Goal: Information Seeking & Learning: Check status

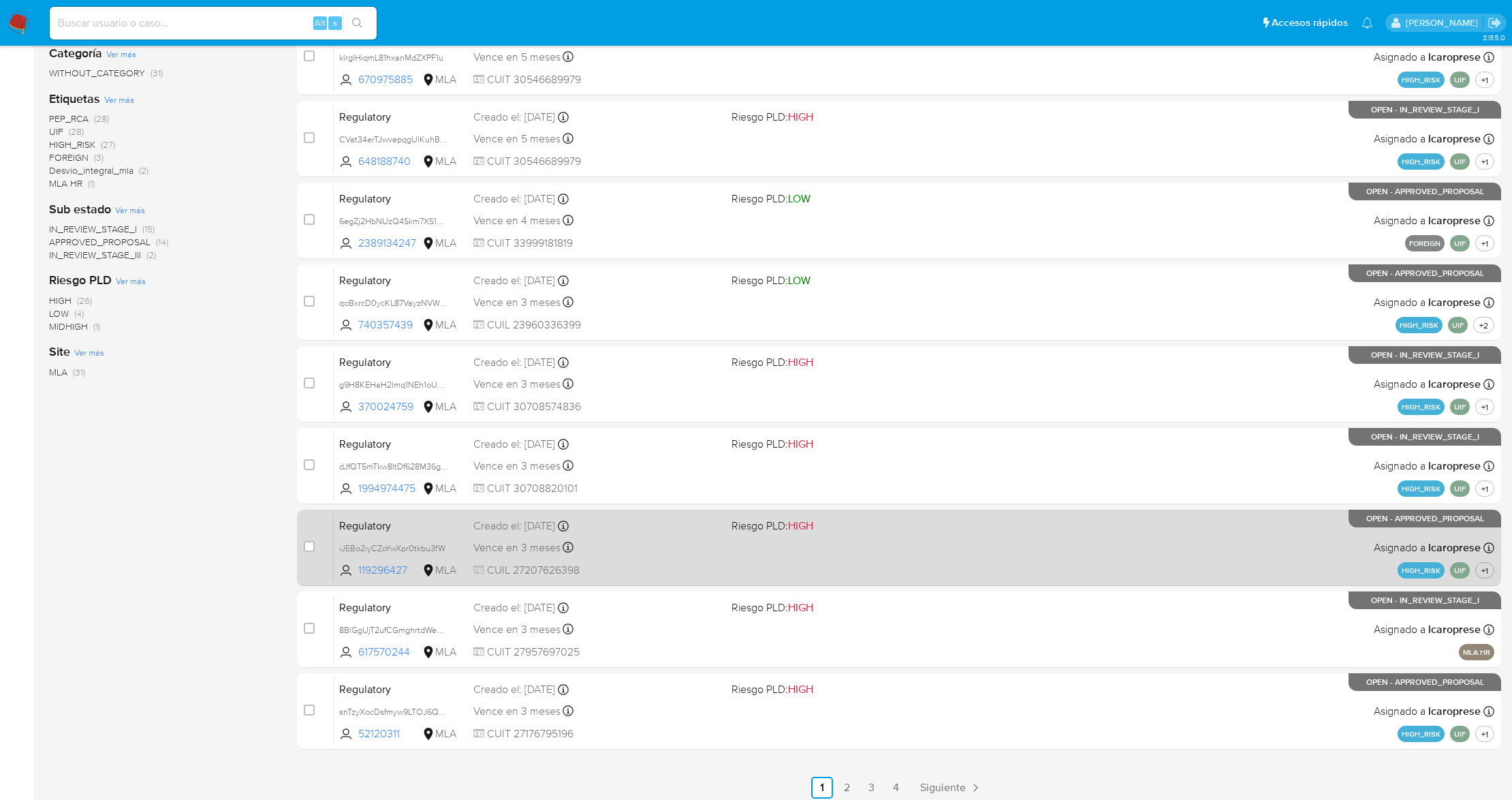
scroll to position [275, 0]
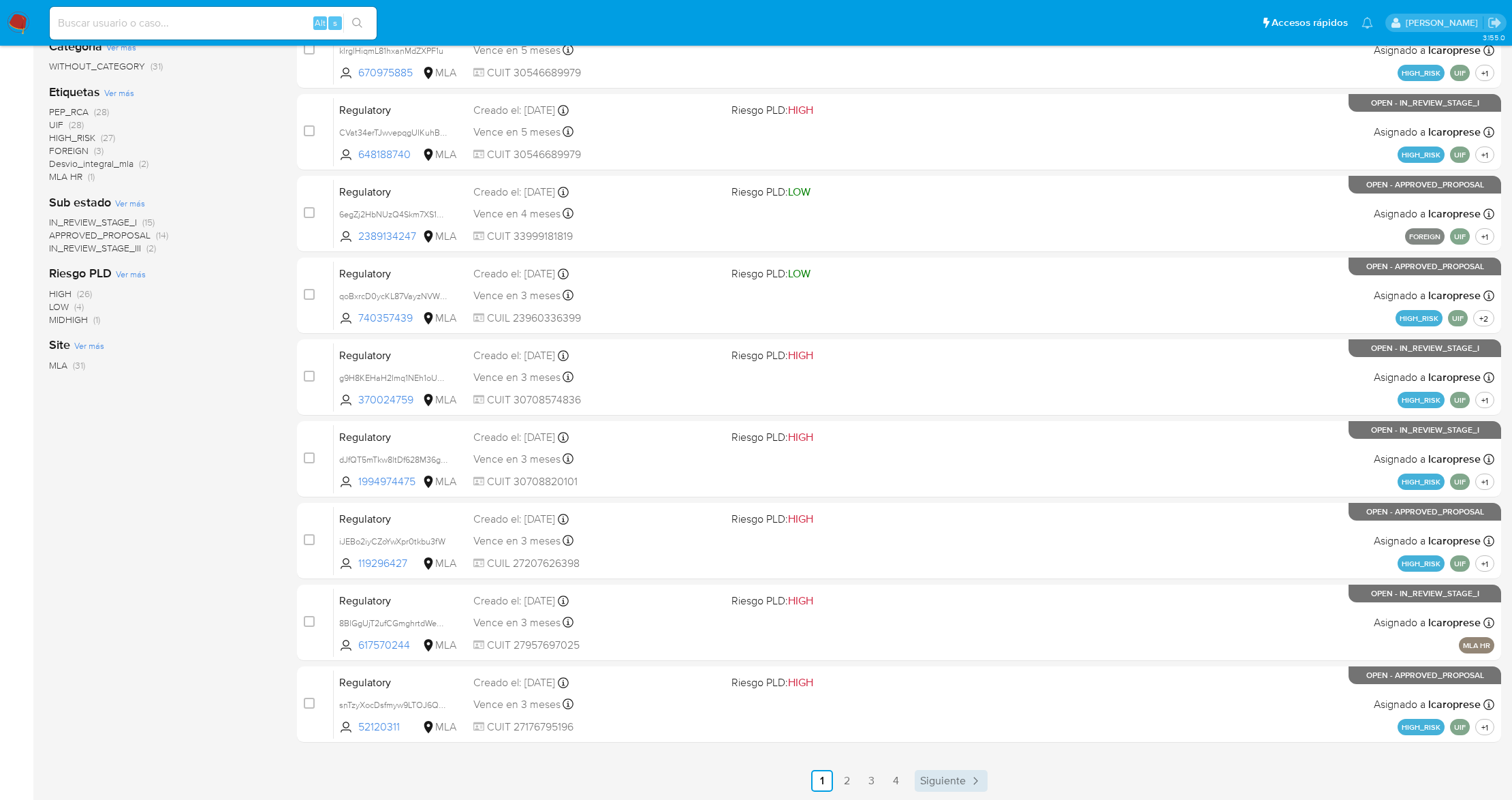
click at [938, 786] on span "Siguiente" at bounding box center [943, 781] width 45 height 11
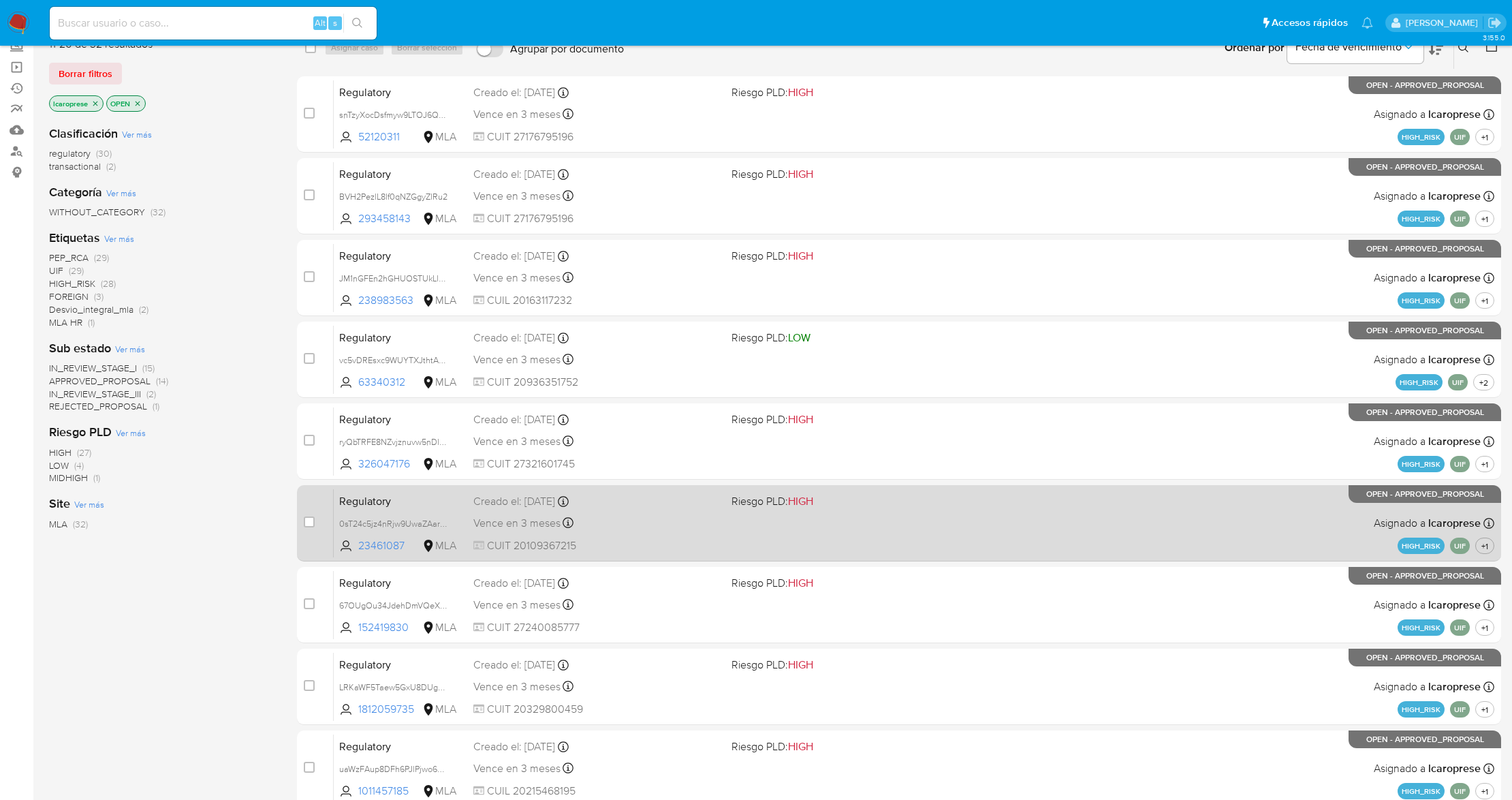
scroll to position [275, 0]
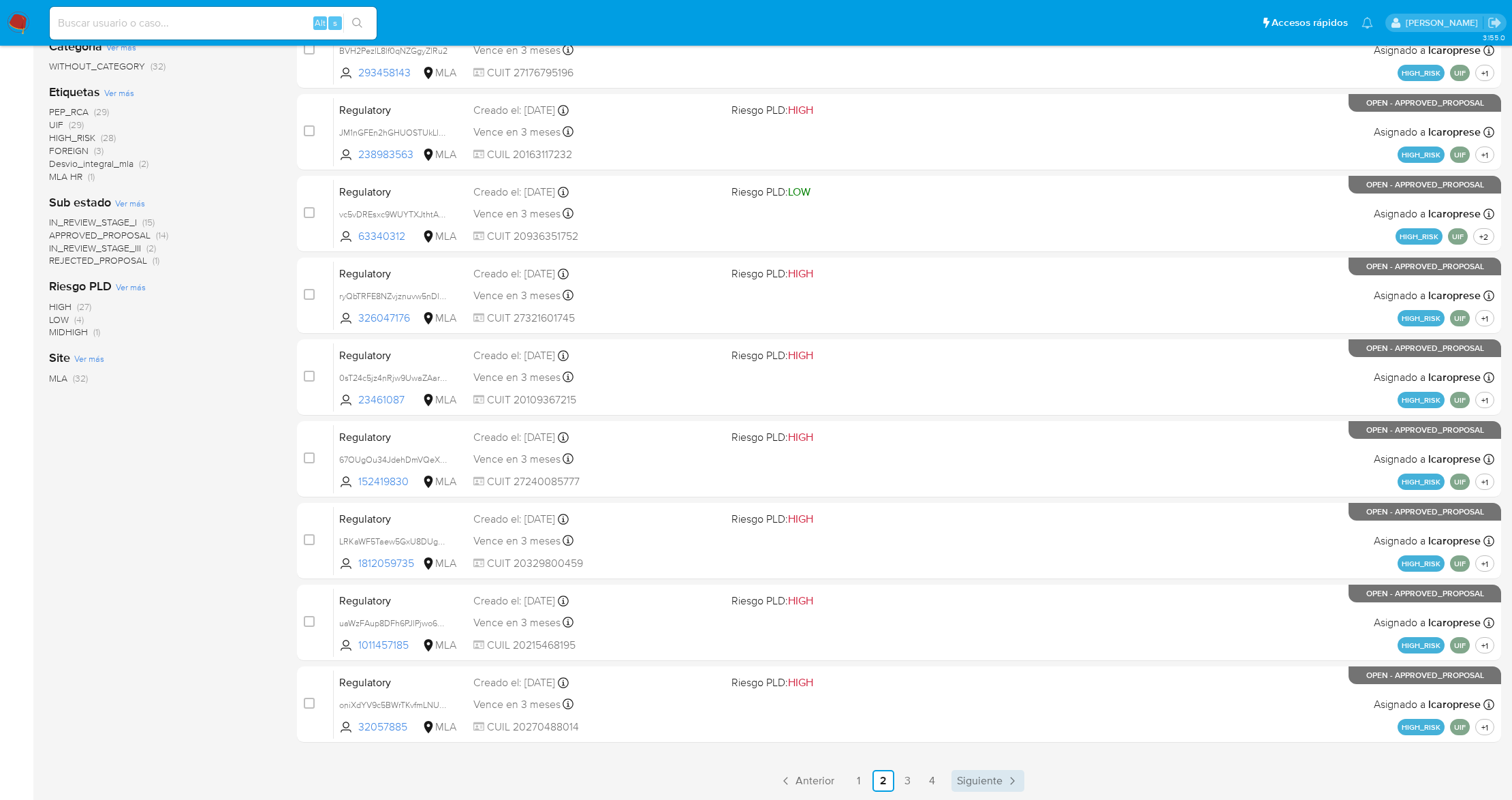
click at [992, 775] on span "Siguiente" at bounding box center [979, 781] width 45 height 11
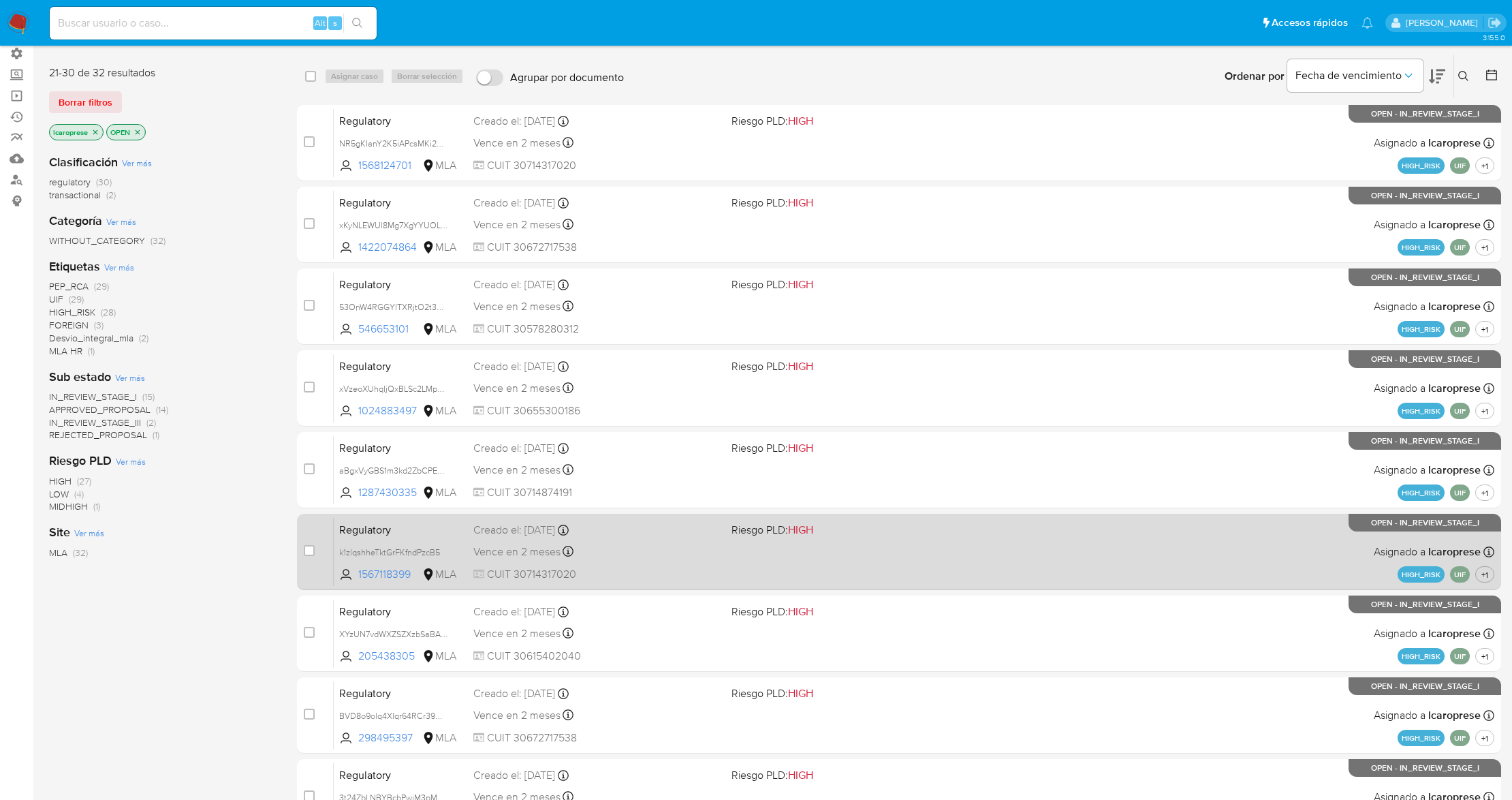
scroll to position [275, 0]
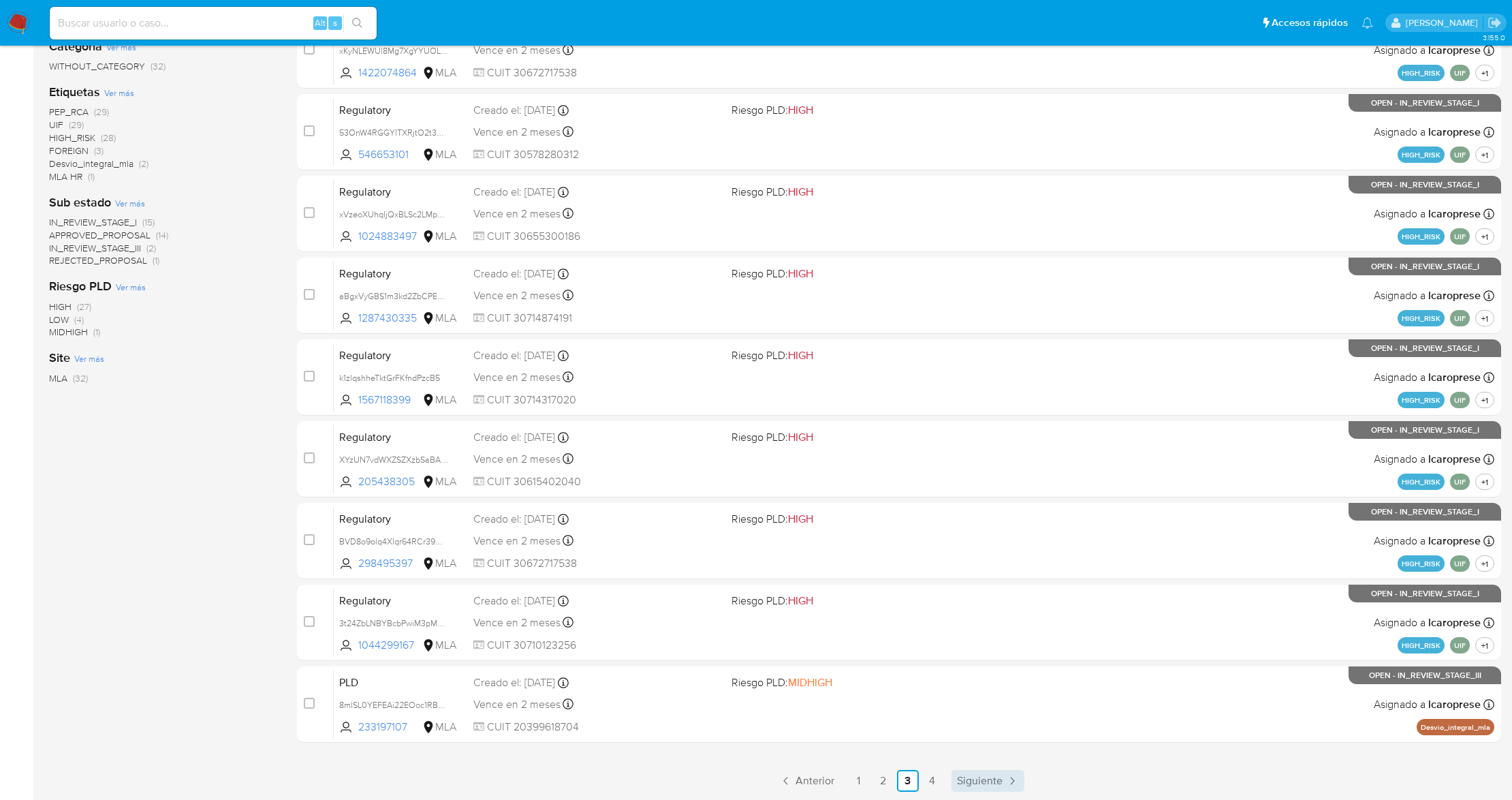
click at [990, 780] on span "Siguiente" at bounding box center [979, 781] width 45 height 11
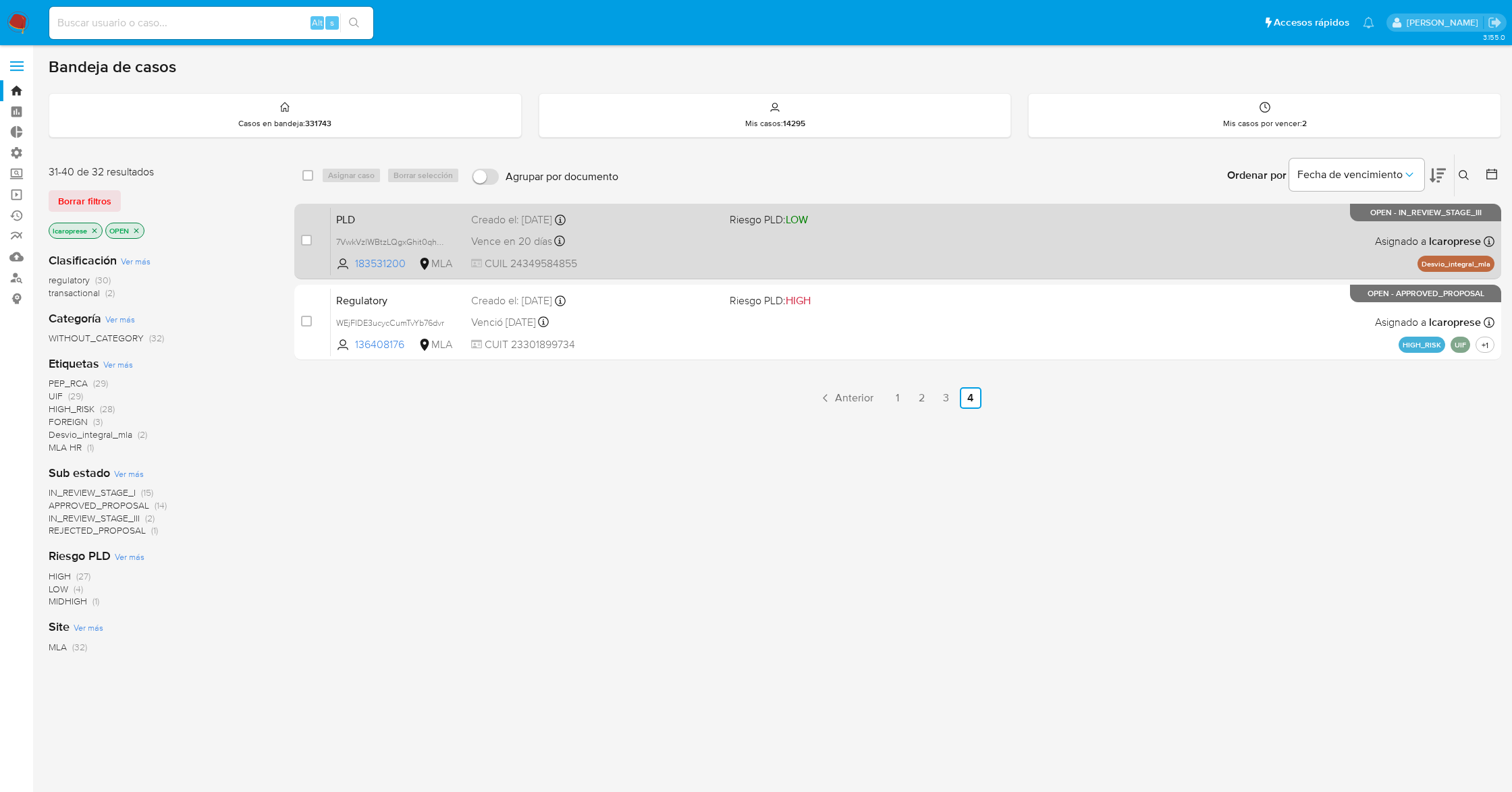
click at [645, 236] on div "Vence en 20 días Vence el 10/09/2025 03:22:49" at bounding box center [595, 241] width 248 height 18
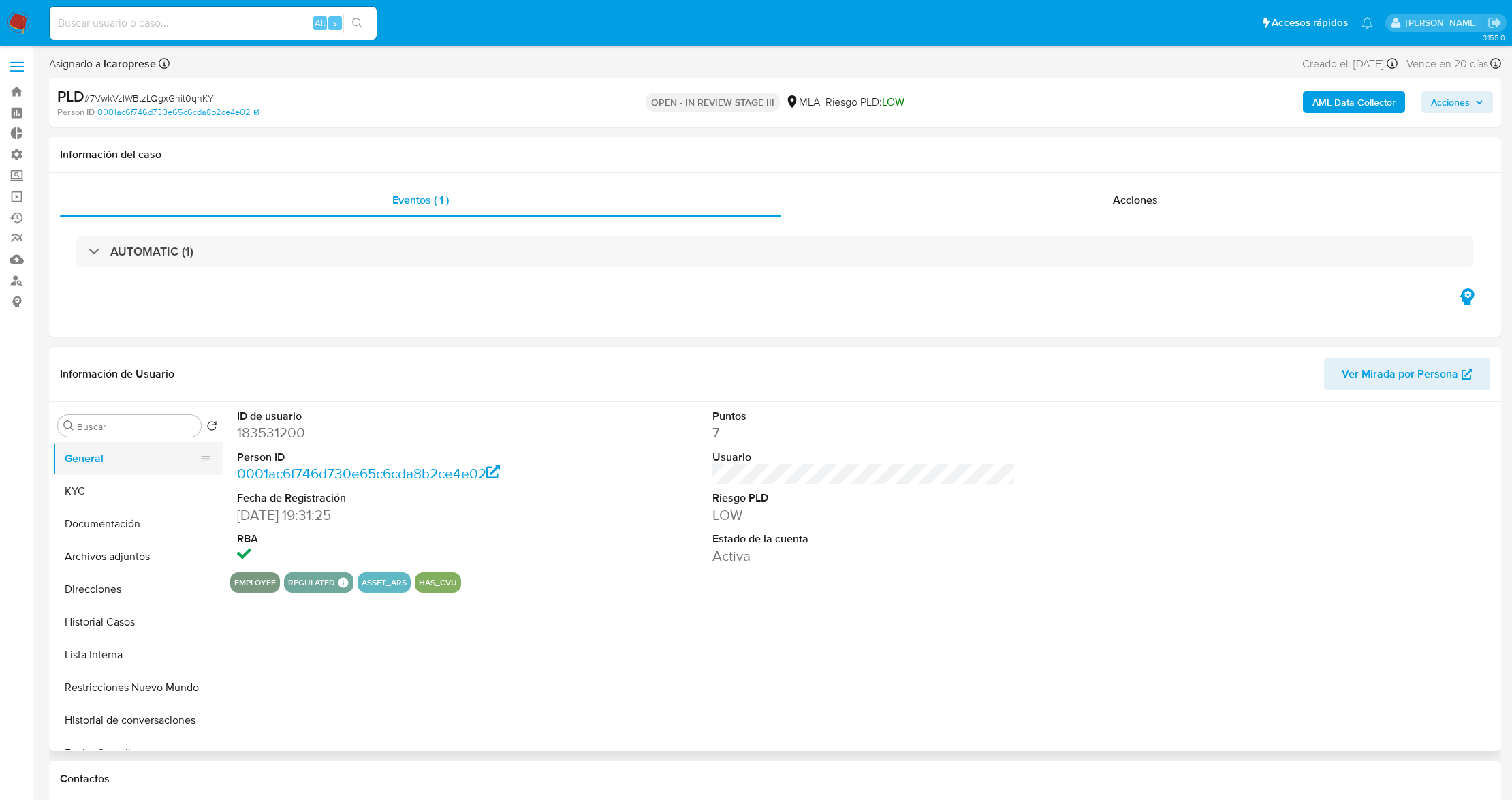
select select "10"
click at [156, 458] on button "General" at bounding box center [132, 459] width 160 height 33
click at [271, 433] on dd "183531200" at bounding box center [388, 433] width 303 height 19
copy dd "183531200"
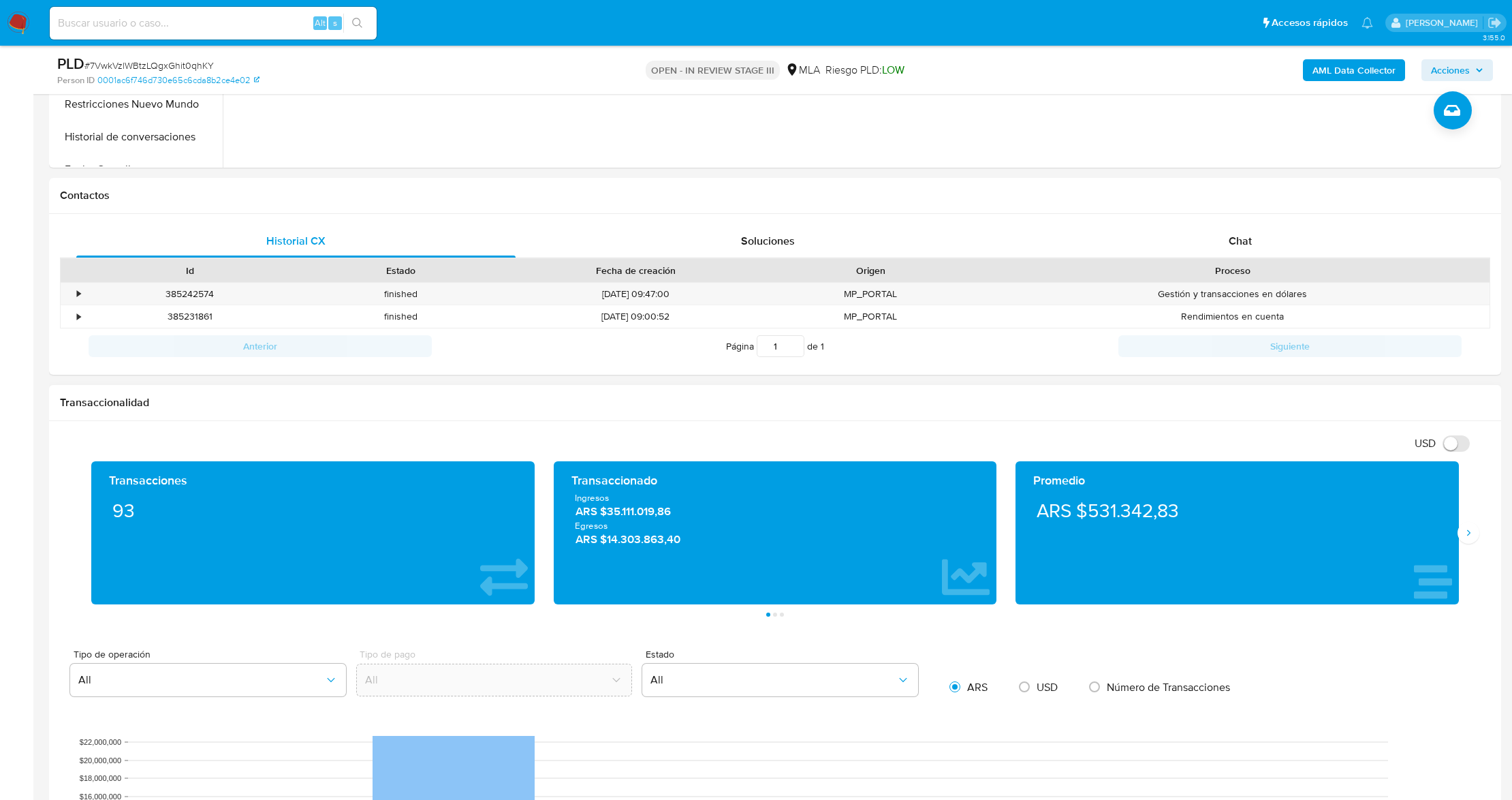
scroll to position [617, 0]
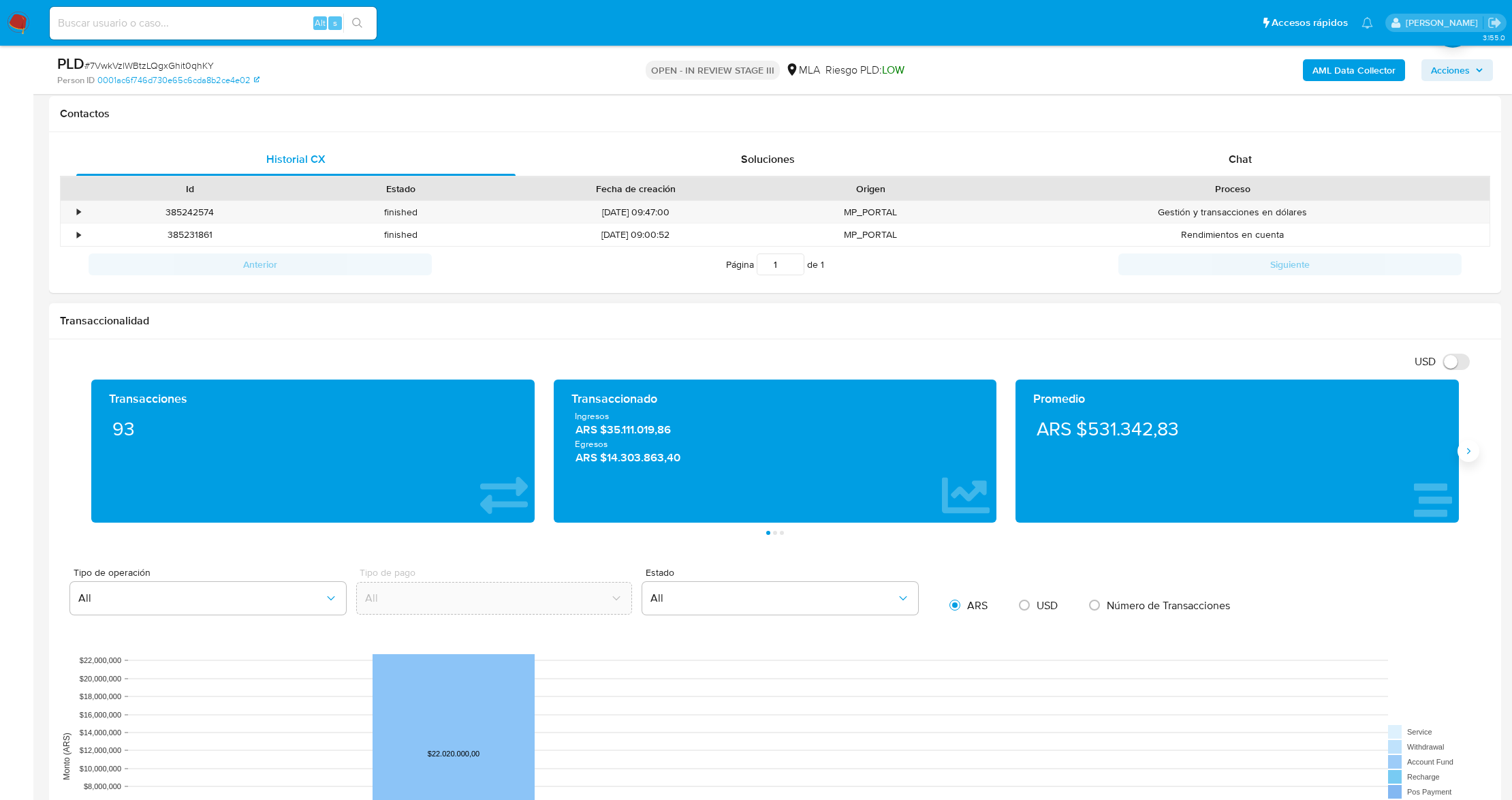
click at [1462, 456] on button "Siguiente" at bounding box center [1469, 451] width 22 height 22
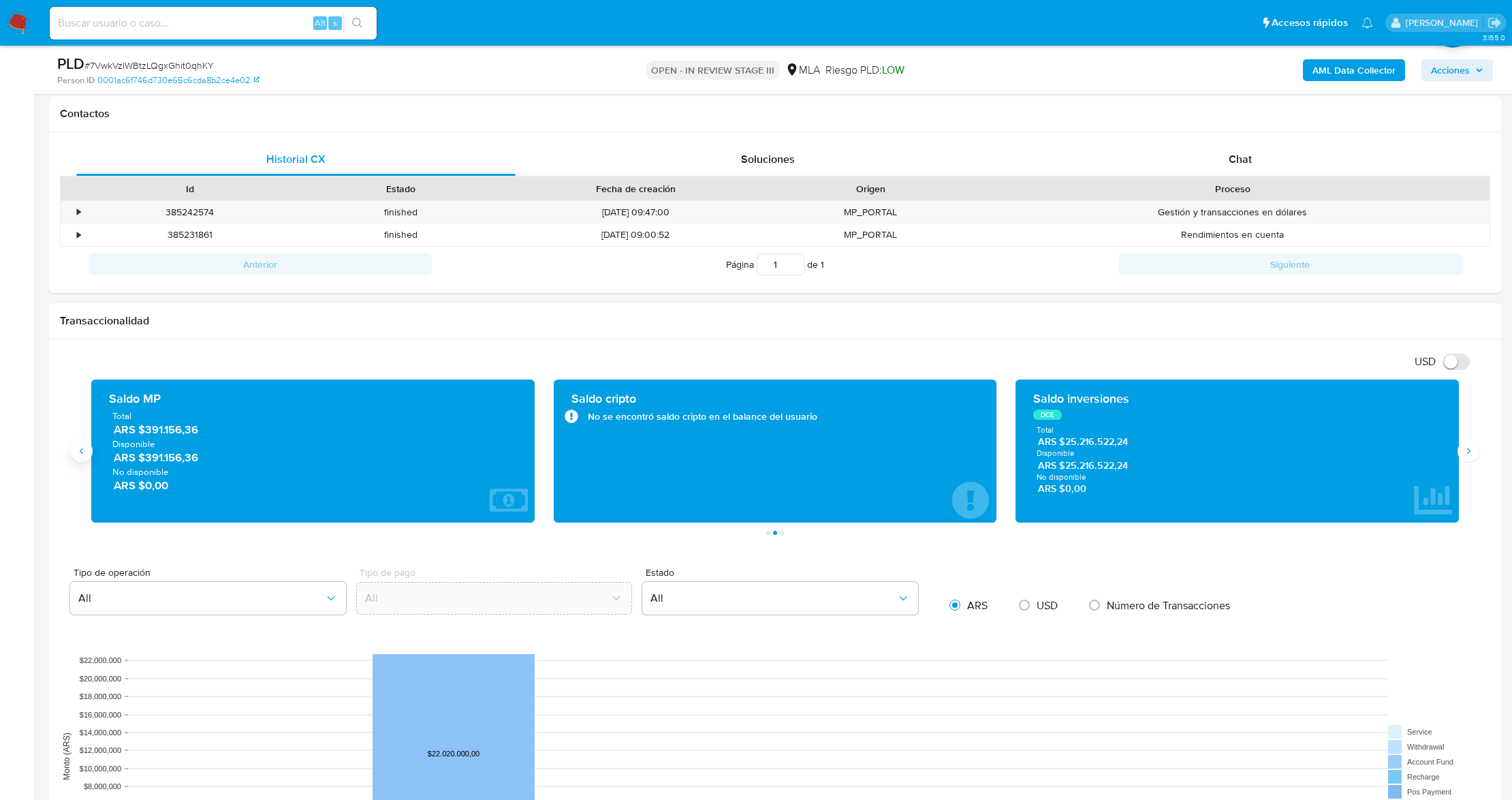
click at [79, 456] on icon "Anterior" at bounding box center [82, 451] width 11 height 11
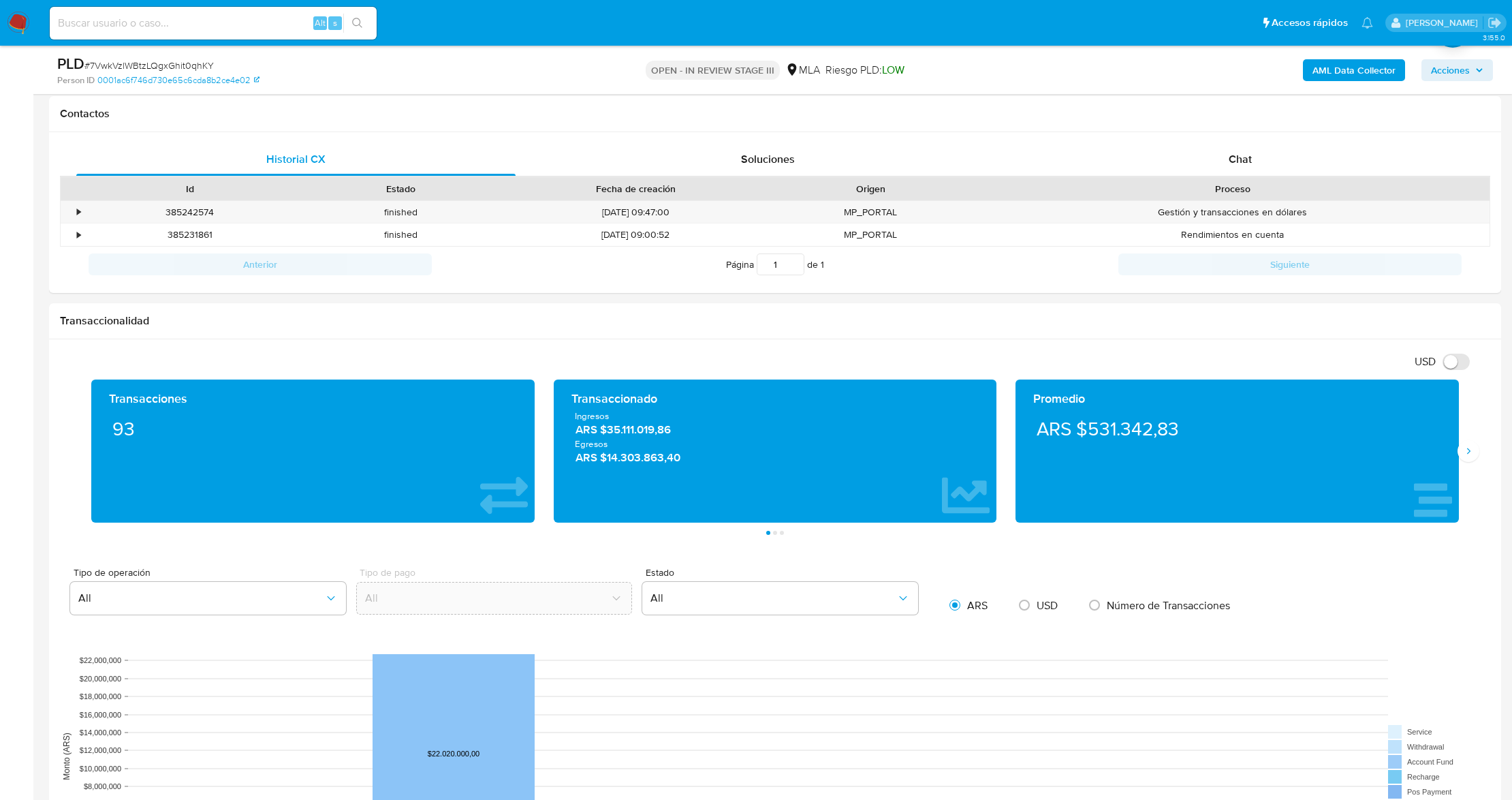
scroll to position [0, 0]
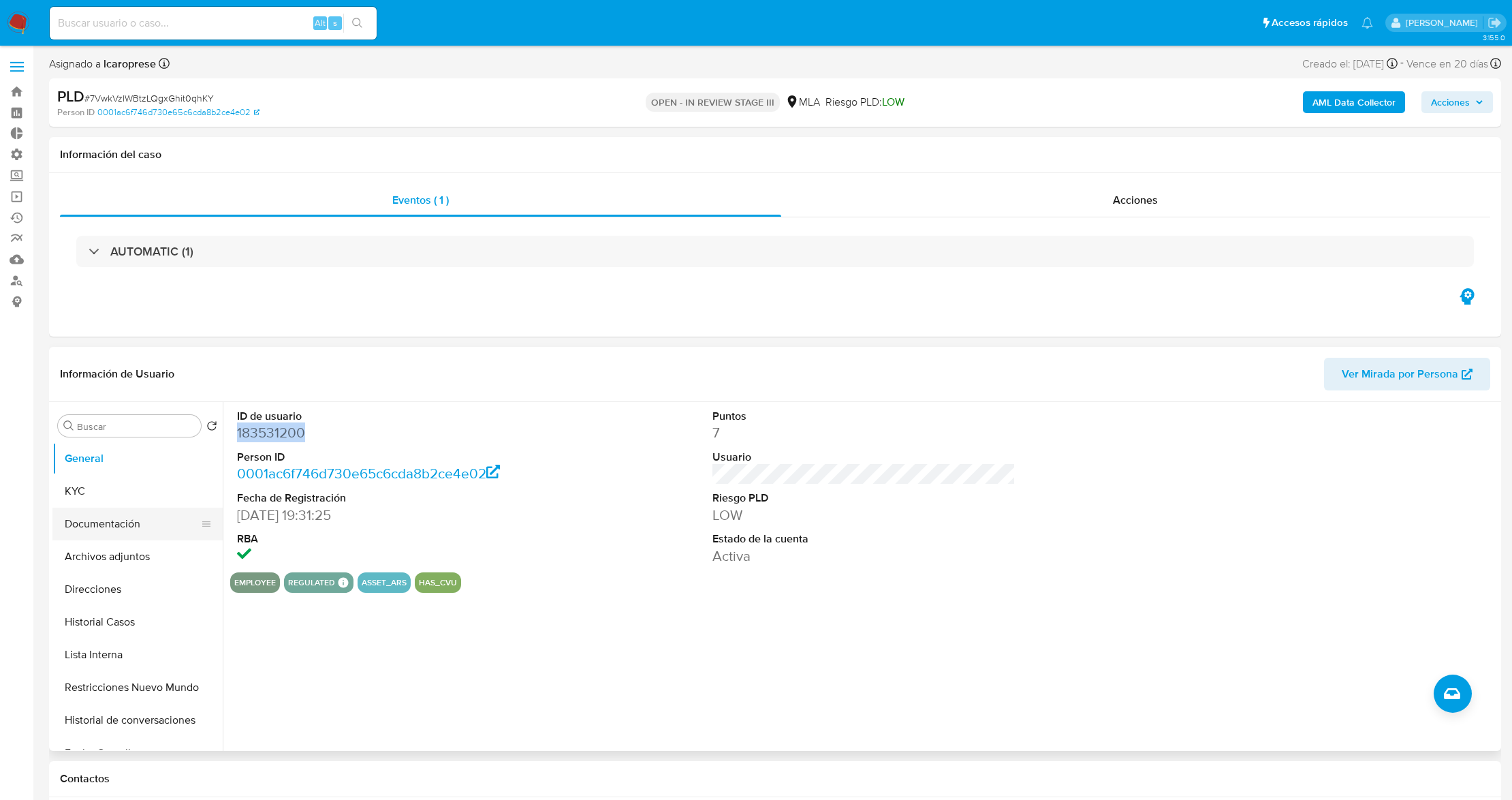
click at [121, 536] on button "Documentación" at bounding box center [132, 524] width 160 height 33
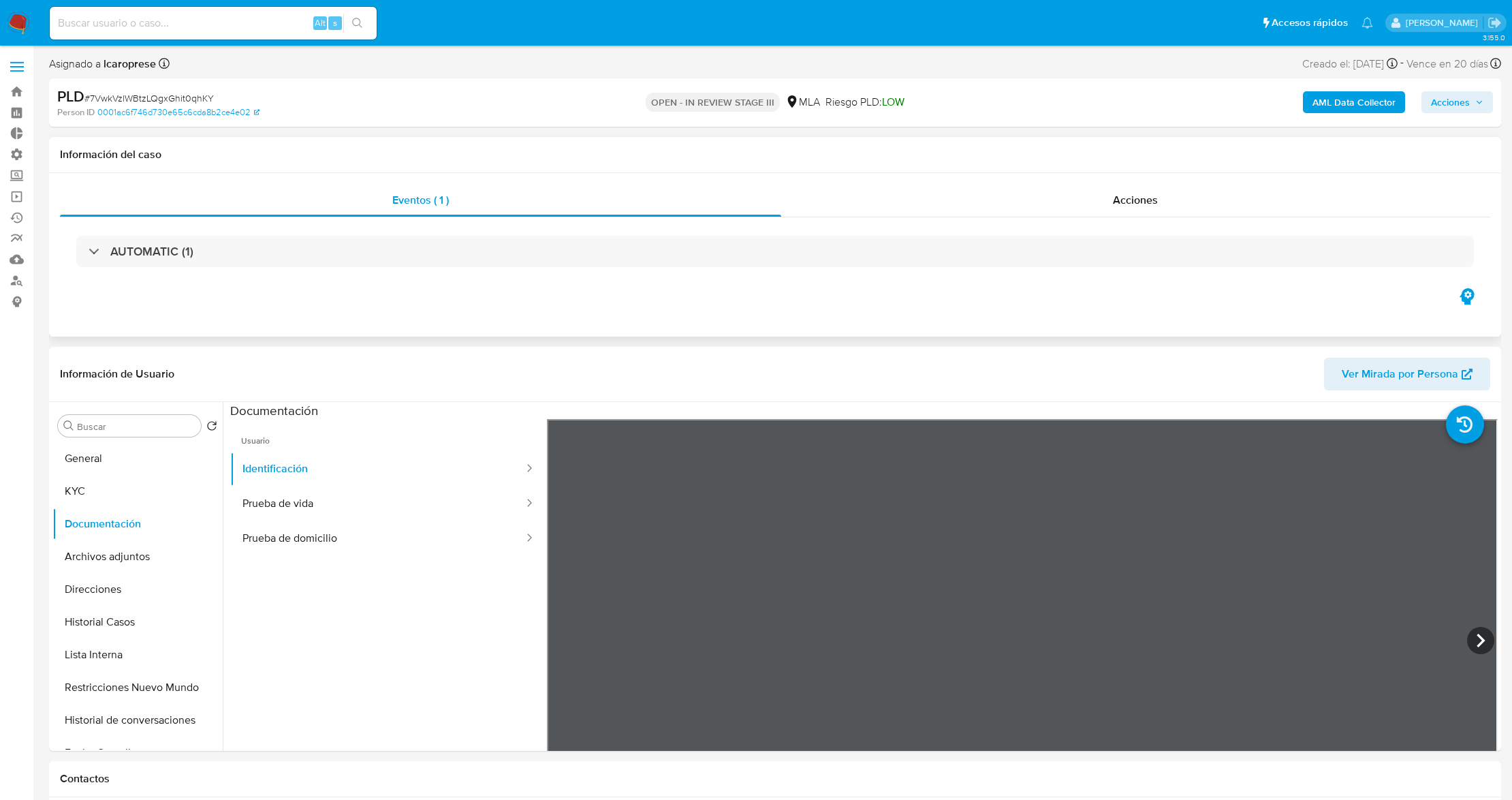
scroll to position [91, 0]
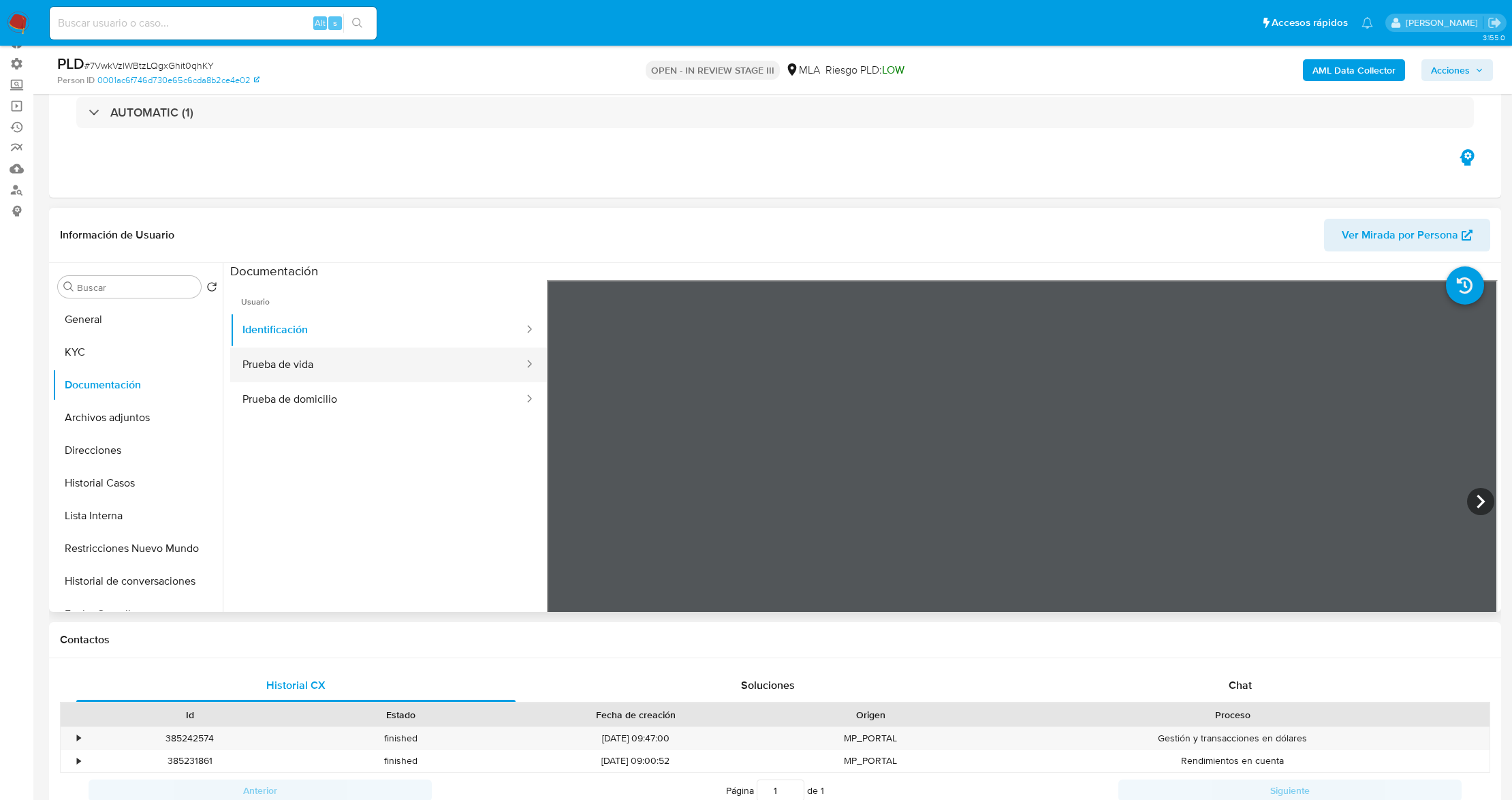
click at [403, 374] on button "Prueba de vida" at bounding box center [378, 365] width 295 height 34
click at [1109, 491] on div at bounding box center [1023, 503] width 951 height 447
click at [303, 403] on button "Prueba de domicilio" at bounding box center [378, 399] width 295 height 34
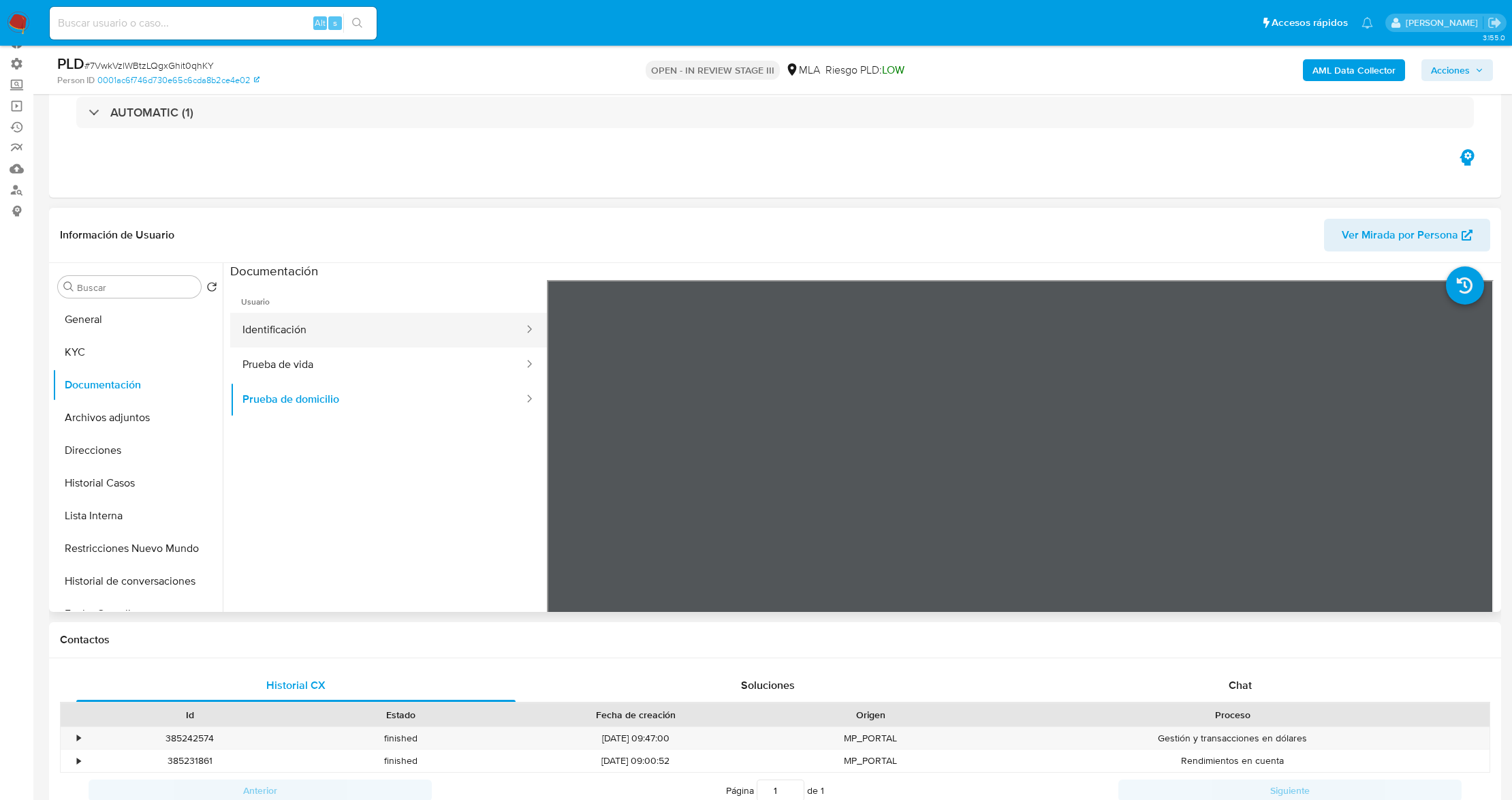
click at [374, 322] on button "Identificación" at bounding box center [378, 330] width 295 height 34
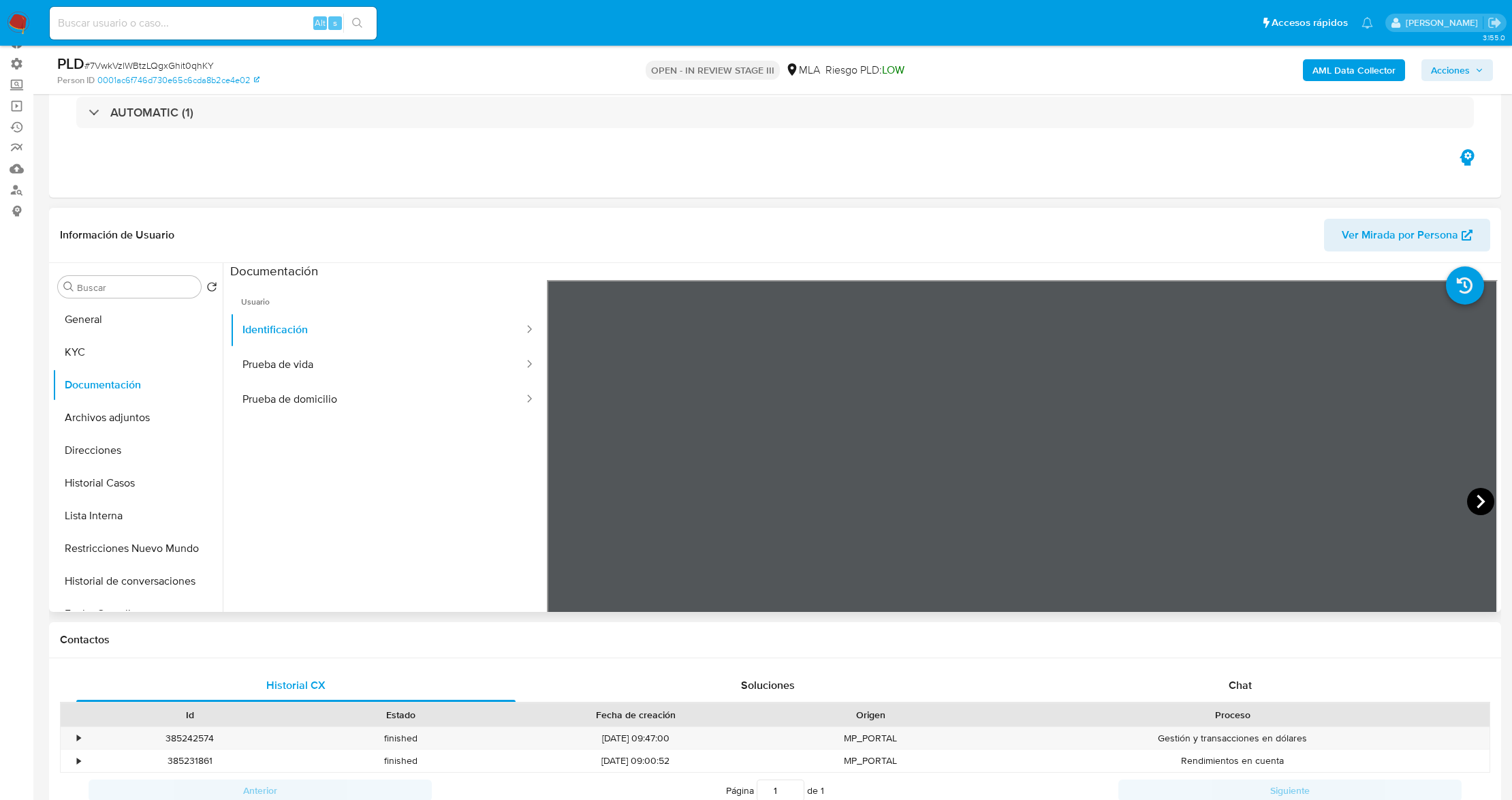
click at [1477, 498] on icon at bounding box center [1481, 501] width 8 height 14
click at [557, 501] on icon at bounding box center [564, 502] width 28 height 28
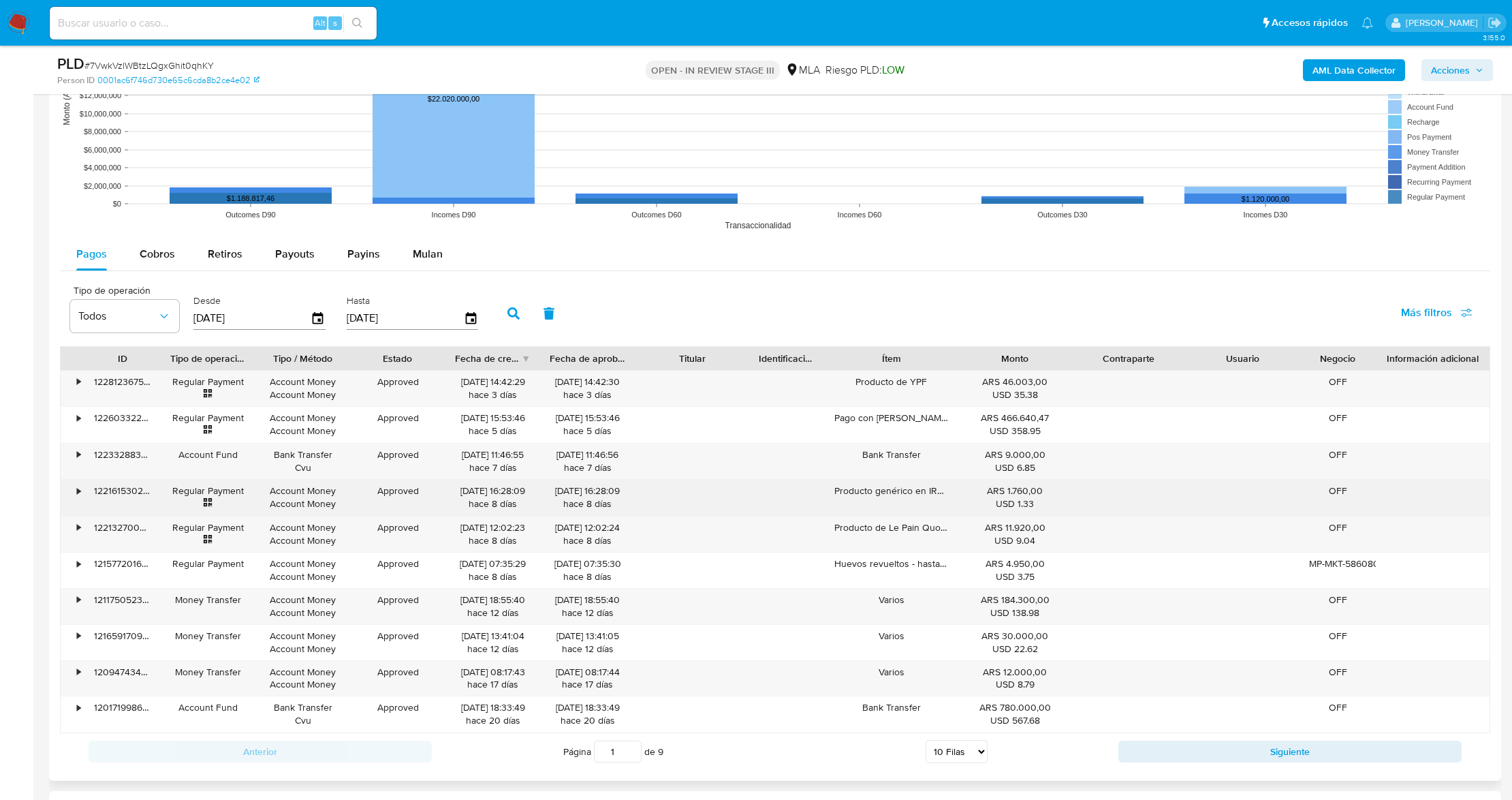
scroll to position [1181, 0]
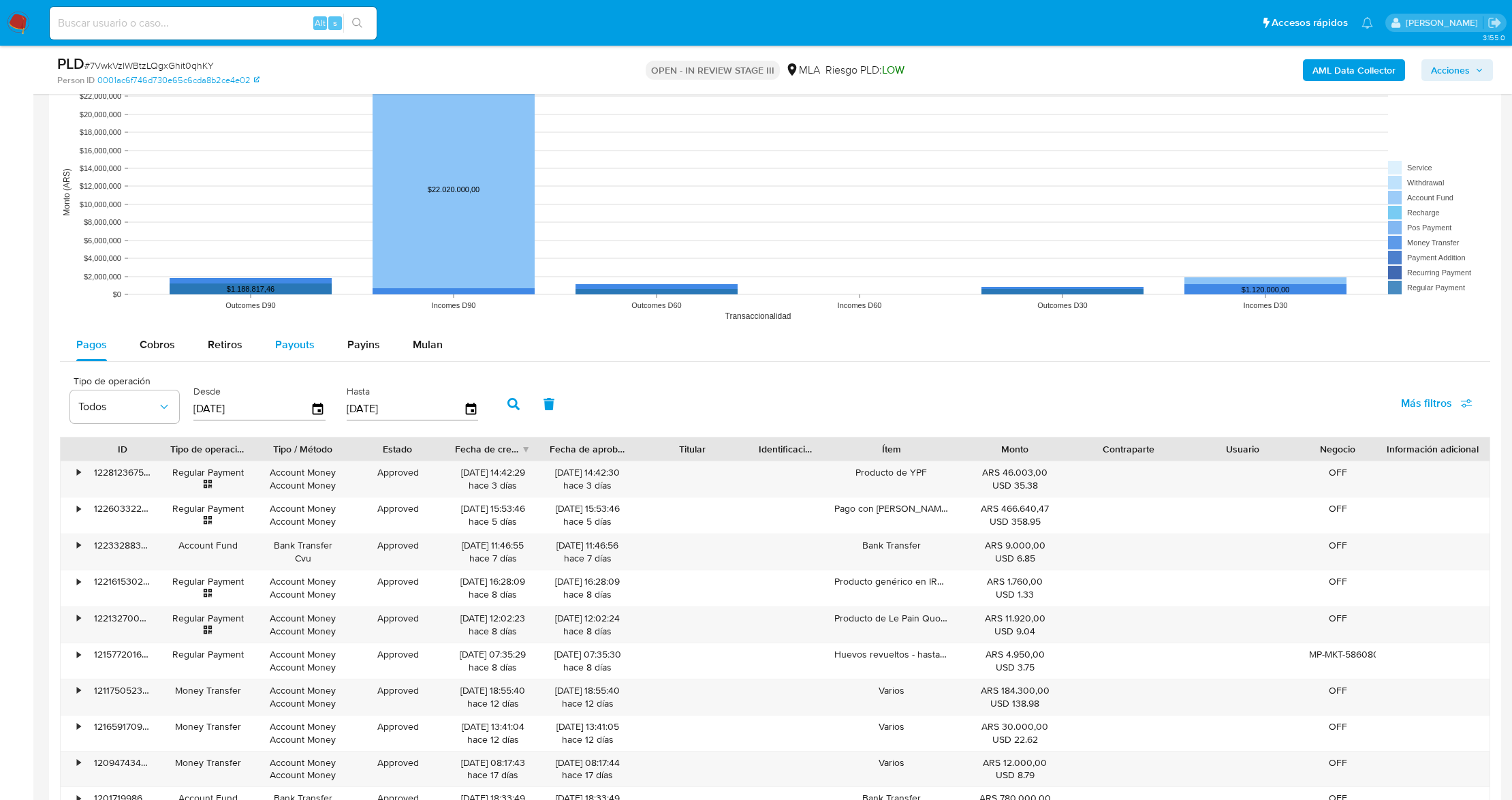
click at [313, 339] on button "Payouts" at bounding box center [295, 345] width 72 height 33
select select "10"
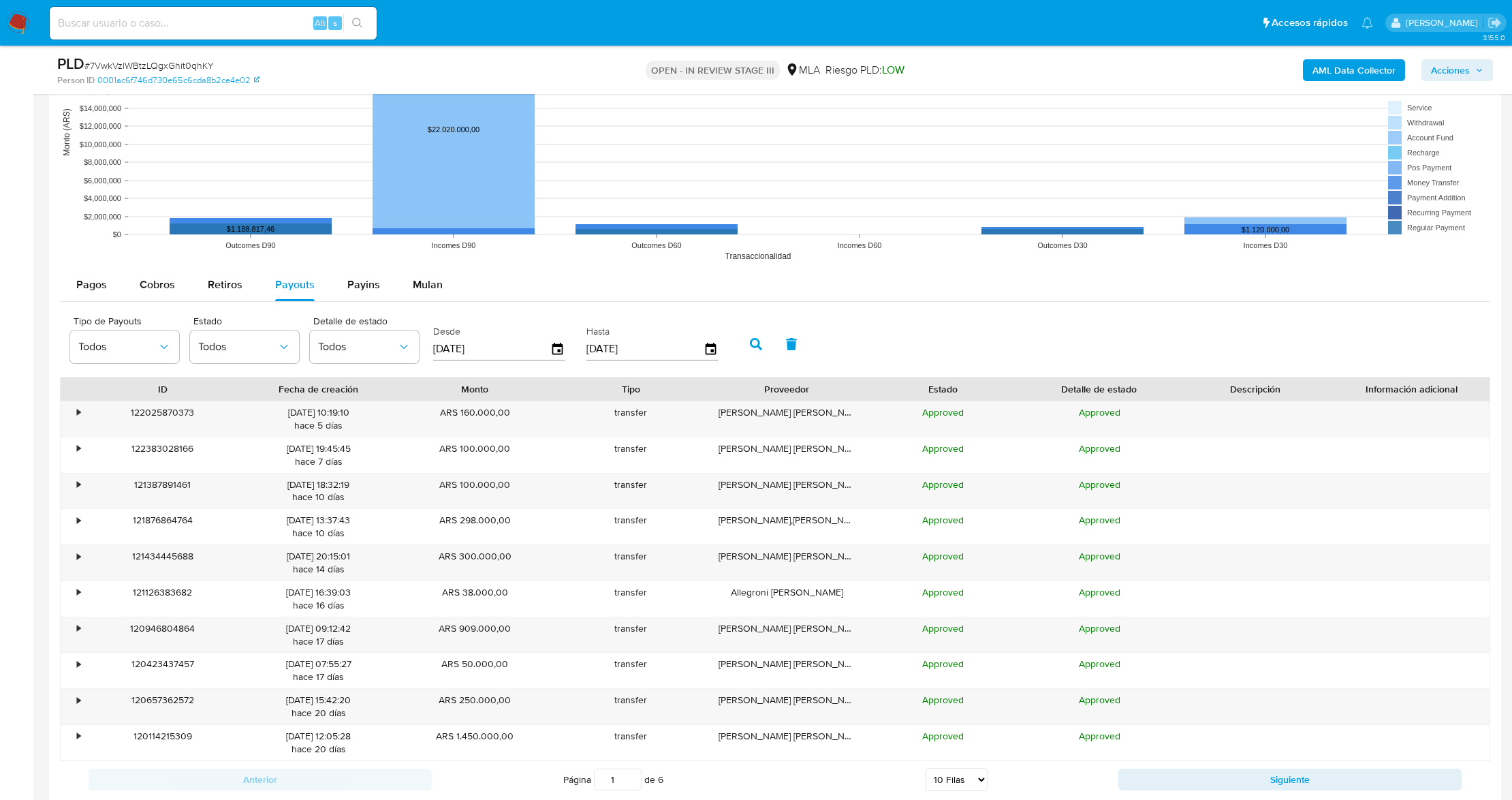
scroll to position [1362, 0]
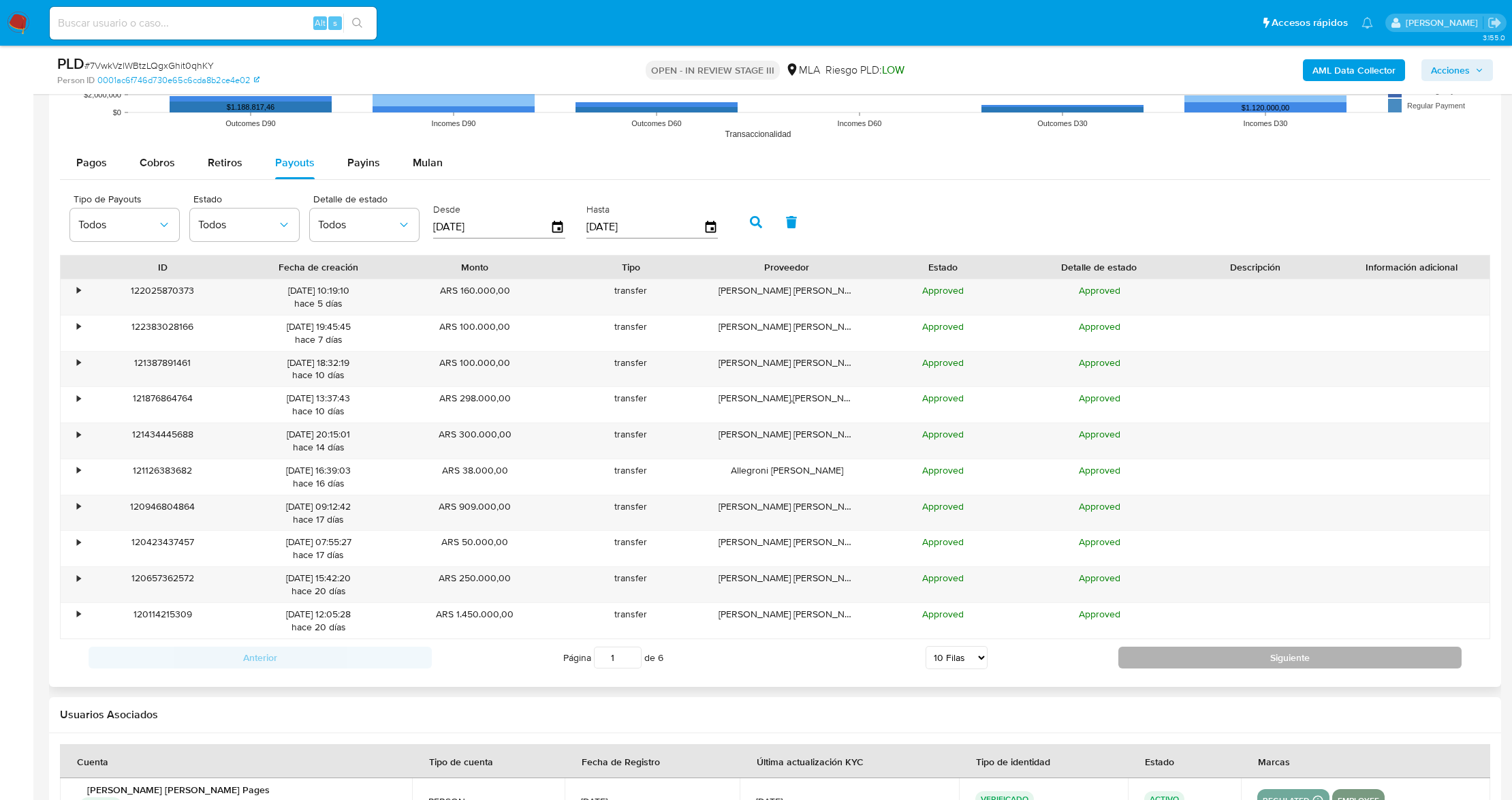
click at [1166, 669] on button "Siguiente" at bounding box center [1290, 657] width 343 height 22
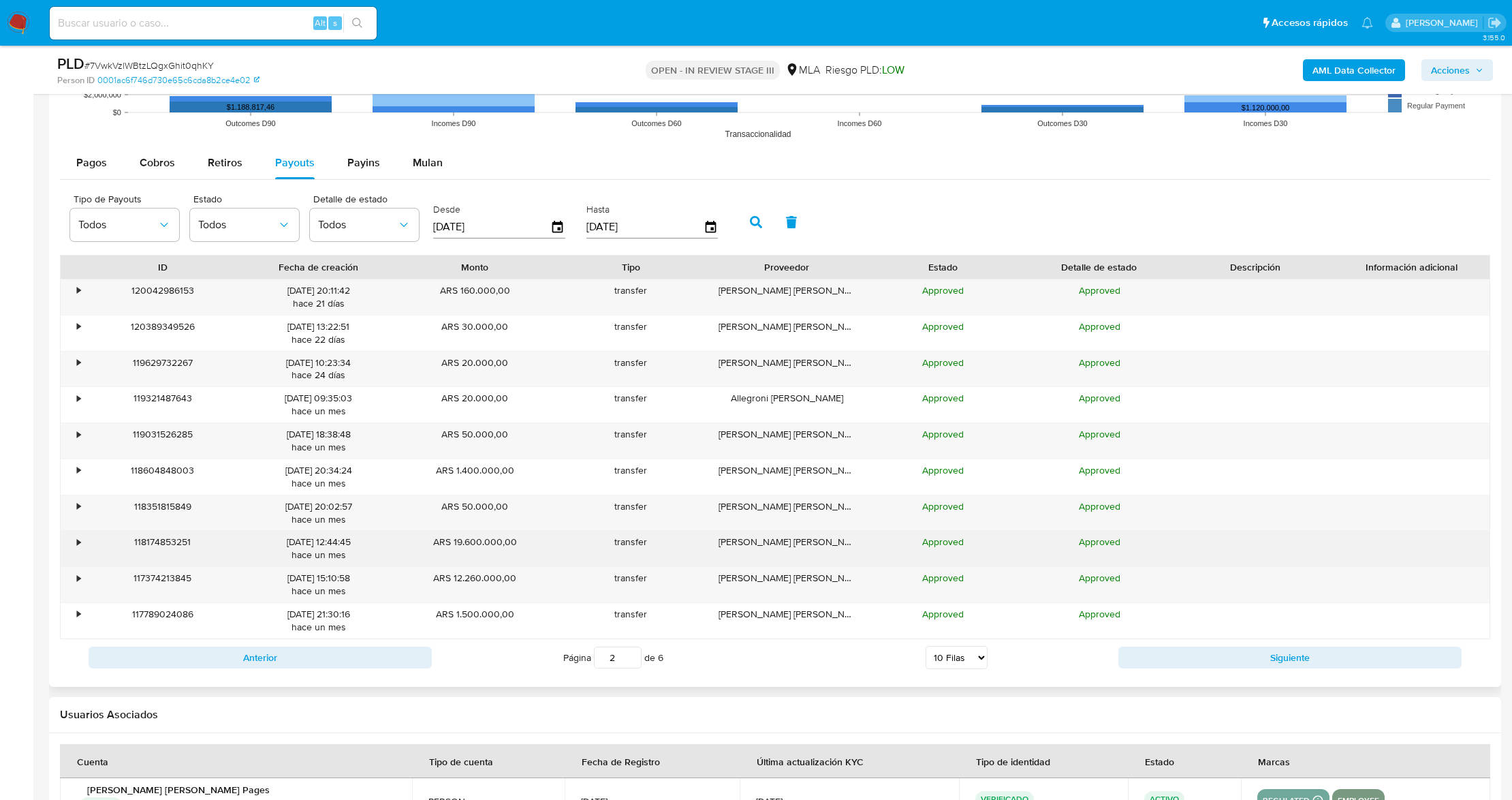
scroll to position [1453, 0]
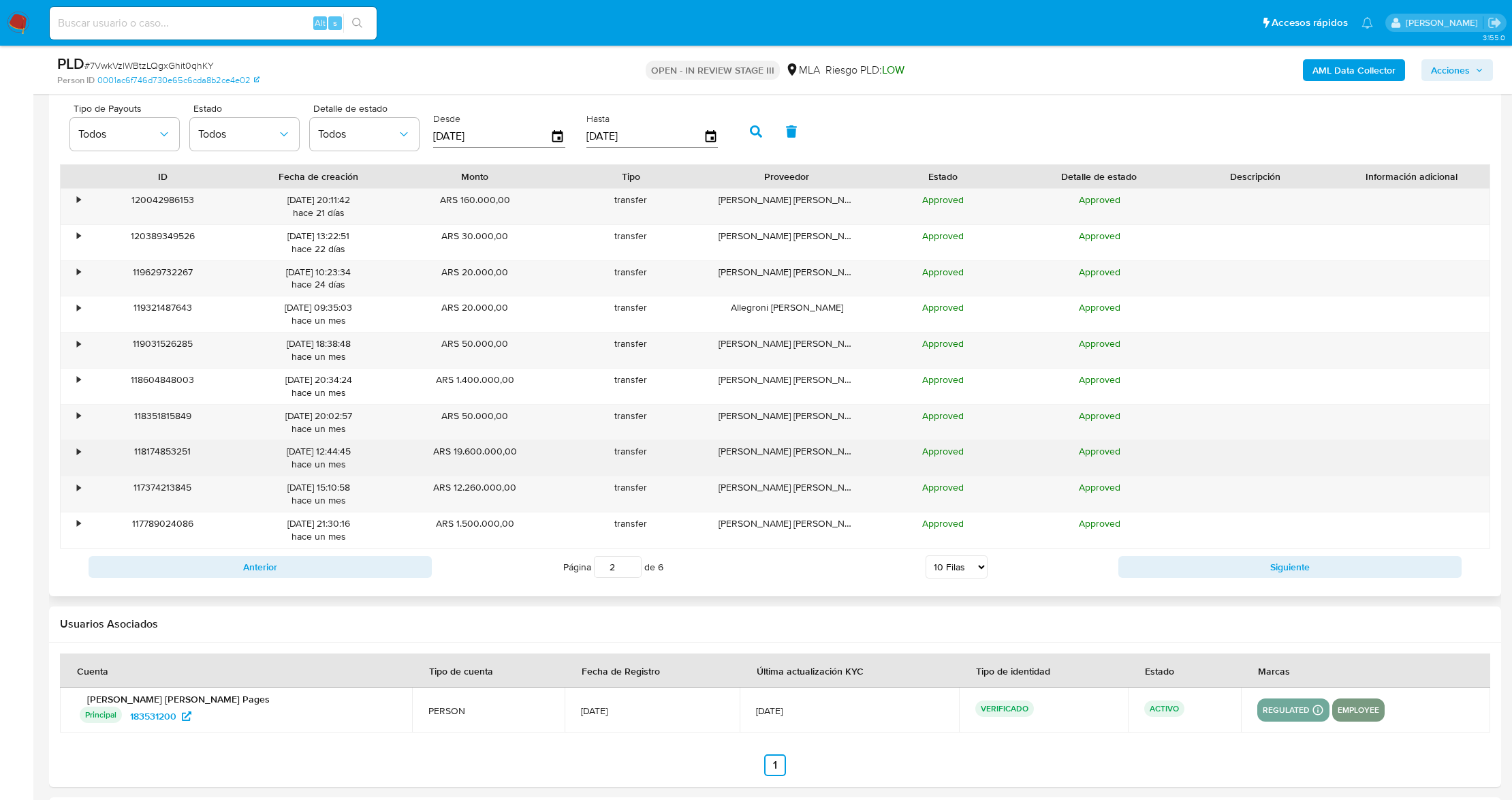
click at [77, 452] on div "•" at bounding box center [78, 451] width 3 height 13
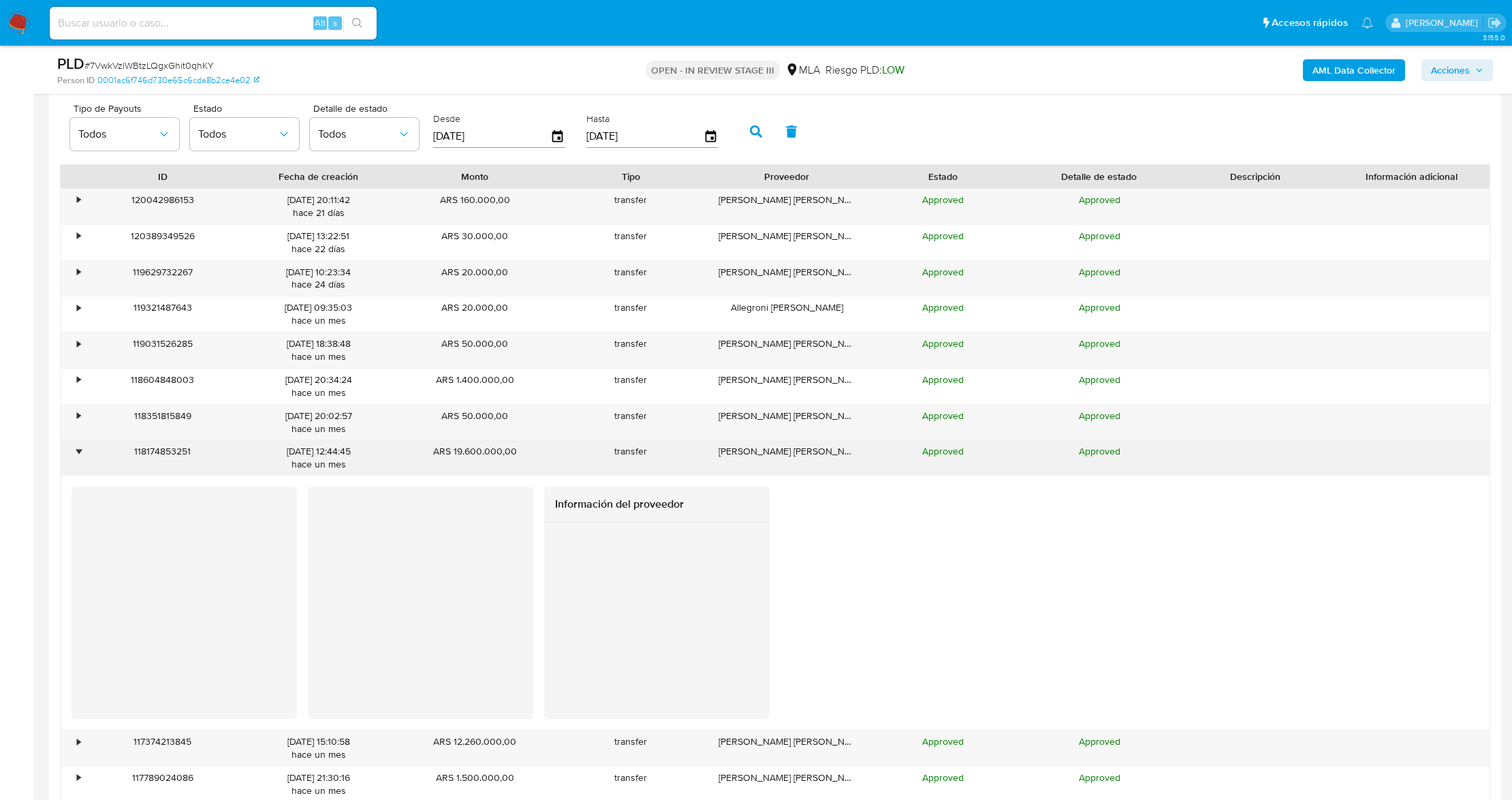
click at [79, 458] on div "•" at bounding box center [78, 451] width 3 height 13
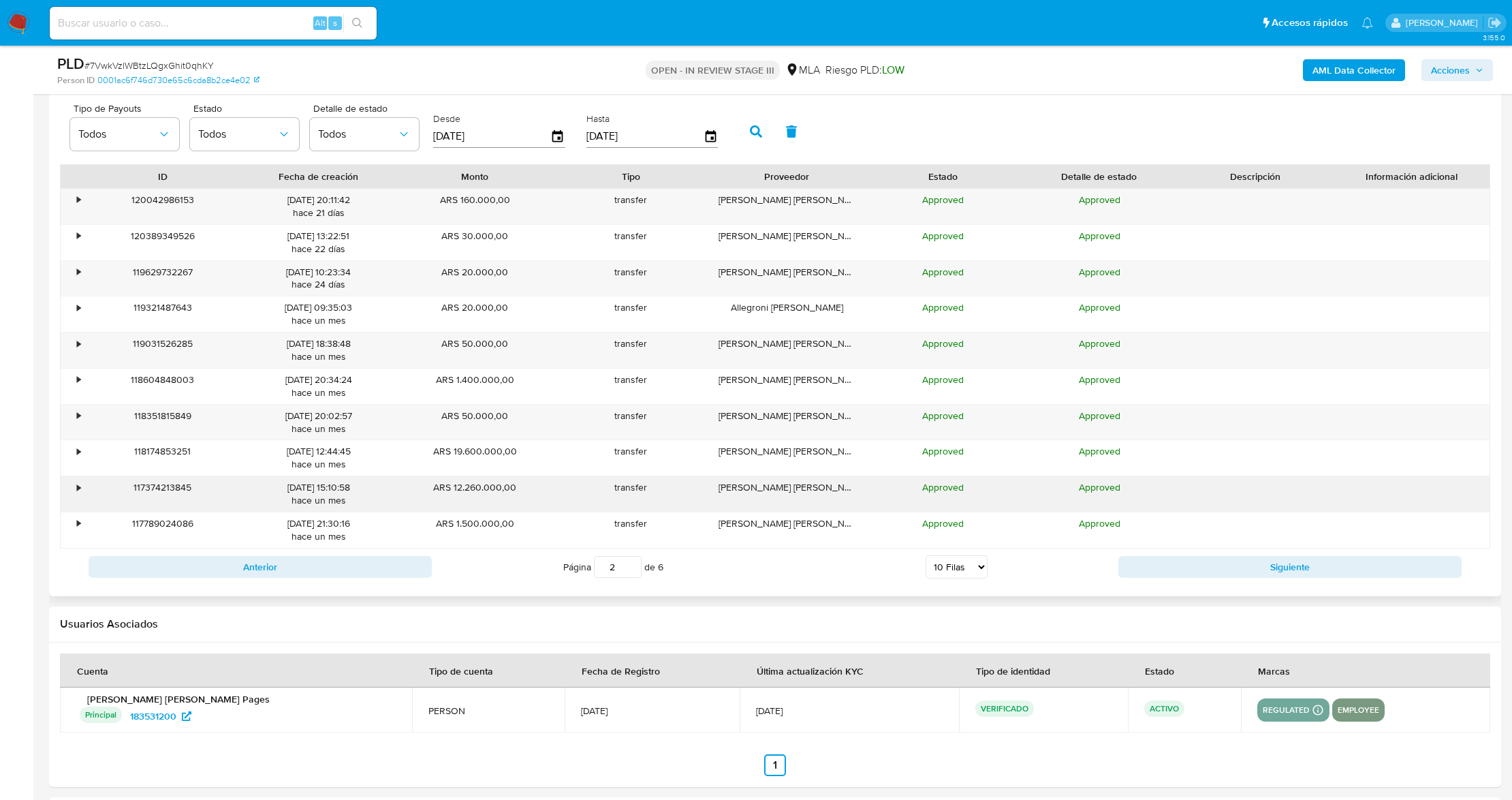
click at [76, 487] on div "•" at bounding box center [72, 494] width 24 height 35
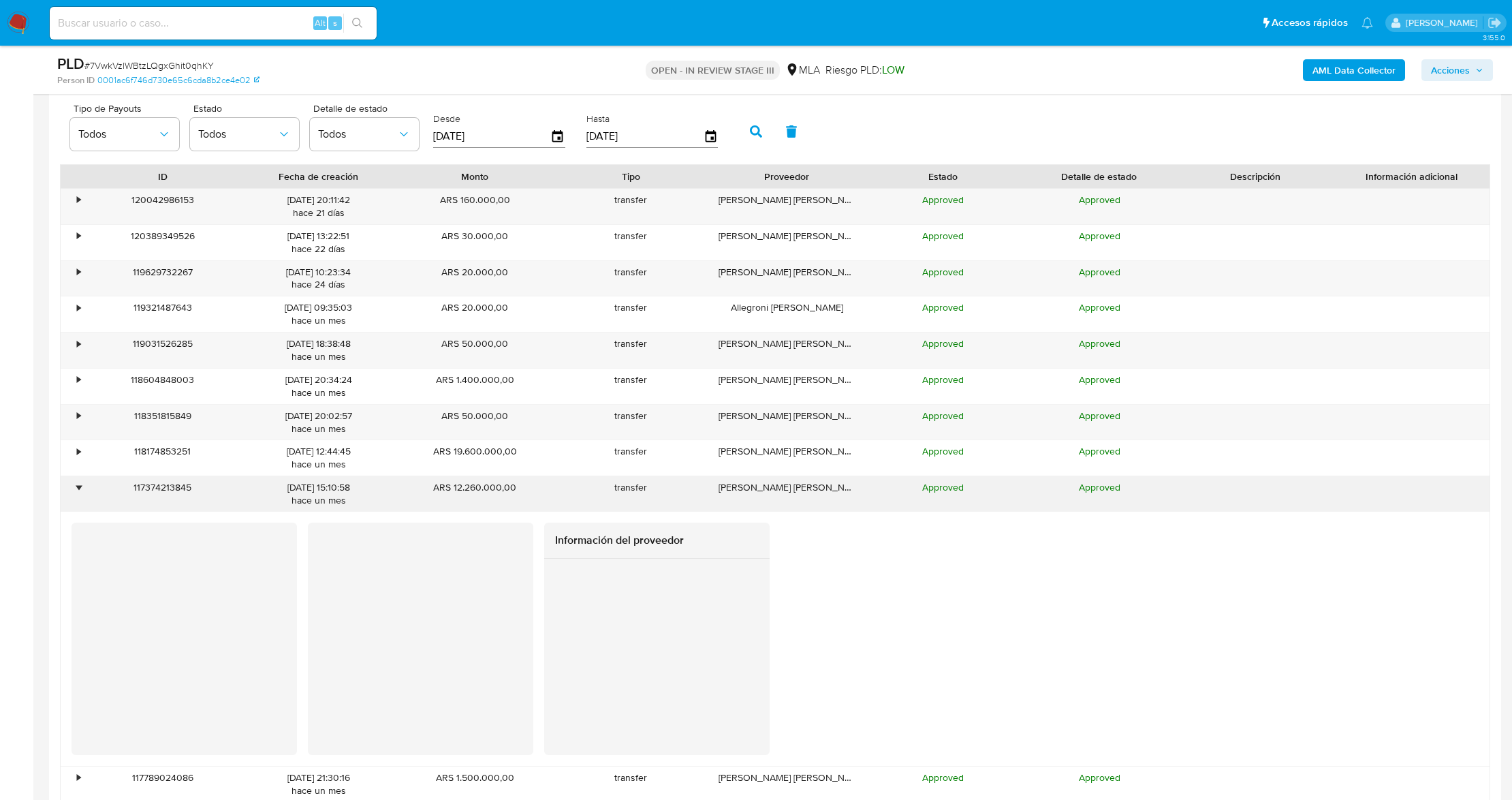
click at [74, 492] on div "•" at bounding box center [72, 494] width 24 height 35
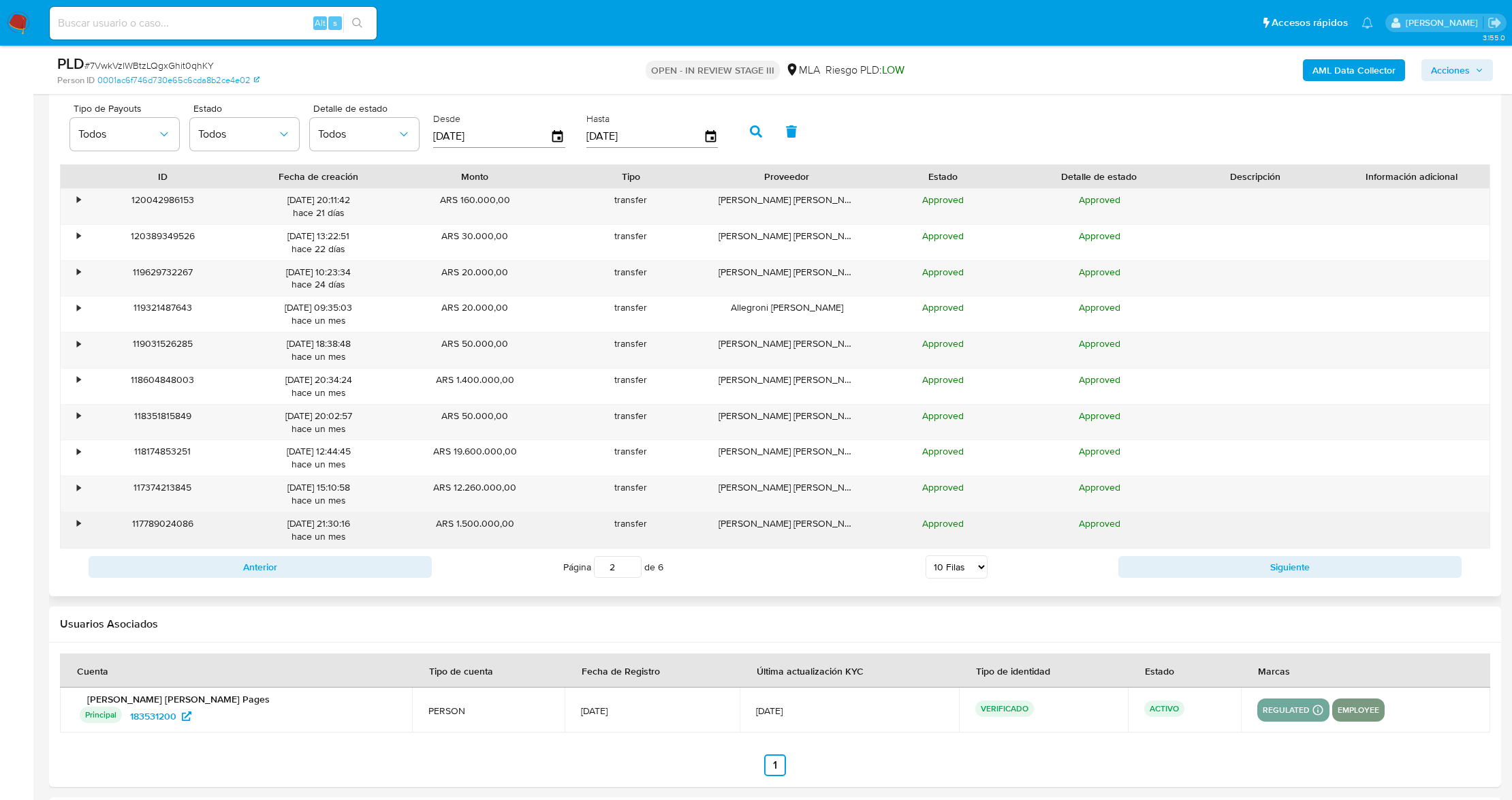
click at [72, 530] on div "•" at bounding box center [72, 529] width 24 height 35
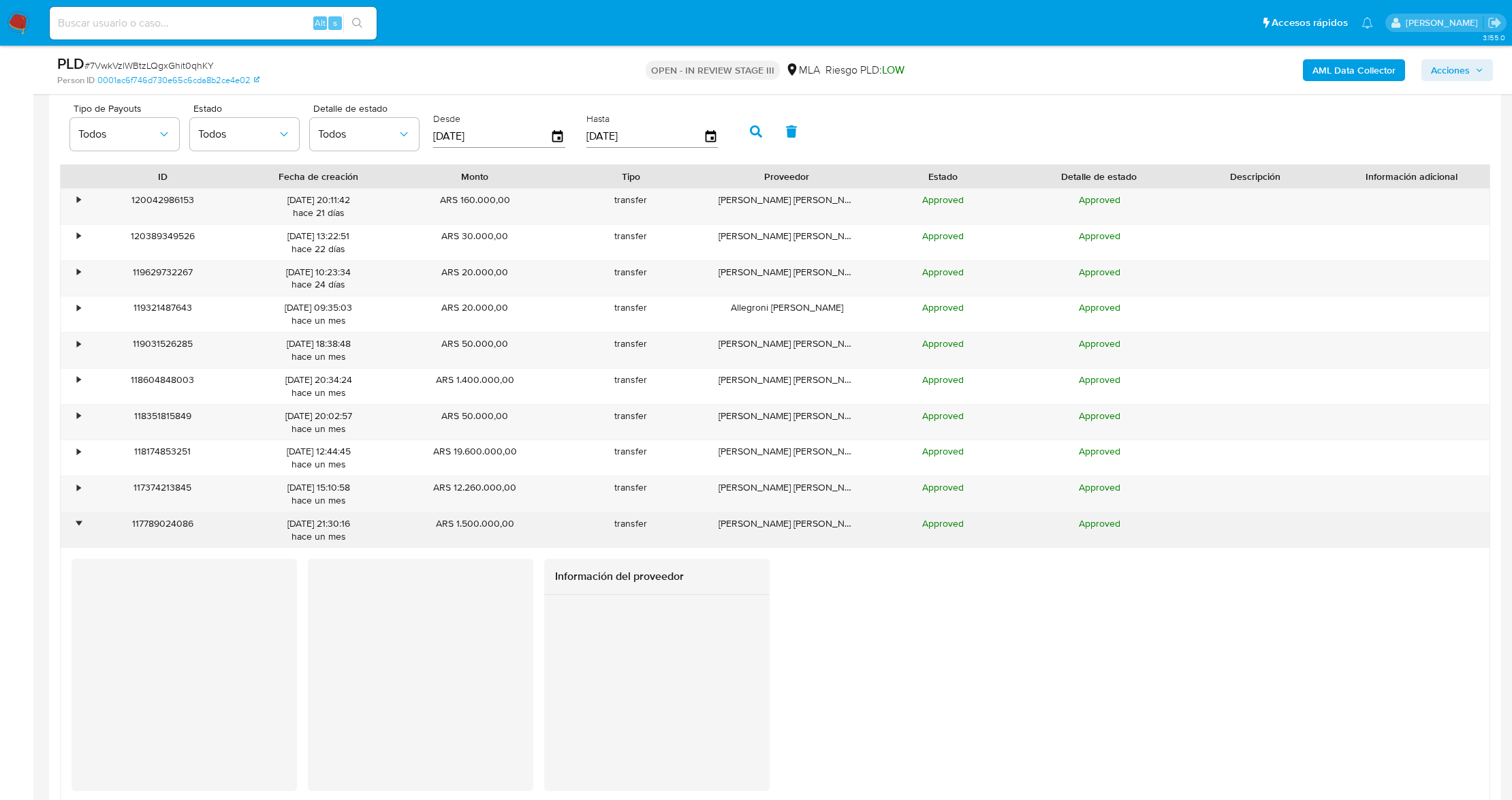
click at [72, 530] on div "•" at bounding box center [72, 529] width 24 height 35
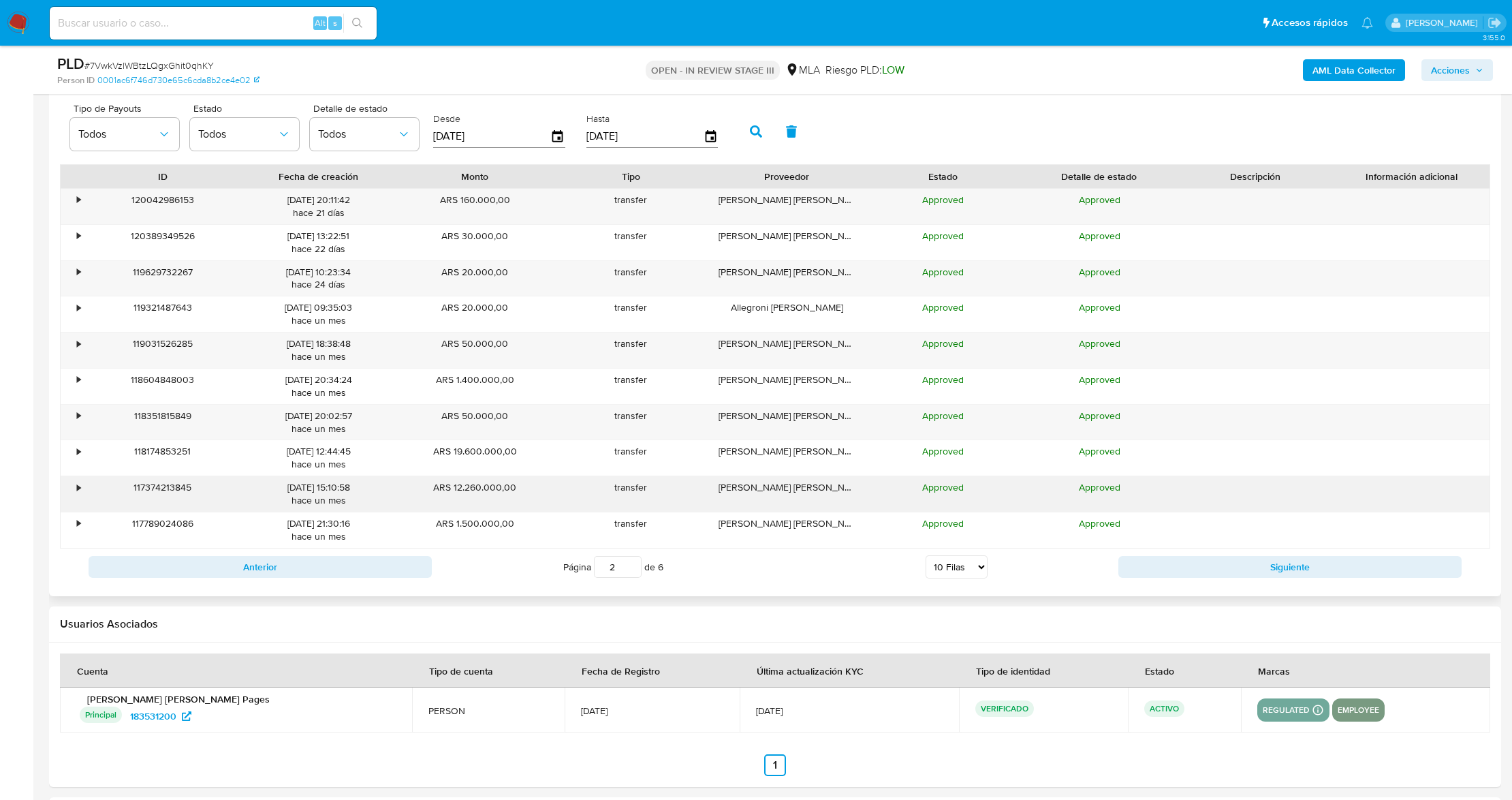
click at [78, 494] on div "•" at bounding box center [78, 487] width 3 height 13
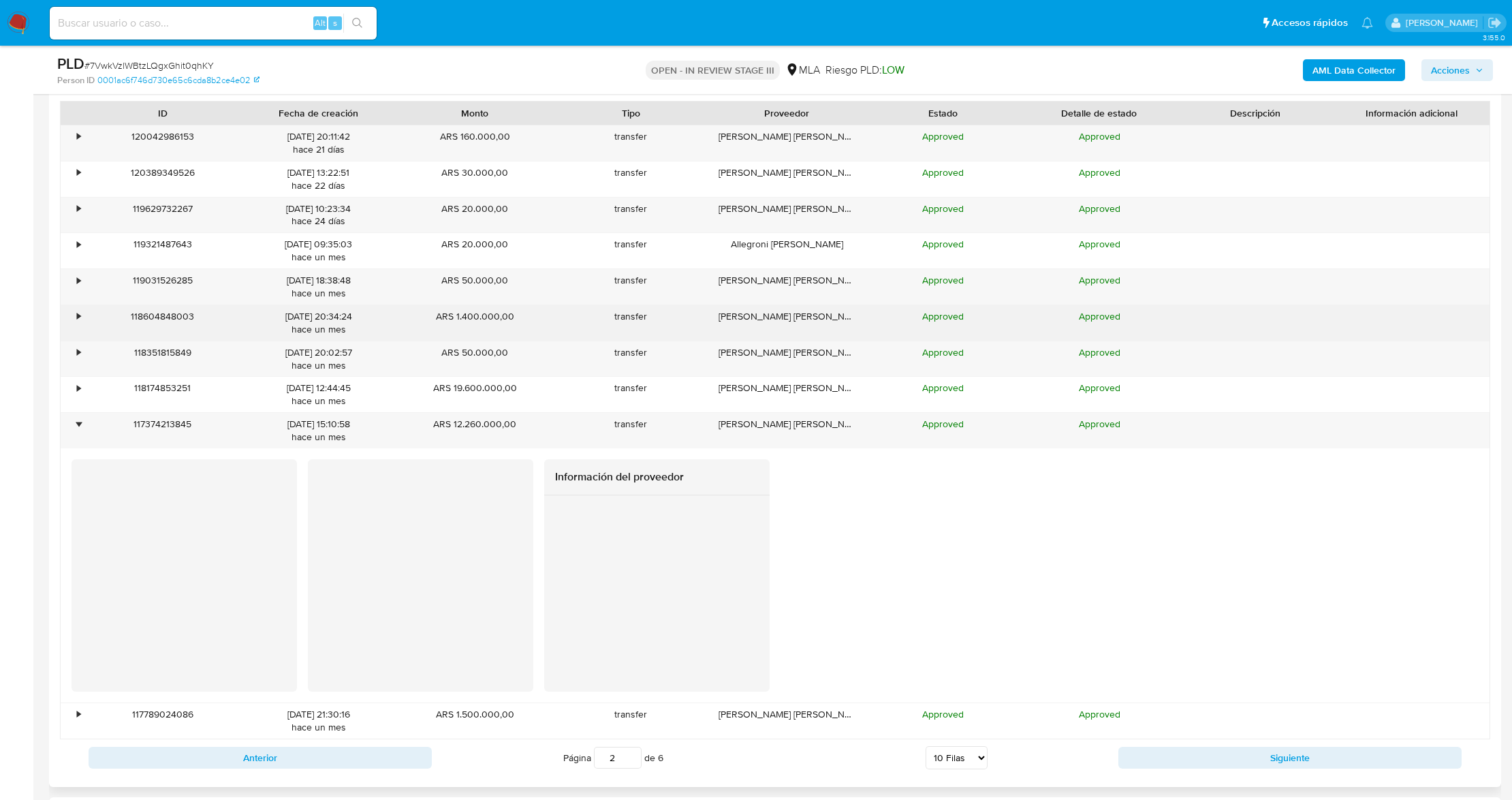
scroll to position [1544, 0]
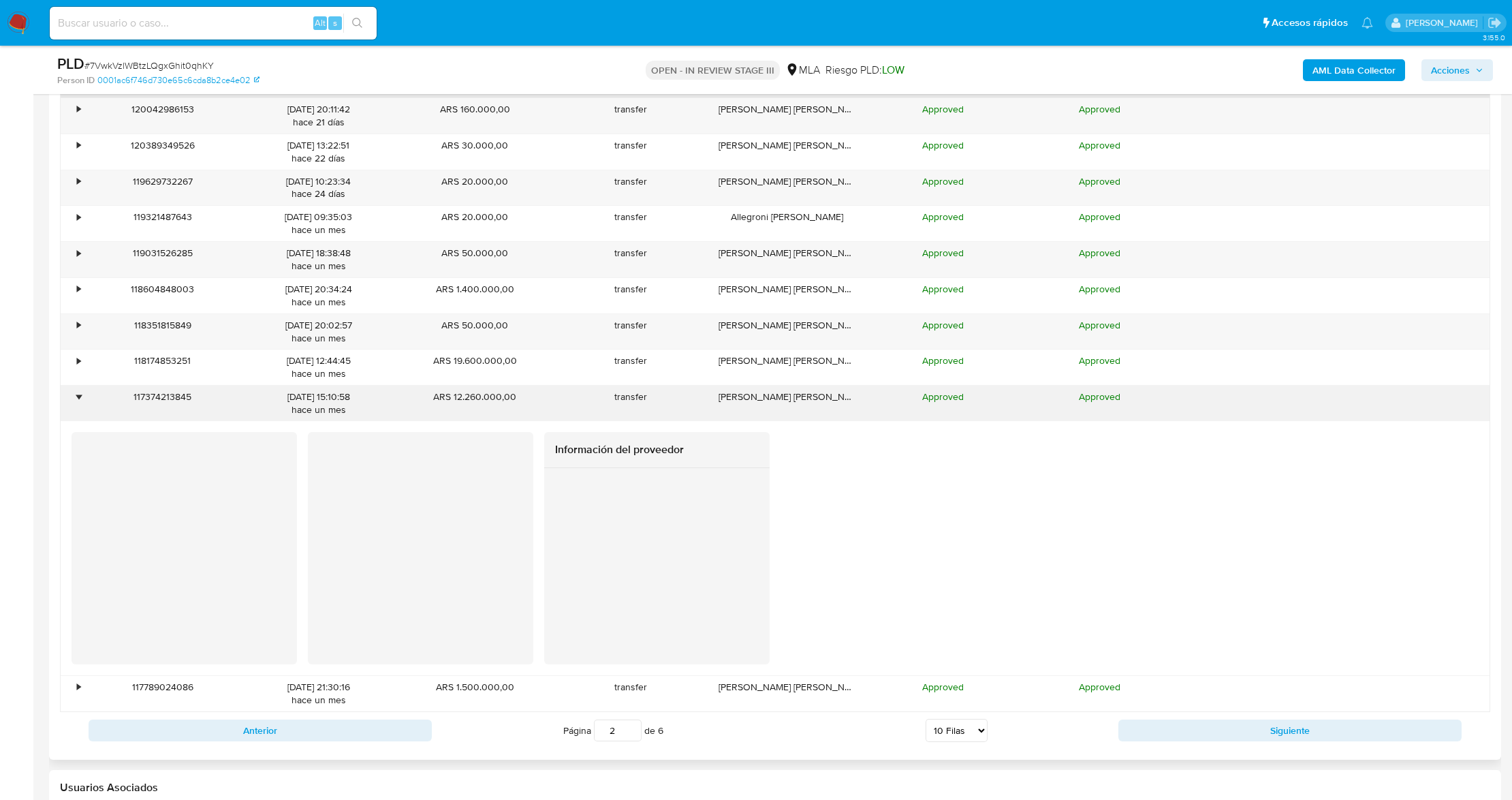
click at [80, 397] on div "•" at bounding box center [78, 397] width 3 height 13
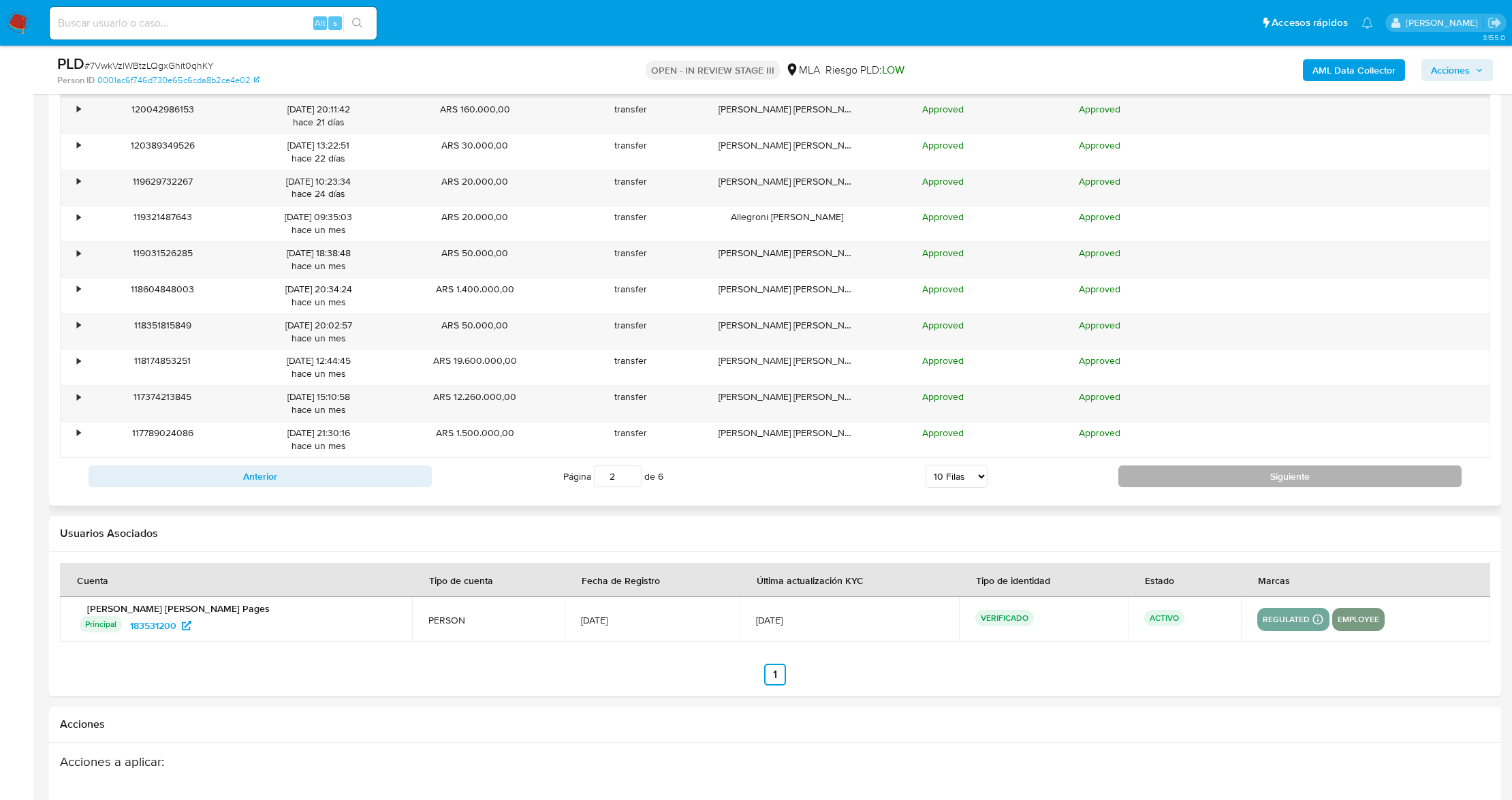
click at [1242, 487] on button "Siguiente" at bounding box center [1290, 476] width 343 height 22
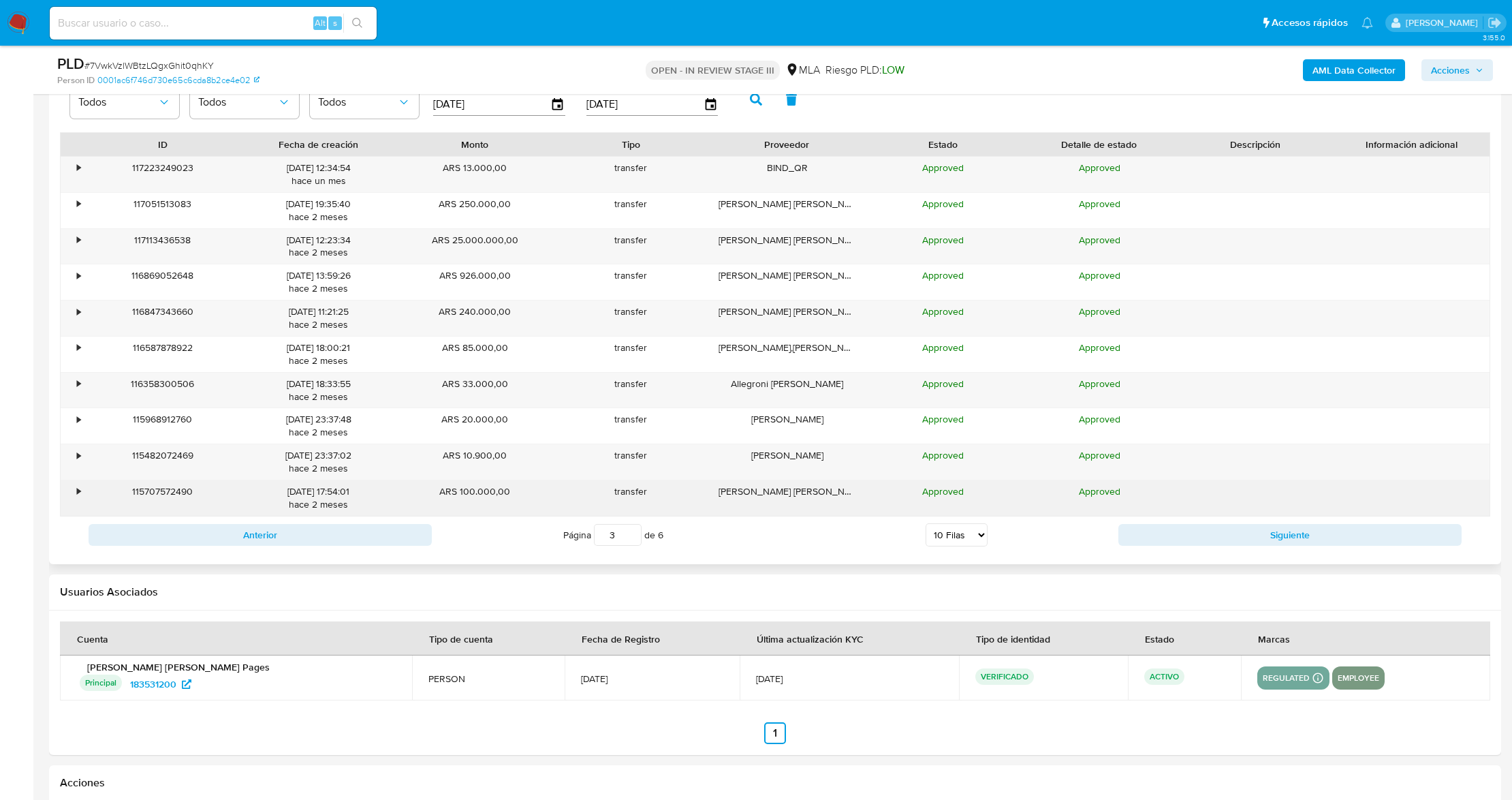
scroll to position [1453, 0]
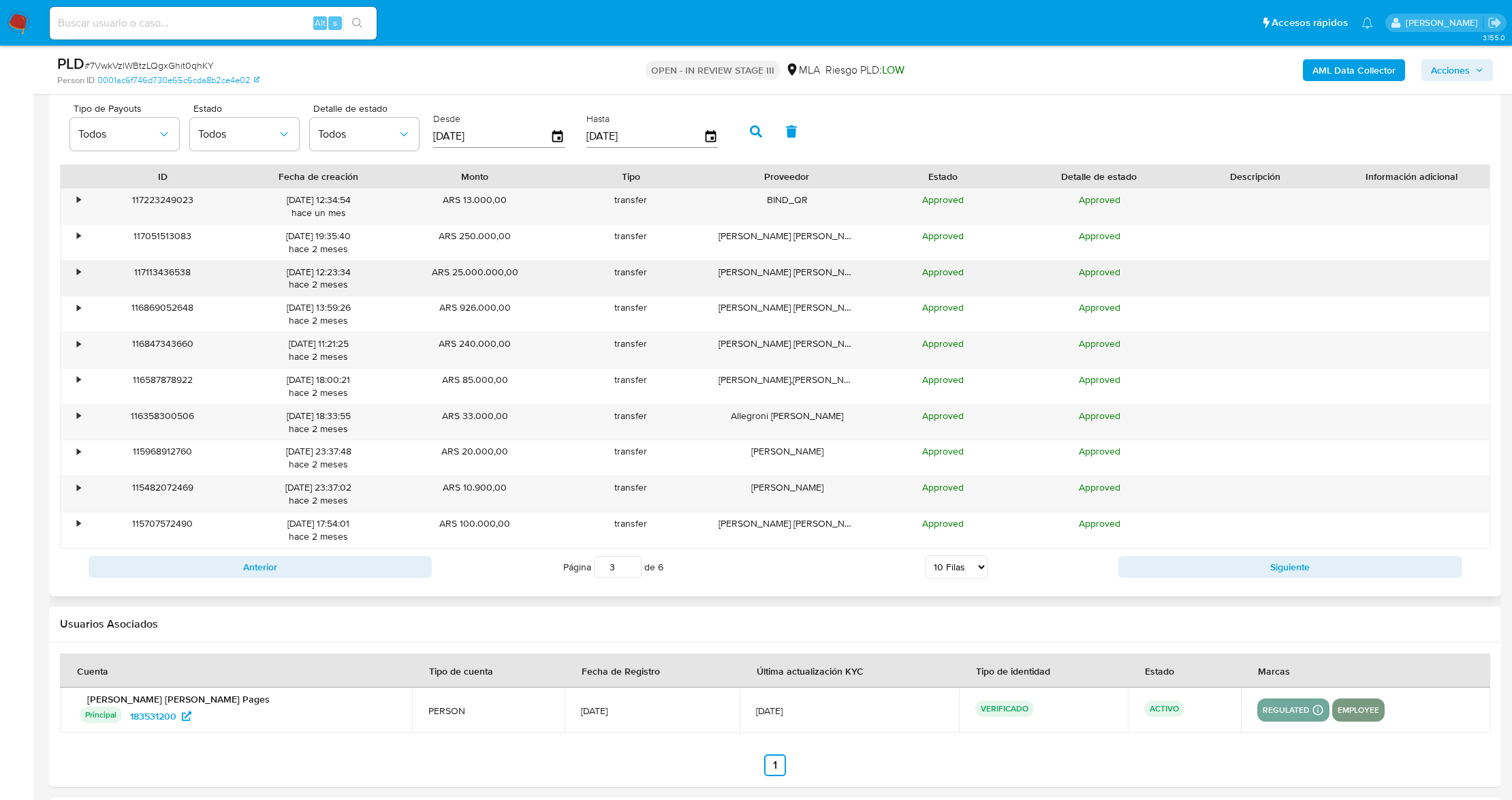
click at [77, 277] on div "•" at bounding box center [78, 272] width 3 height 13
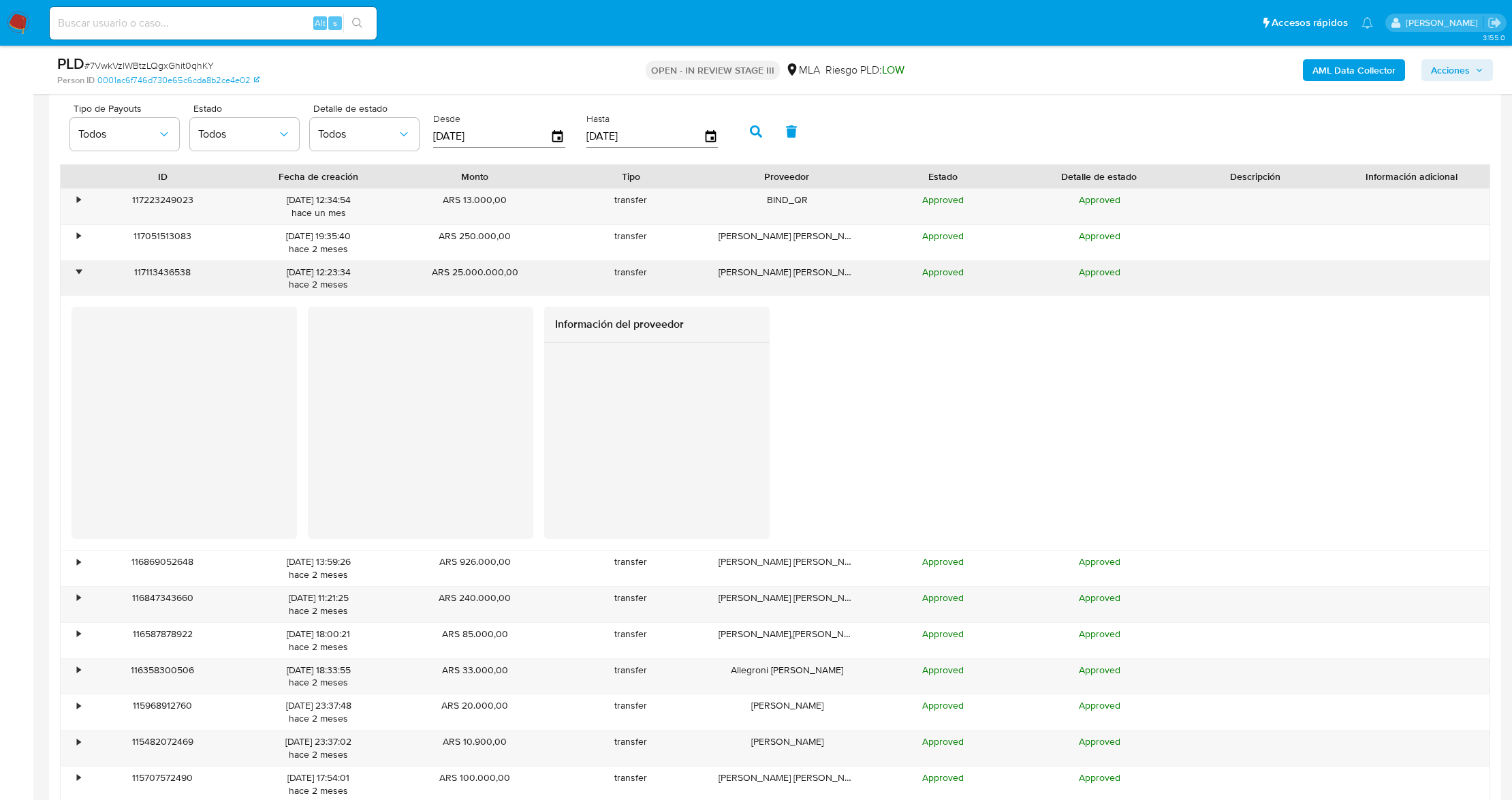
click at [78, 277] on div "•" at bounding box center [78, 272] width 3 height 13
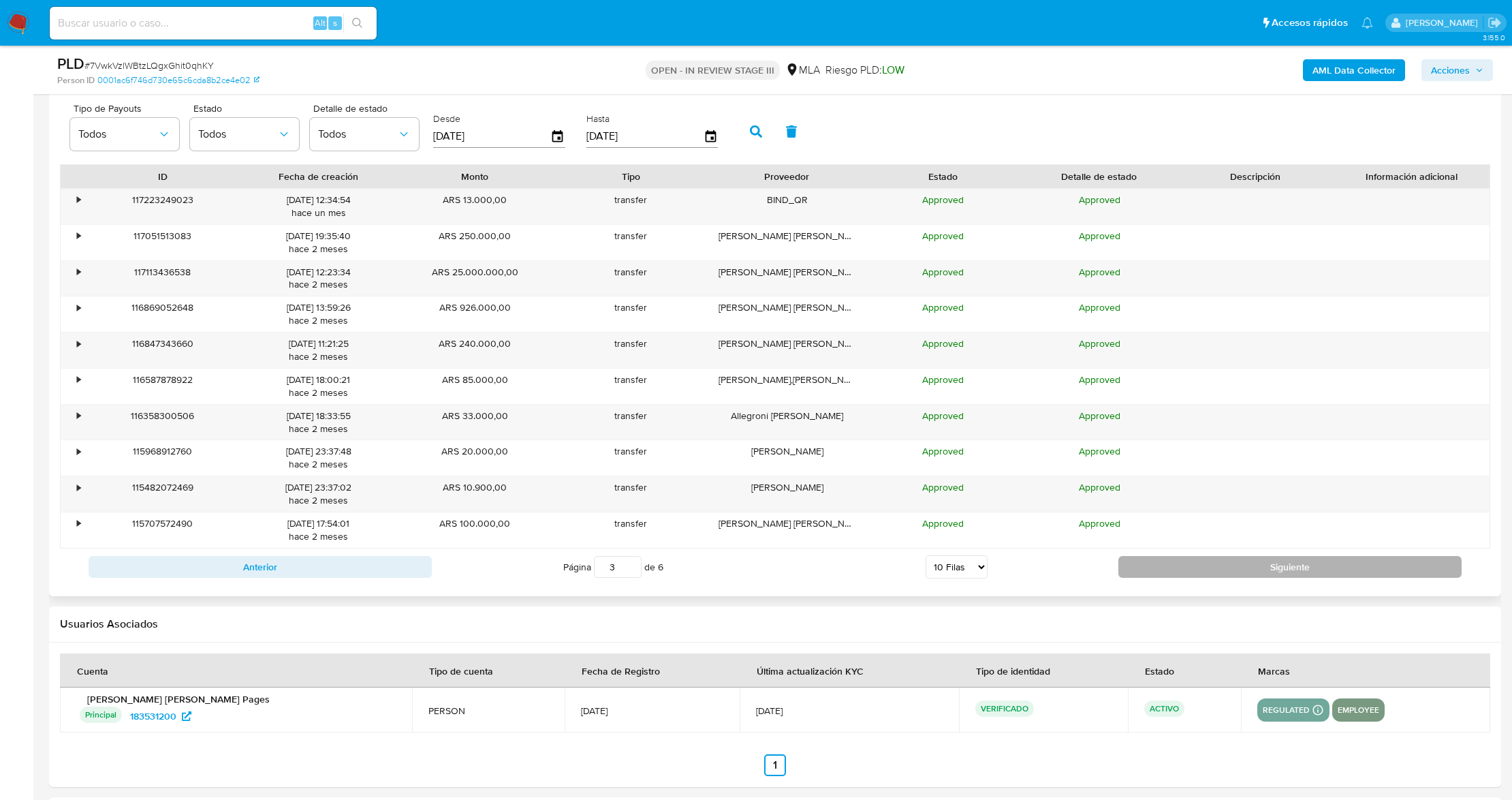
click at [1255, 573] on button "Siguiente" at bounding box center [1290, 567] width 343 height 22
type input "5"
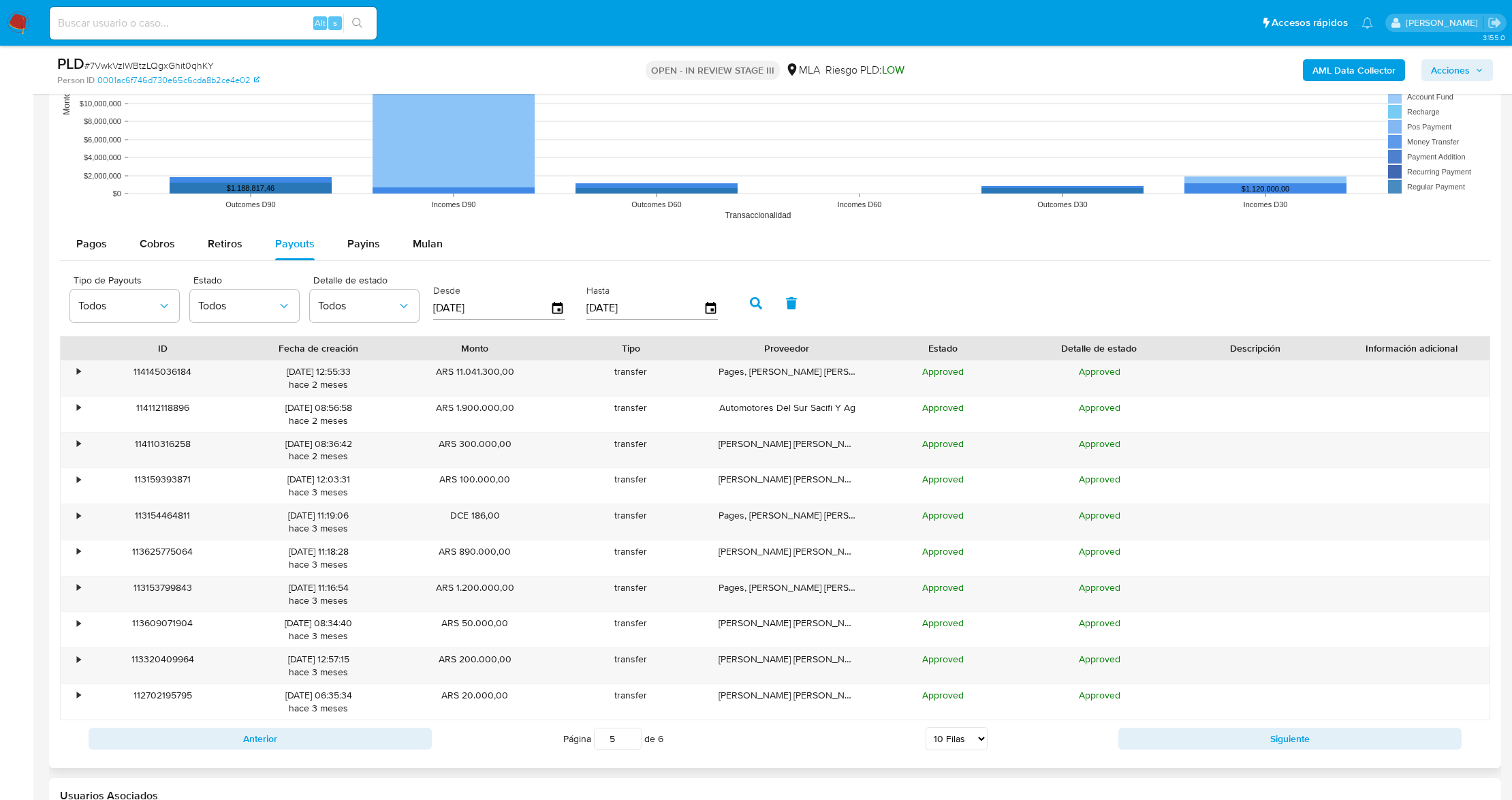
scroll to position [1272, 0]
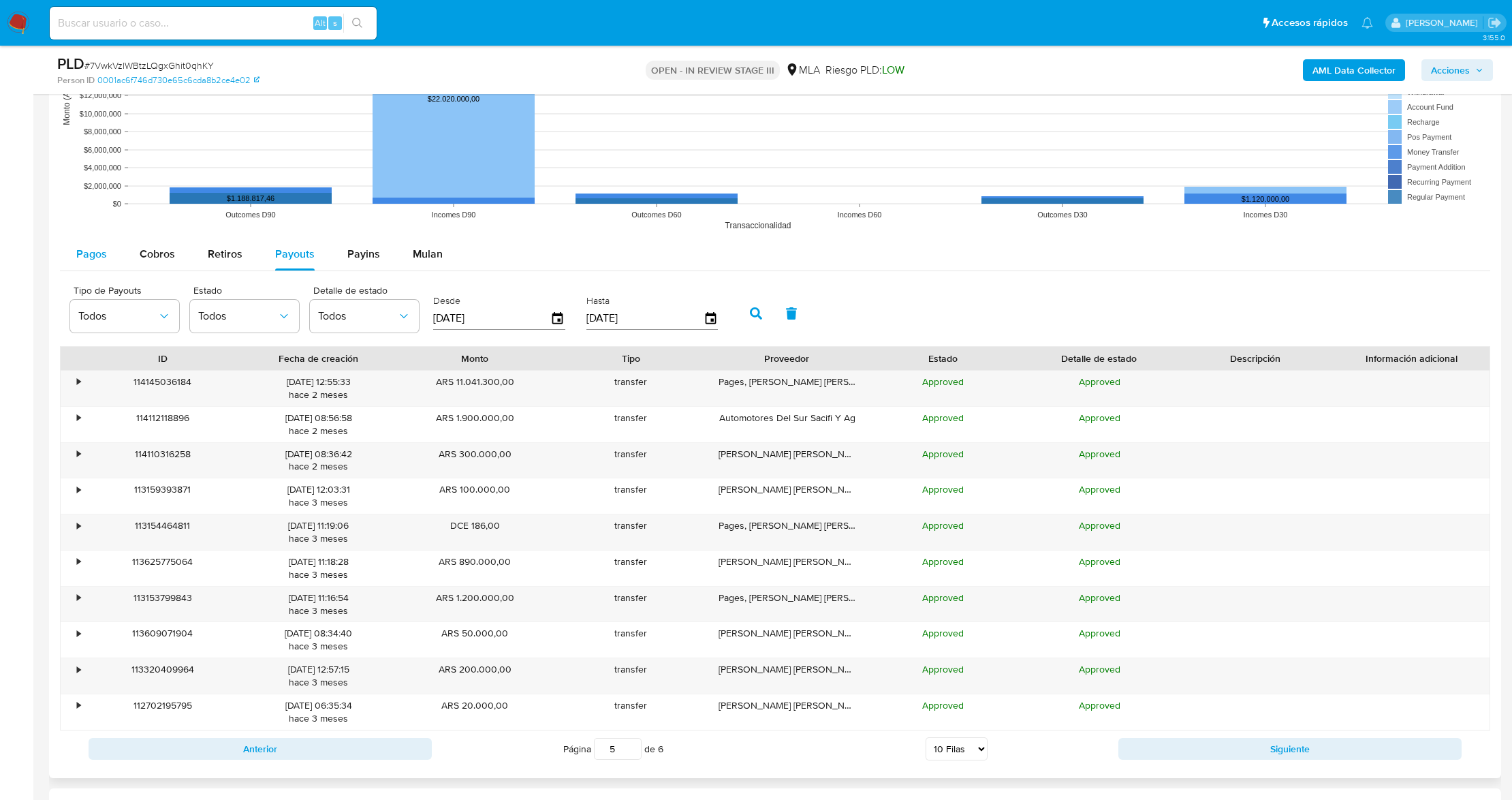
click at [109, 246] on button "Pagos" at bounding box center [92, 254] width 63 height 33
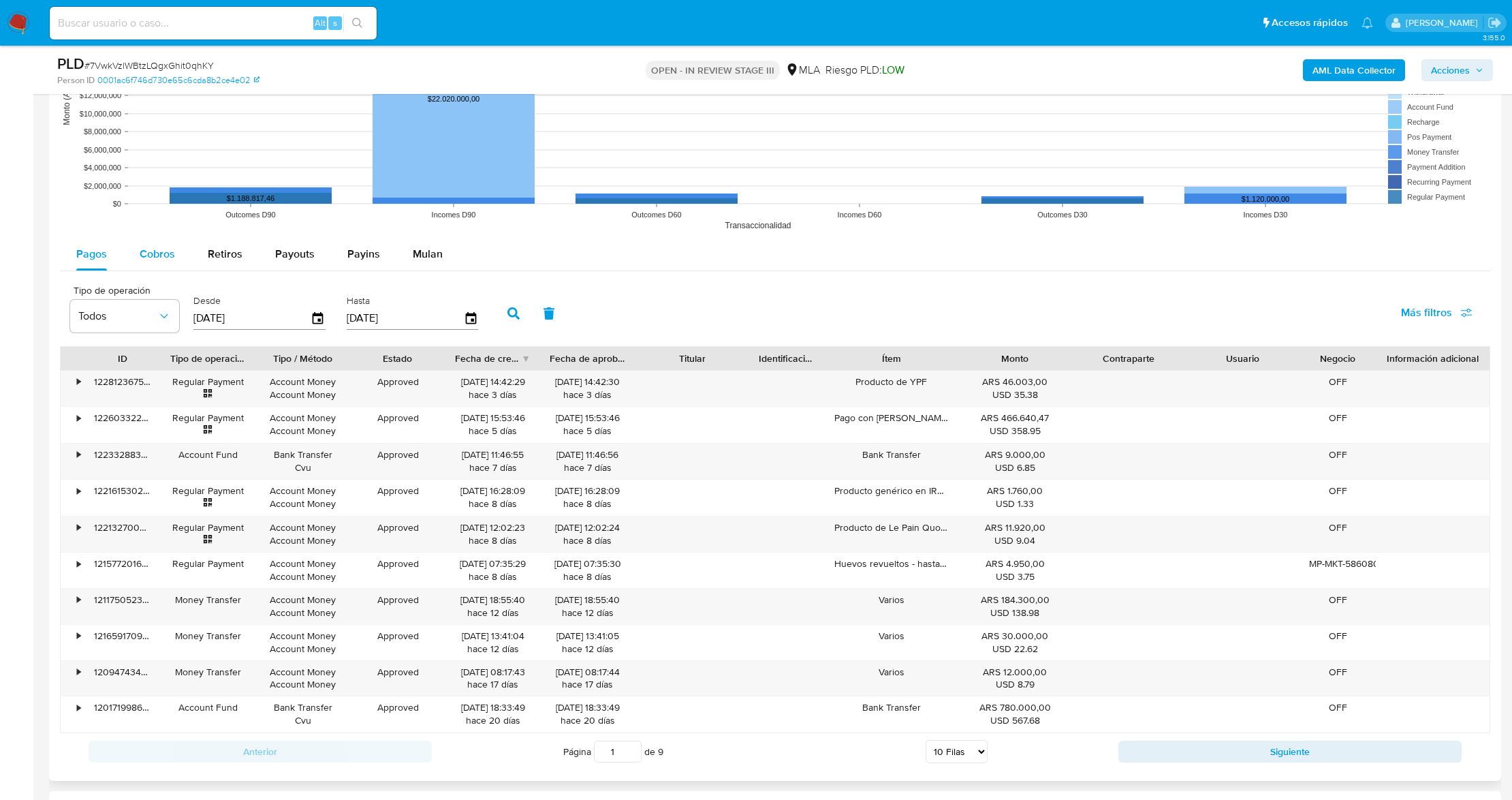
click at [160, 268] on div "Cobros" at bounding box center [157, 254] width 35 height 33
select select "10"
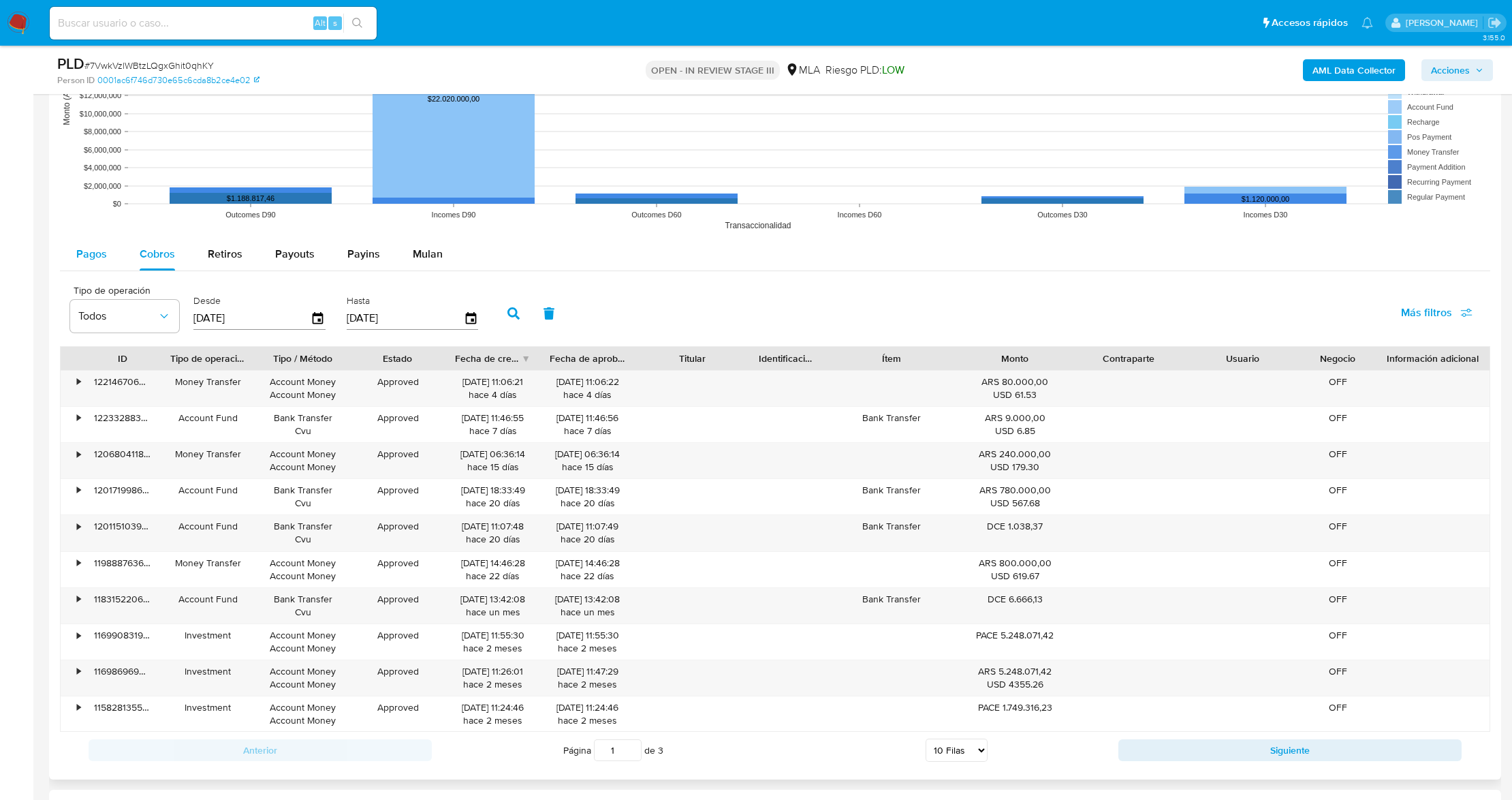
click at [74, 254] on button "Pagos" at bounding box center [92, 254] width 63 height 33
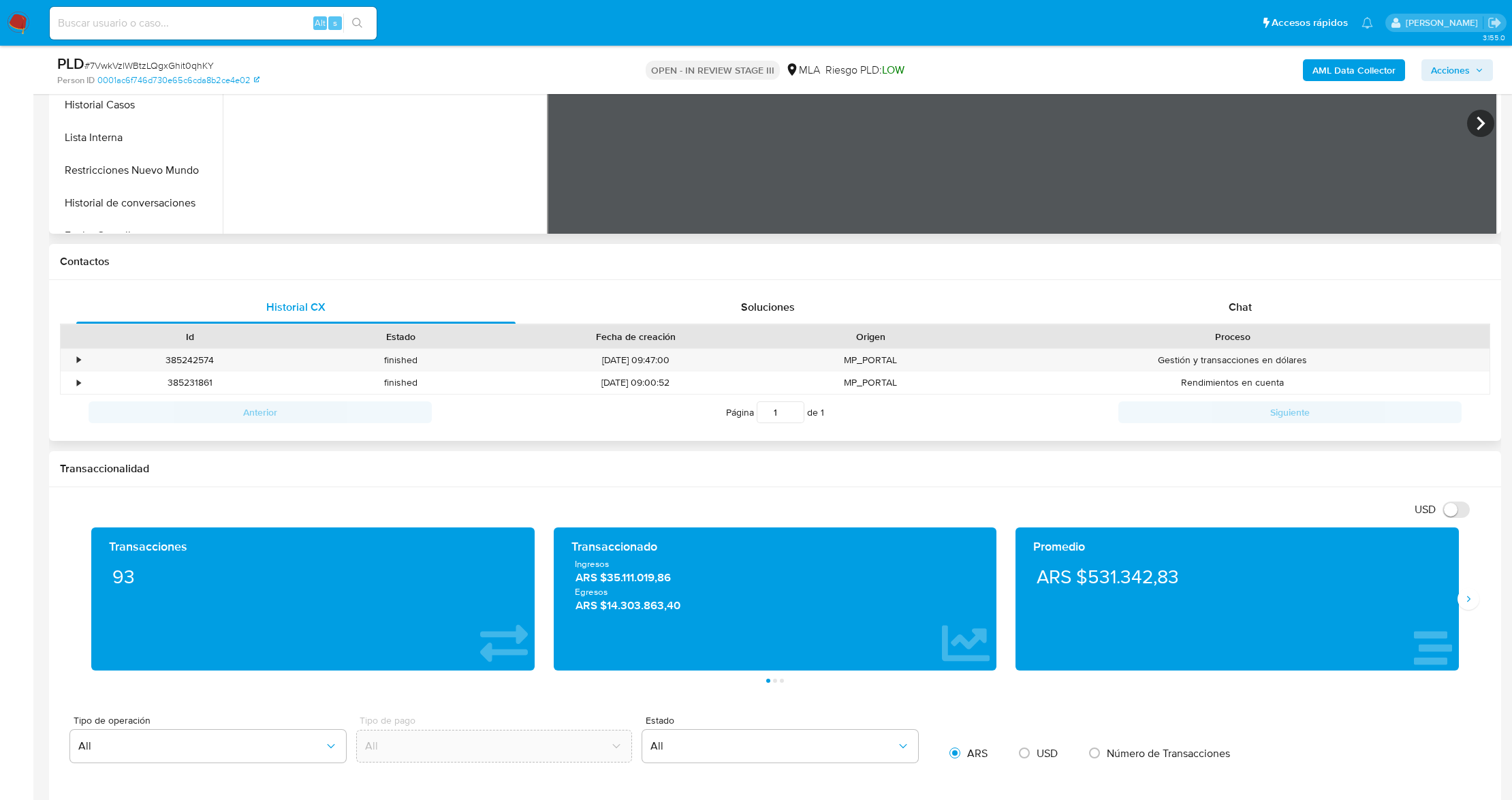
scroll to position [91, 0]
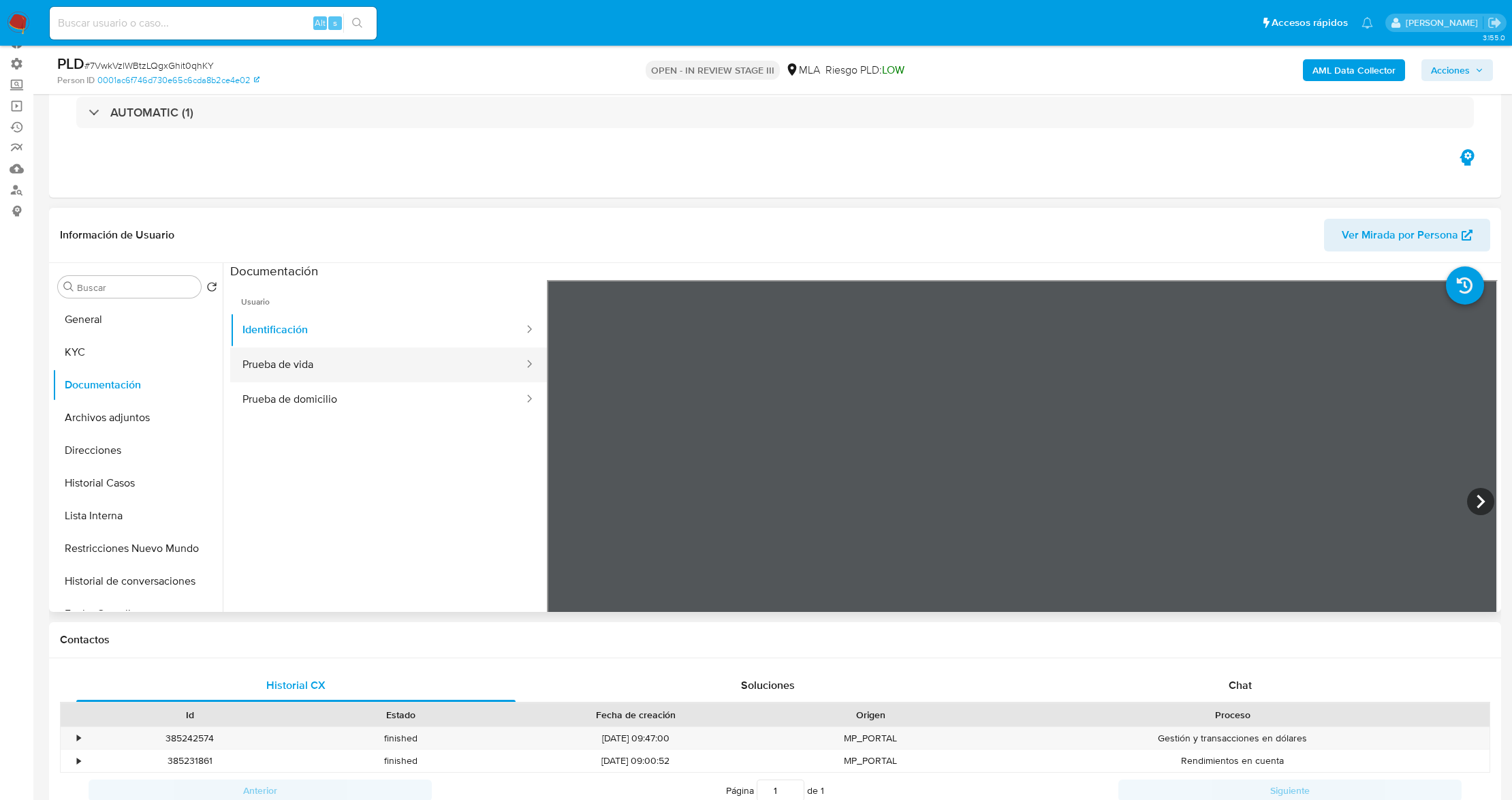
click at [316, 364] on button "Prueba de vida" at bounding box center [378, 365] width 295 height 34
click at [110, 341] on button "KYC" at bounding box center [132, 352] width 160 height 33
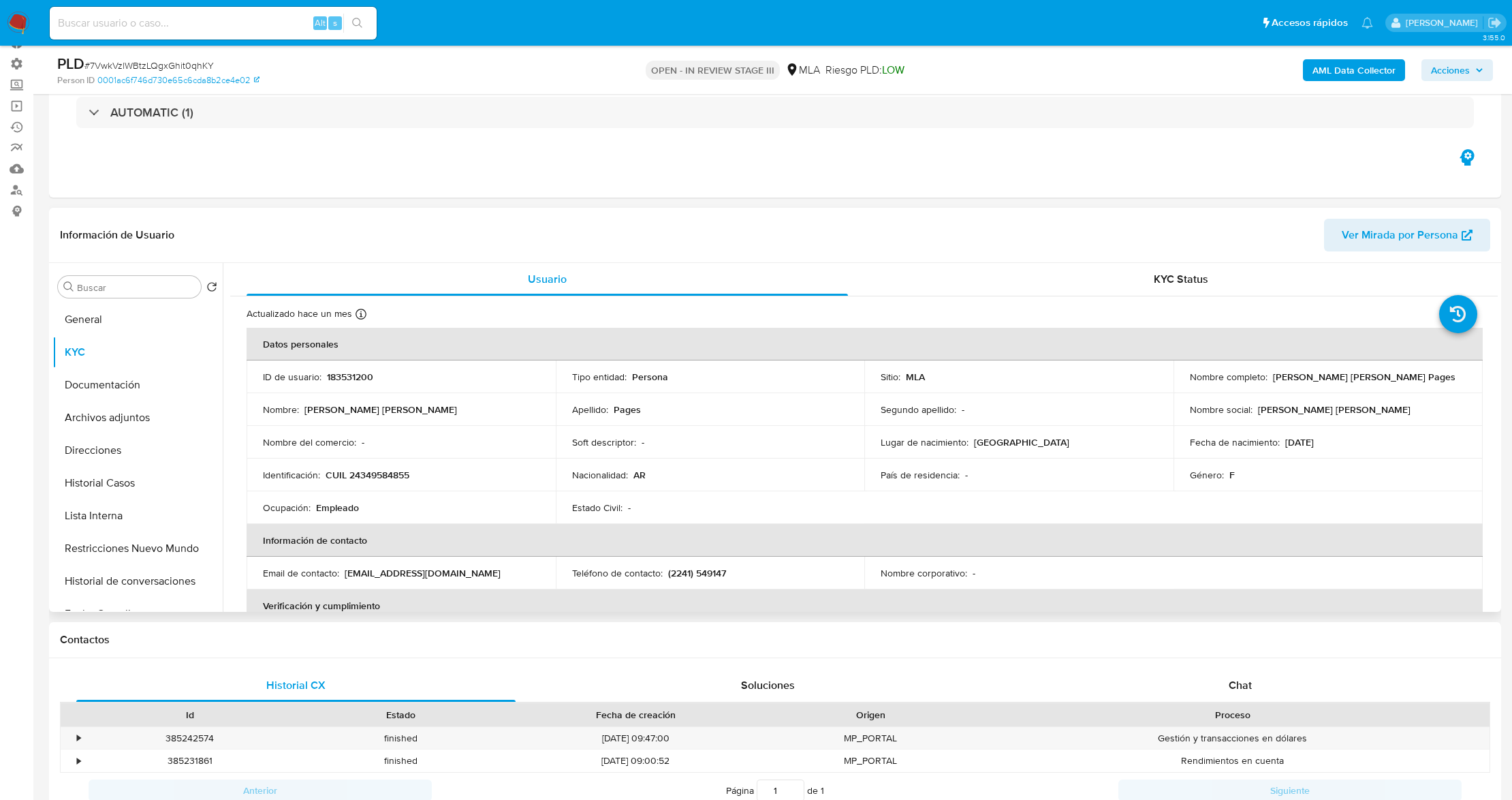
click at [401, 470] on p "CUIL 24349584855" at bounding box center [368, 475] width 84 height 12
copy p "24349584855"
click at [118, 487] on button "Historial Casos" at bounding box center [132, 483] width 160 height 33
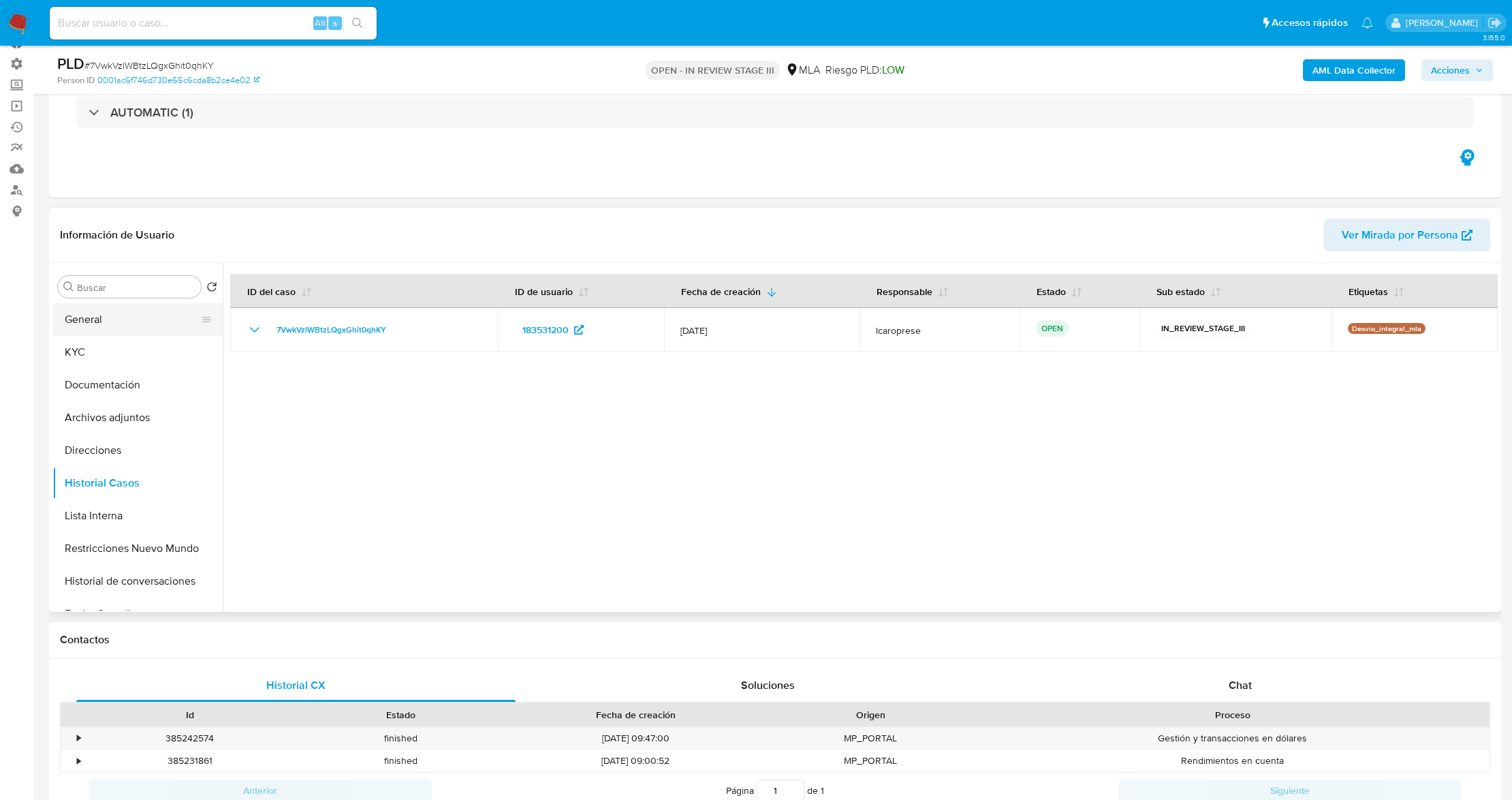
click at [96, 328] on button "General" at bounding box center [132, 319] width 160 height 33
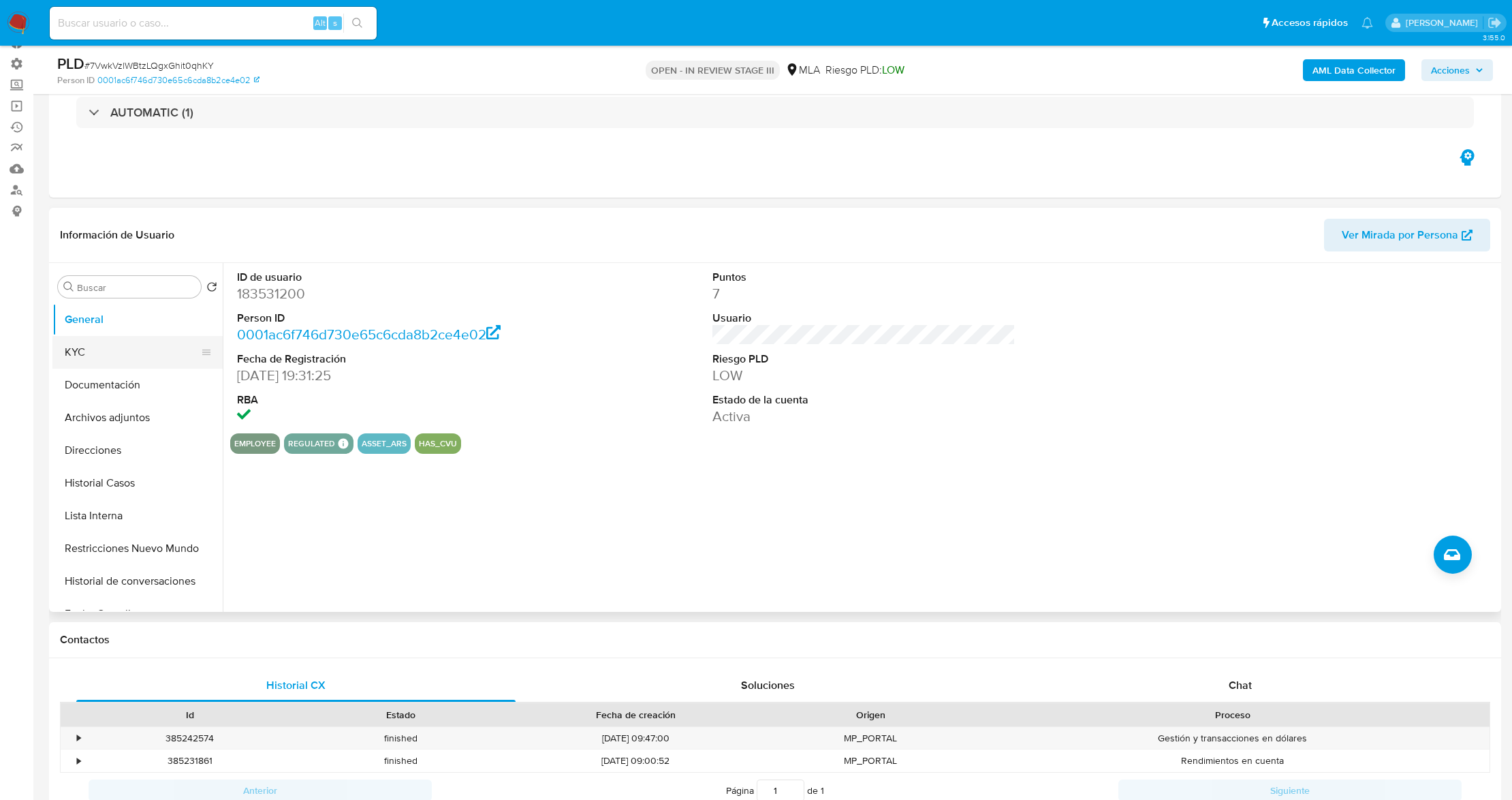
click at [85, 348] on button "KYC" at bounding box center [132, 352] width 160 height 33
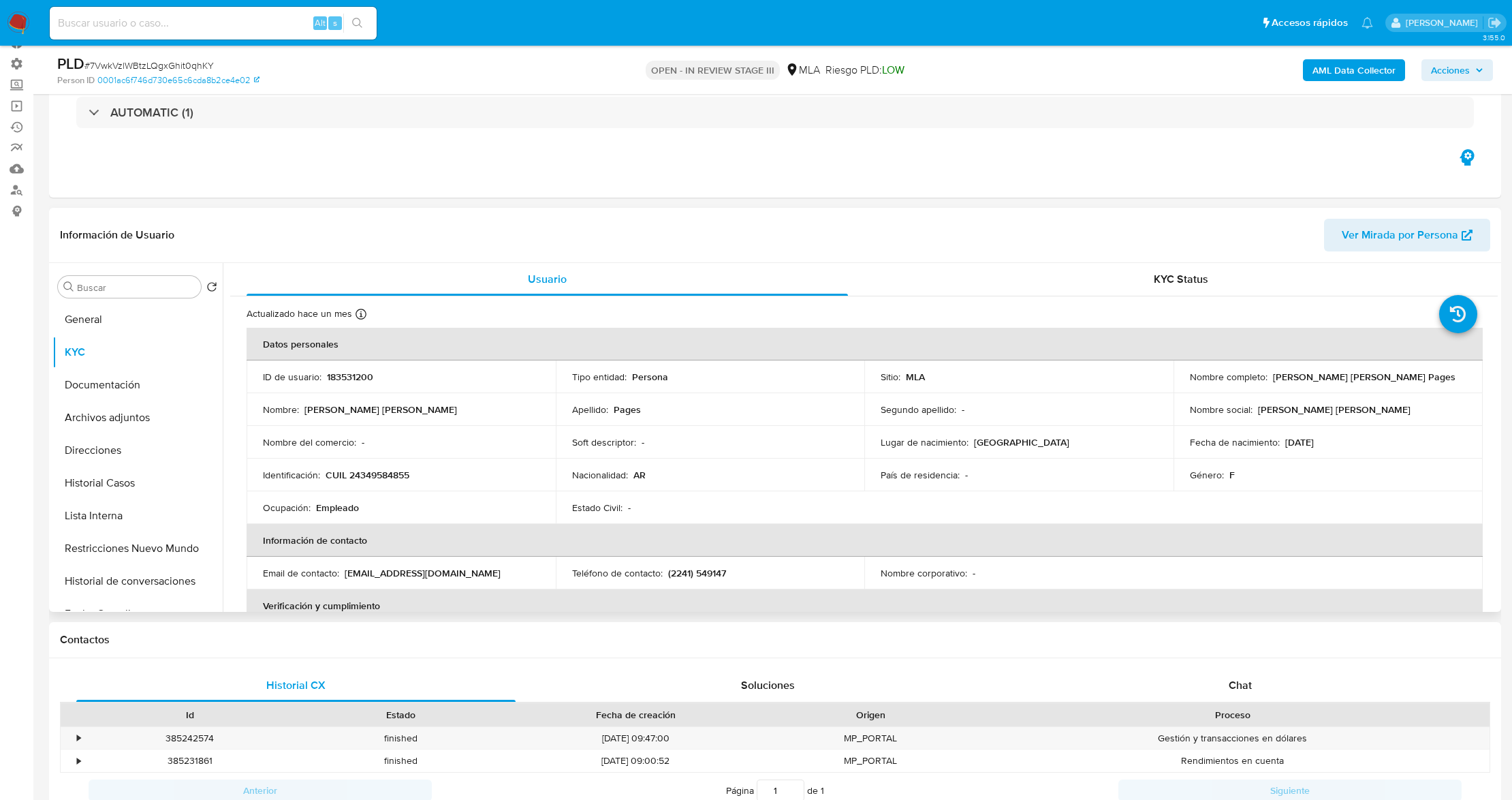
click at [1290, 413] on p "[PERSON_NAME] [PERSON_NAME]" at bounding box center [1334, 410] width 153 height 12
click at [1308, 377] on p "[PERSON_NAME] [PERSON_NAME] Pages" at bounding box center [1364, 377] width 182 height 12
drag, startPoint x: 1384, startPoint y: 374, endPoint x: 1270, endPoint y: 382, distance: 114.3
click at [1270, 382] on div "Nombre completo : [PERSON_NAME] [PERSON_NAME] Pages" at bounding box center [1328, 377] width 277 height 12
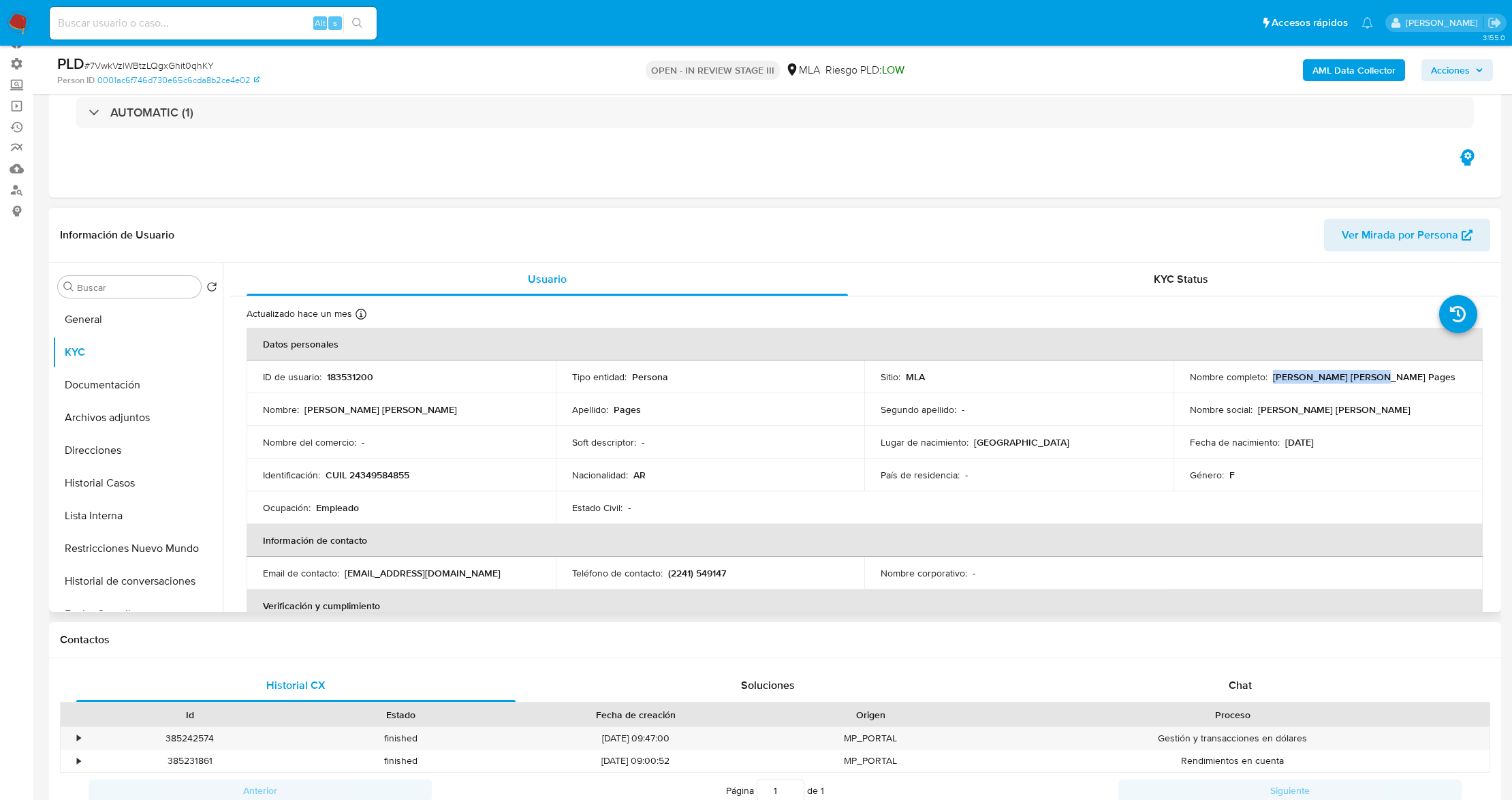
copy p "[PERSON_NAME] [PERSON_NAME] Pages"
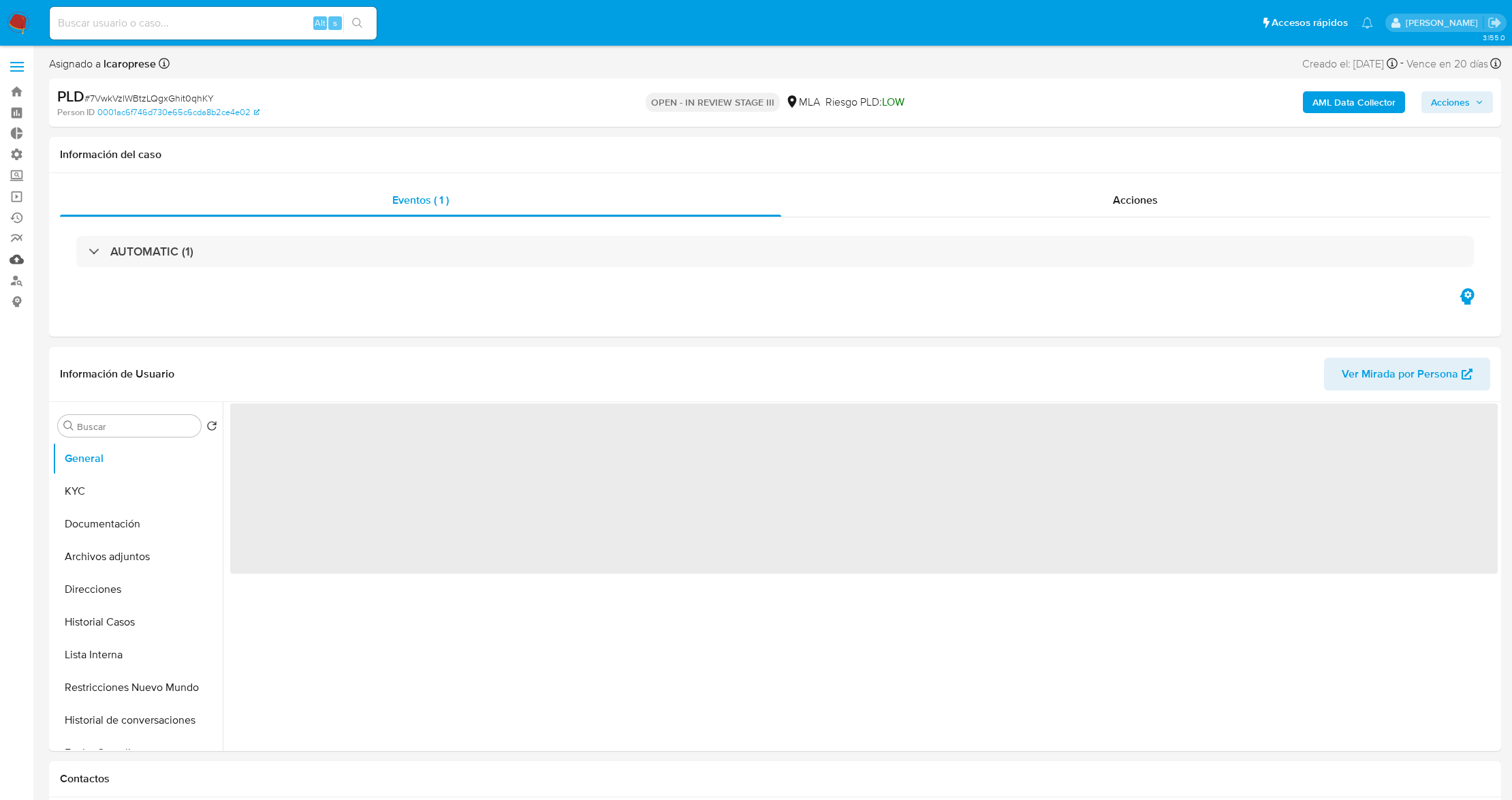
click at [19, 262] on link "Mulan" at bounding box center [81, 259] width 162 height 21
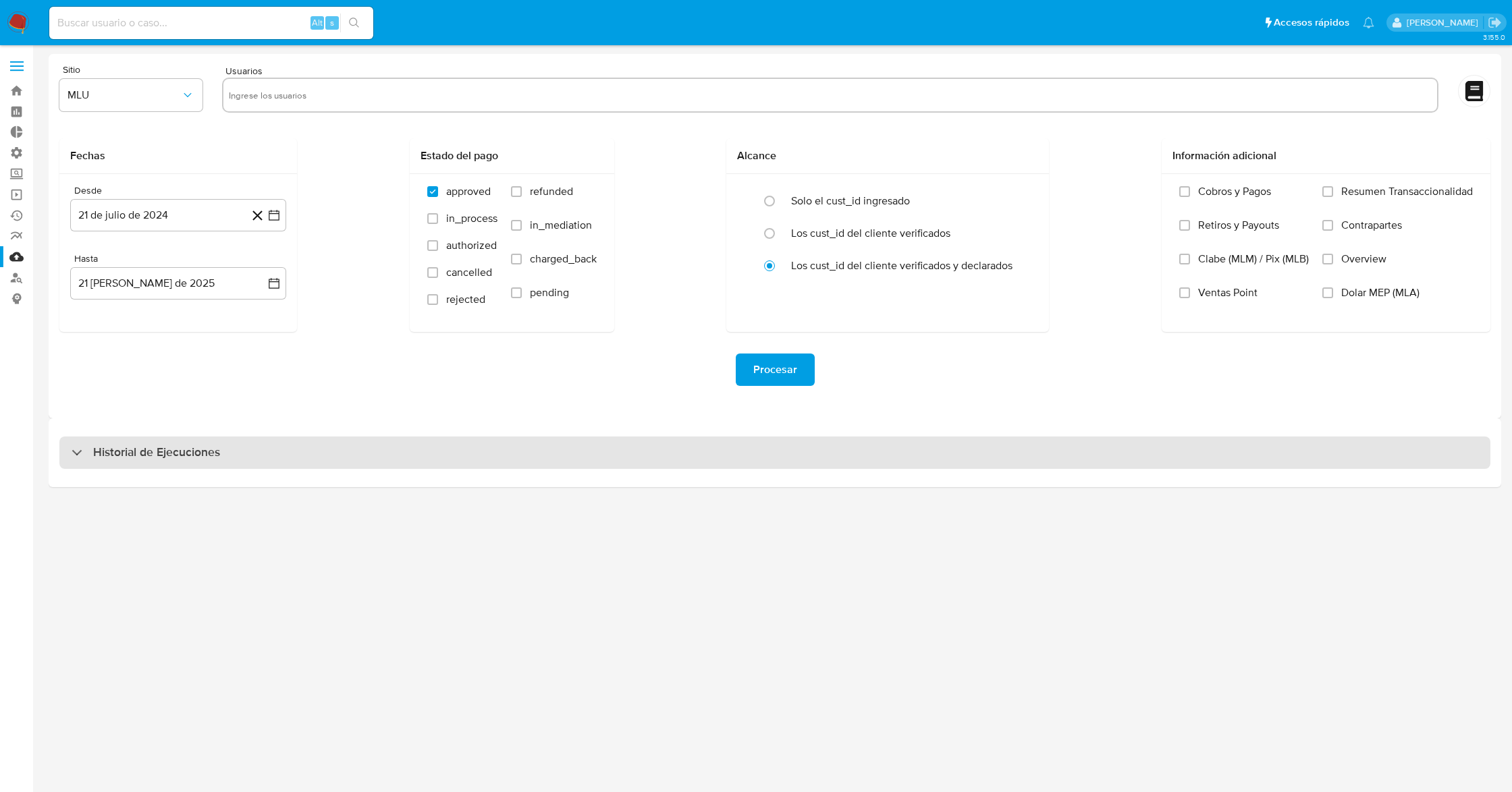
click at [143, 449] on h3 "Historial de Ejecuciones" at bounding box center [157, 453] width 127 height 16
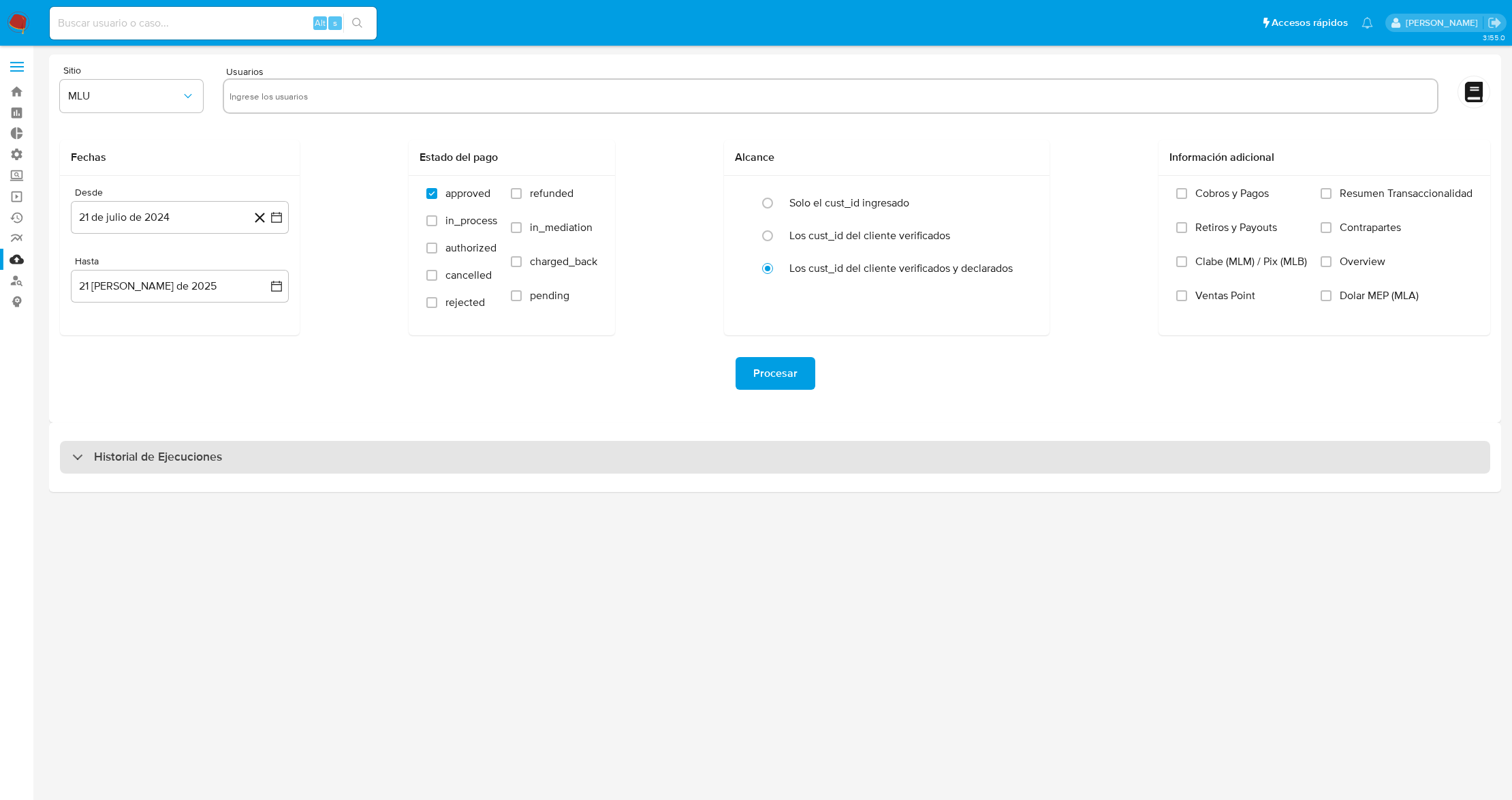
select select "10"
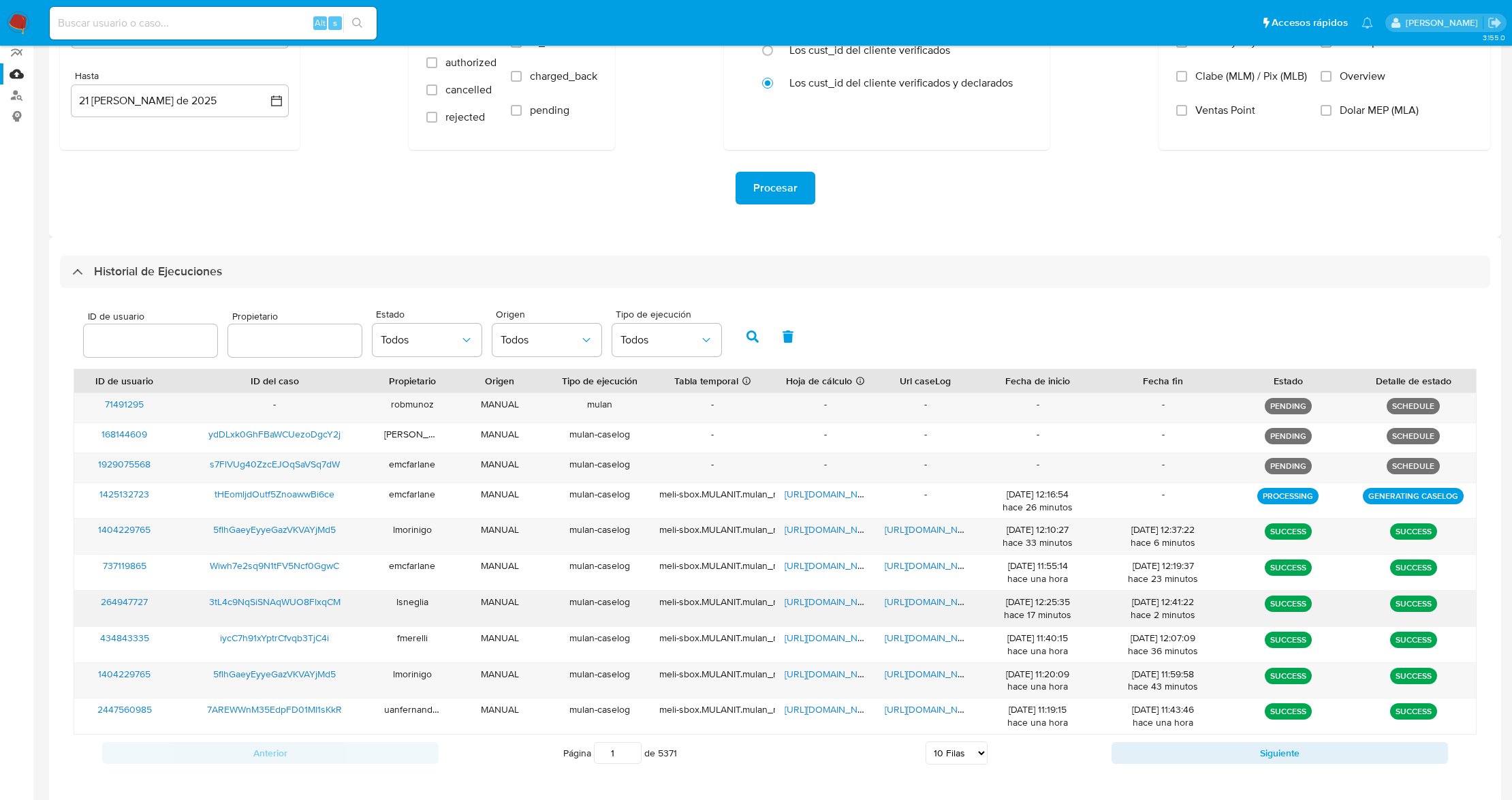
scroll to position [200, 0]
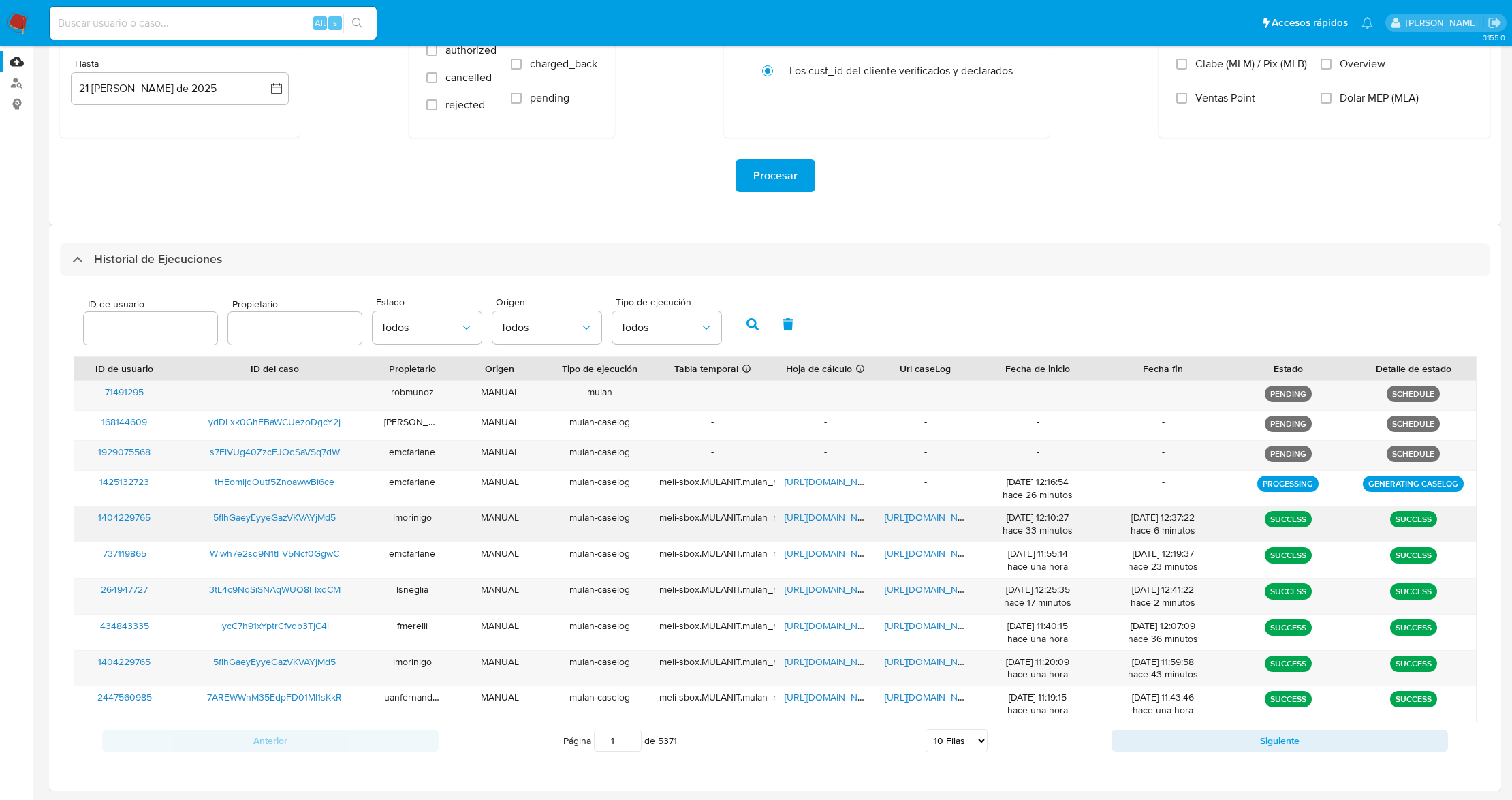
click at [829, 516] on span "https://docs.google.com/spreadsheets/d/1Uo18N4PjPB3HRPpA7lKoo7HeBpI4B6sKvnkKUZ3…" at bounding box center [831, 517] width 94 height 14
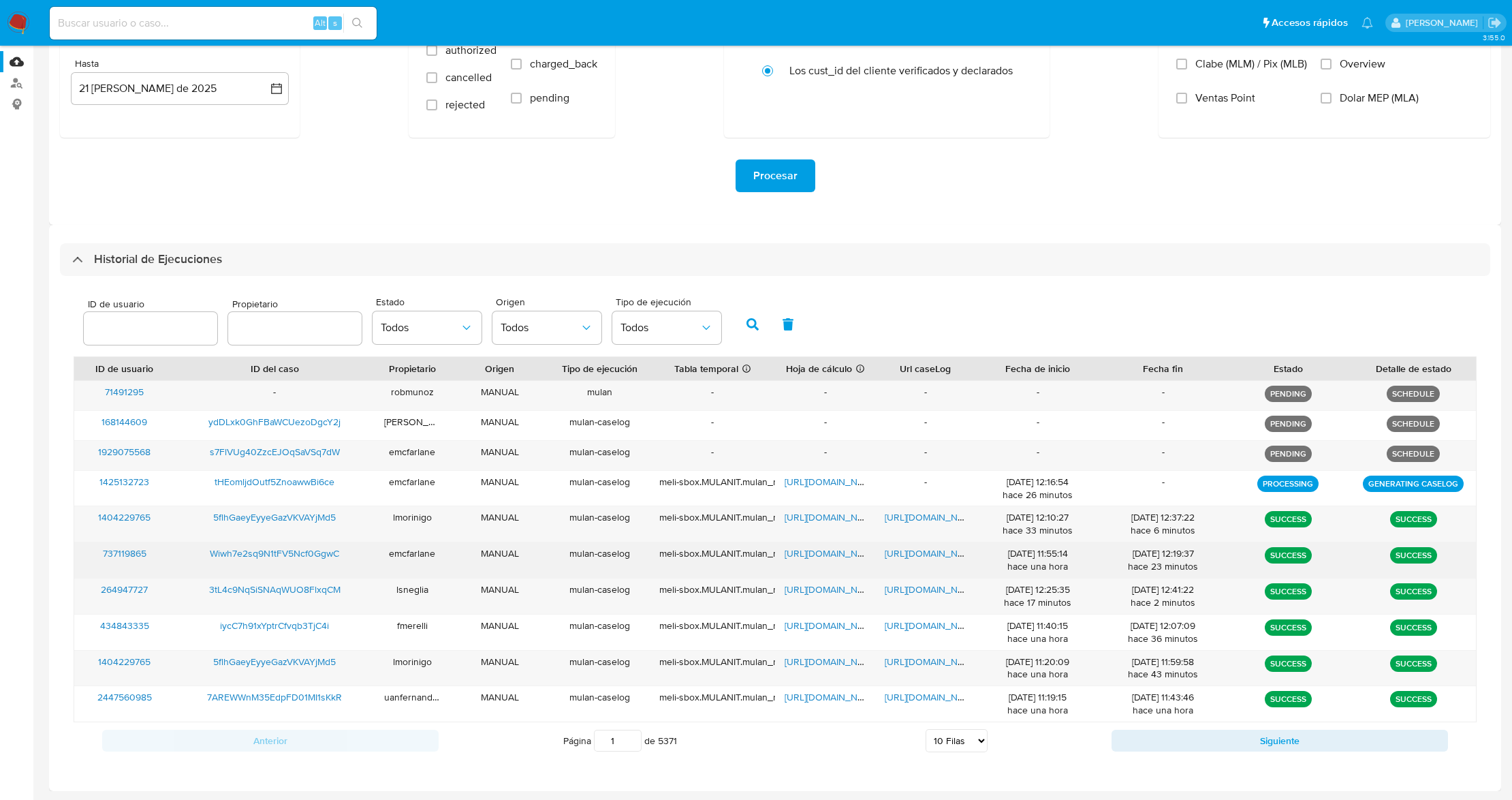
click at [829, 551] on span "https://docs.google.com/spreadsheets/d/1f2cQXdwfvtUfq_nUBte1LlkNOwtxx4xO3kmv8Yi…" at bounding box center [831, 554] width 94 height 14
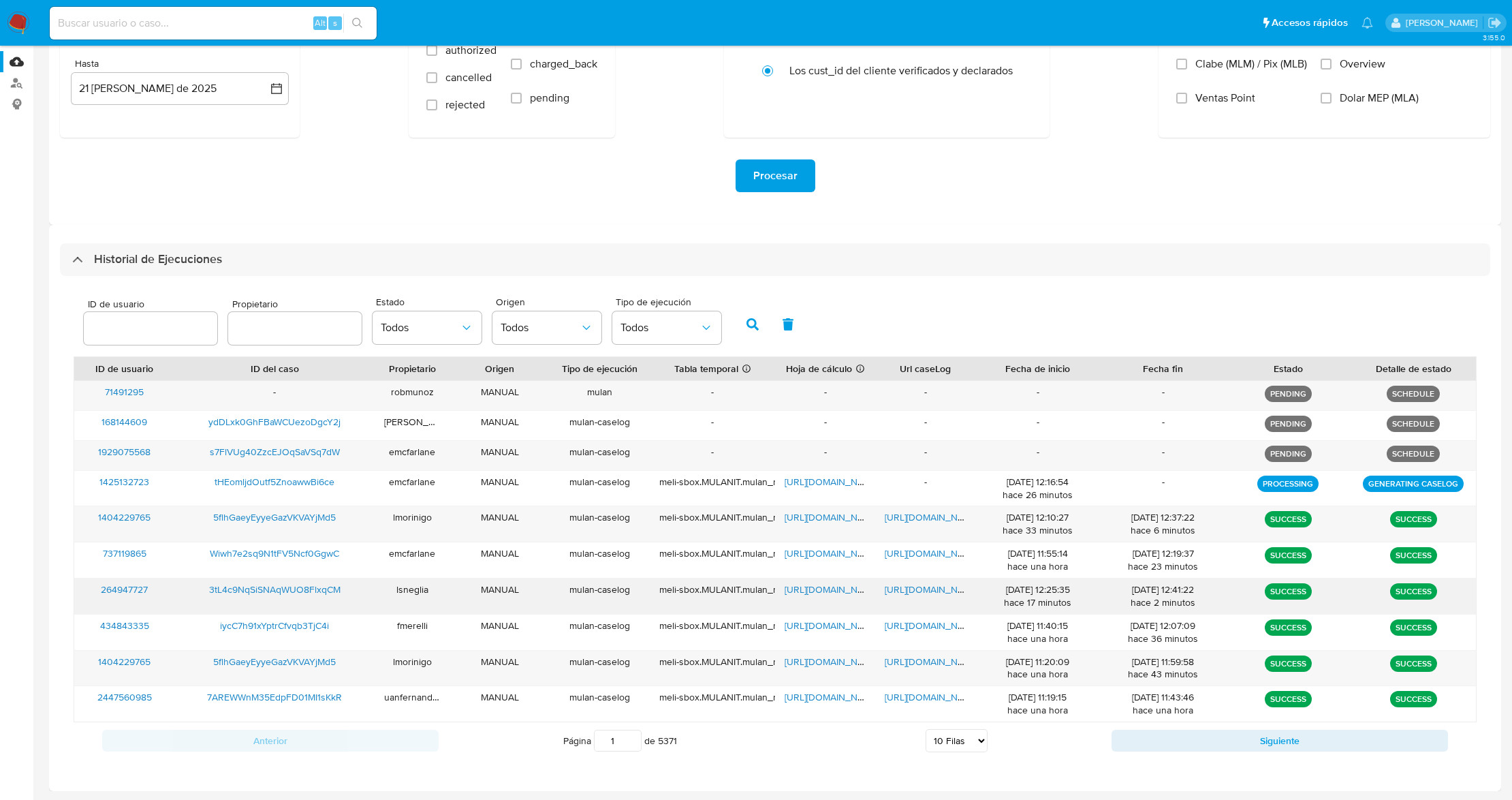
click at [840, 592] on span "https://docs.google.com/spreadsheets/d/1nm4P9m9BcmbNdmeszX5Xx-elT9nlx02Me0iwA2c…" at bounding box center [831, 589] width 94 height 14
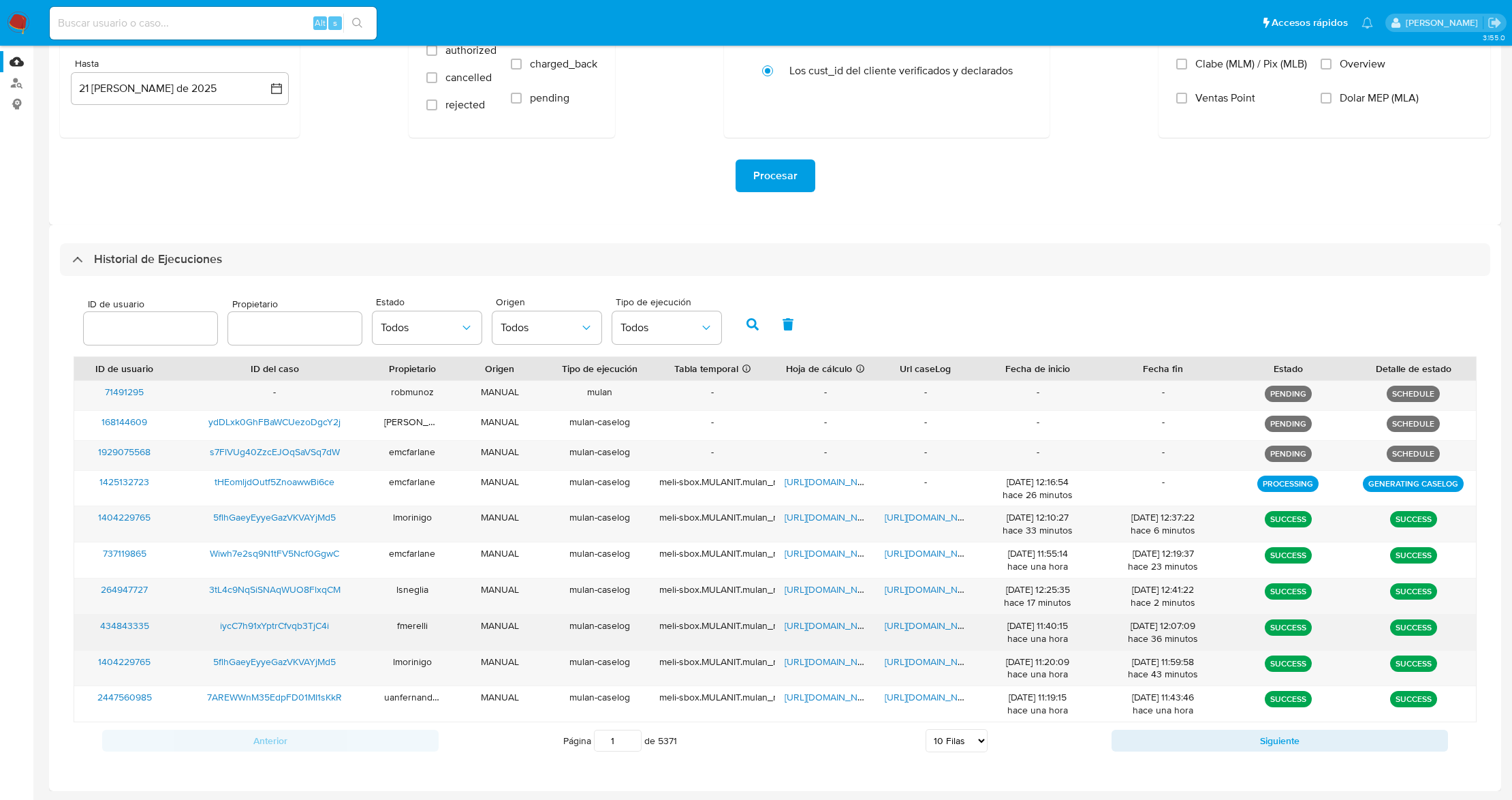
click at [820, 629] on span "https://docs.google.com/spreadsheets/d/1hcuGvpOUa4YIRlgNe4_CfFDpJSzQ88UFFeHD4Jz…" at bounding box center [831, 626] width 94 height 14
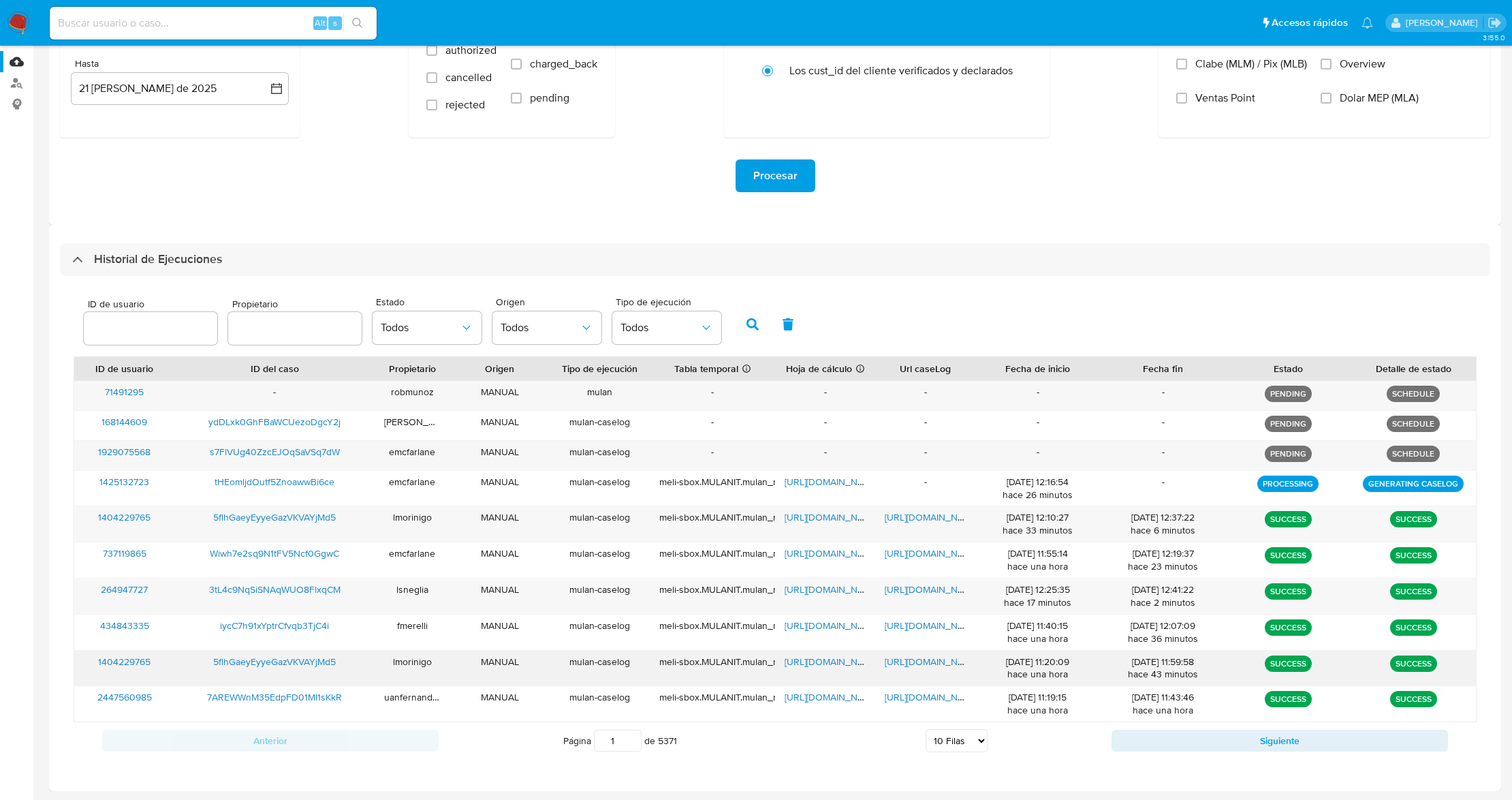
click at [838, 664] on span "https://docs.google.com/spreadsheets/d/1xlKrDlr67Sr4mBu5rNYKXQjggyleEOe6ZIqXo_Q…" at bounding box center [831, 662] width 94 height 14
click at [924, 522] on span "https://docs.google.com/document/d/1ysYgJ7YxW4Qbl1x3aliPIpZmQMwykM1uFnL0NPgOJWY…" at bounding box center [932, 517] width 94 height 14
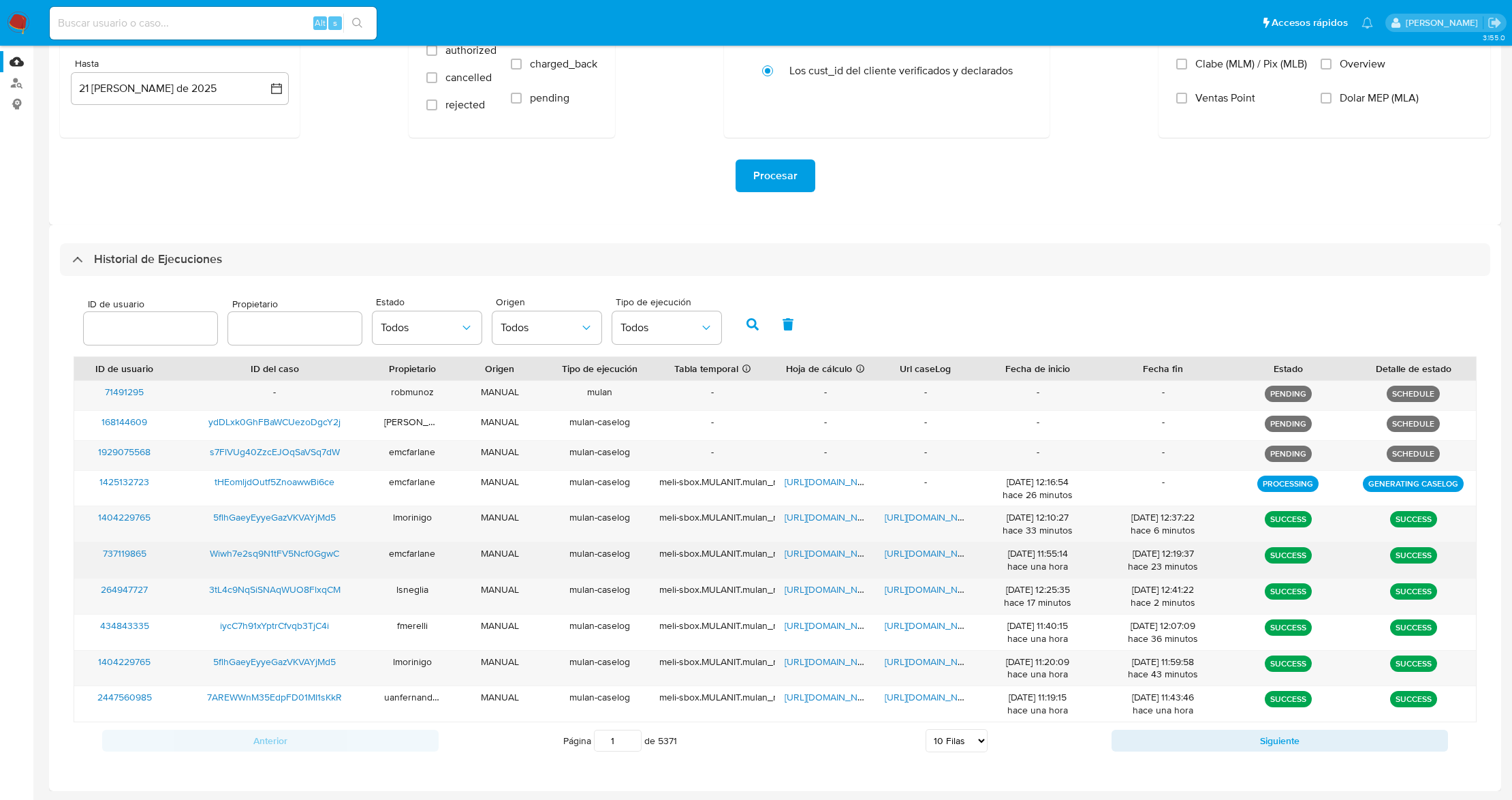
click at [907, 558] on span "https://docs.google.com/document/d/1SicDQYZTtmt1VgSgx8lNOhp6QP77T_E-38SF9jcX_R0…" at bounding box center [932, 554] width 94 height 14
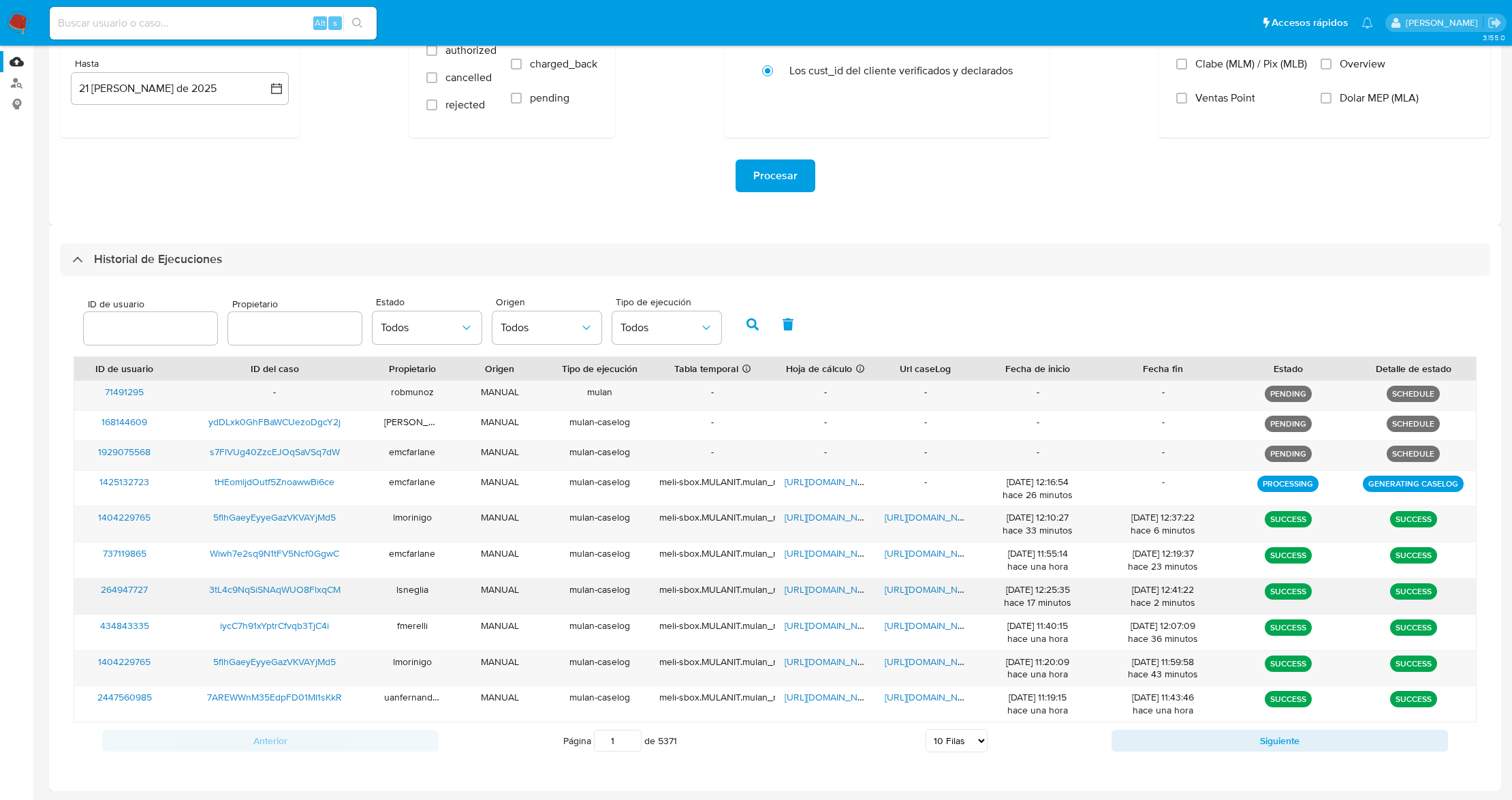
click at [946, 587] on span "https://docs.google.com/document/d/12SFq211c4SZ8BNposB1cOv57xhRMrC11_GzC6O2Qfs4…" at bounding box center [932, 589] width 94 height 14
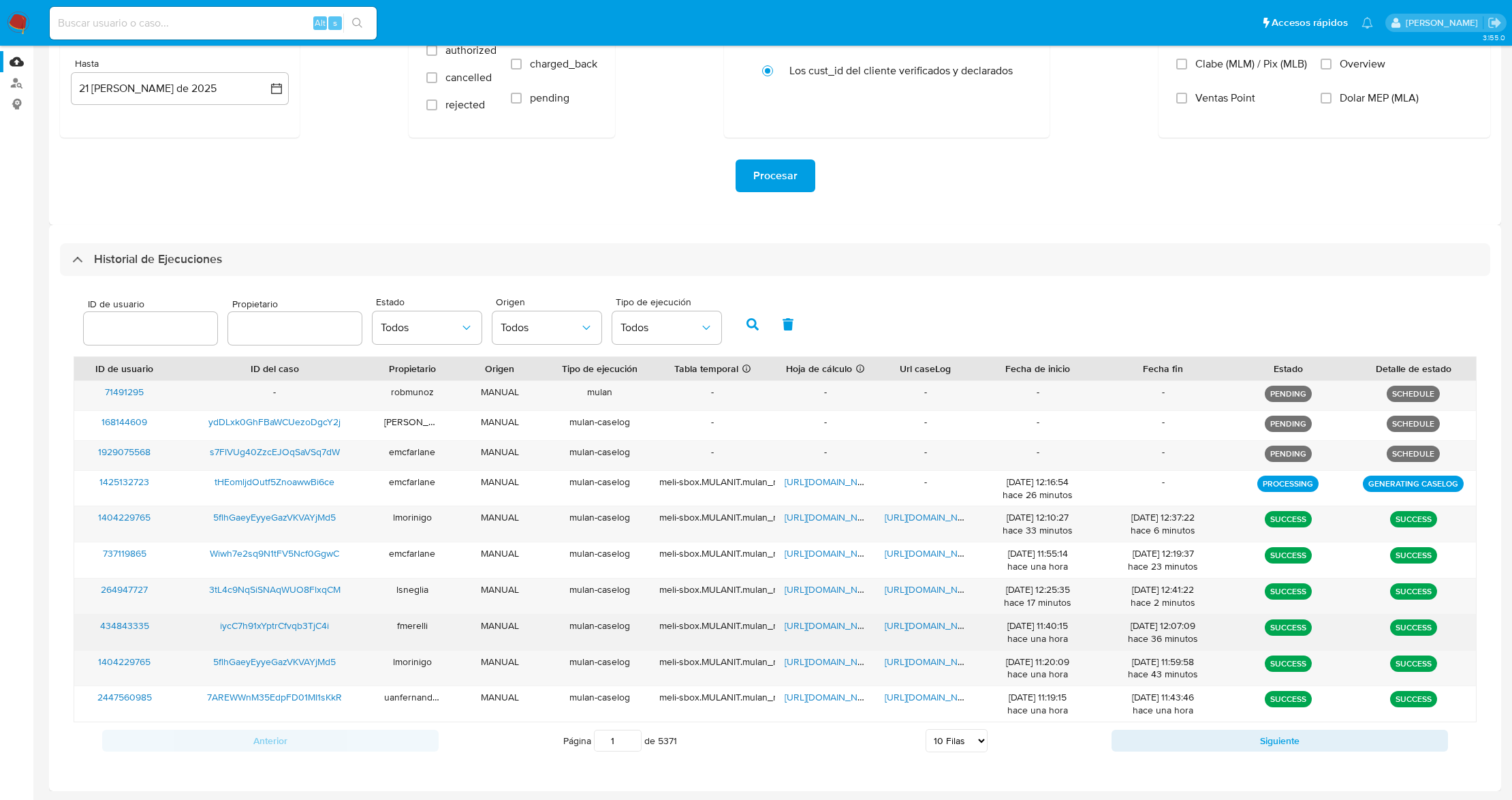
click at [919, 627] on span "https://docs.google.com/document/d/1Xaj2XZiXQcfs-Jlu4B7qMctyj2kFw0-yh6JQySzvBCQ…" at bounding box center [932, 626] width 94 height 14
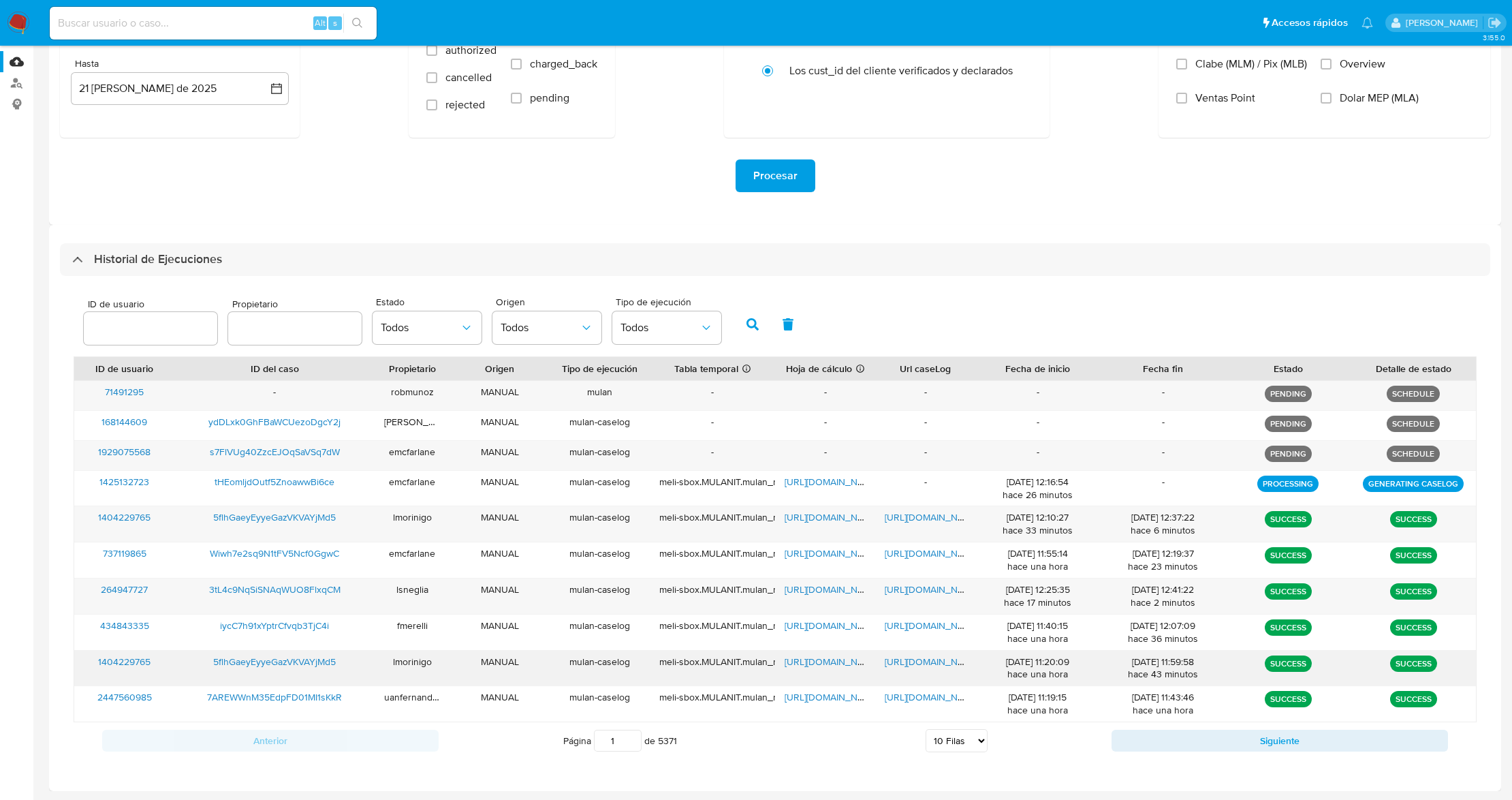
click at [938, 666] on span "https://docs.google.com/document/d/1PMGJ-jtT2aTJJbP-QrhfsVj1FdU5PlG8EDDE5uTf8jg…" at bounding box center [932, 662] width 94 height 14
